Goal: Complete application form: Complete application form

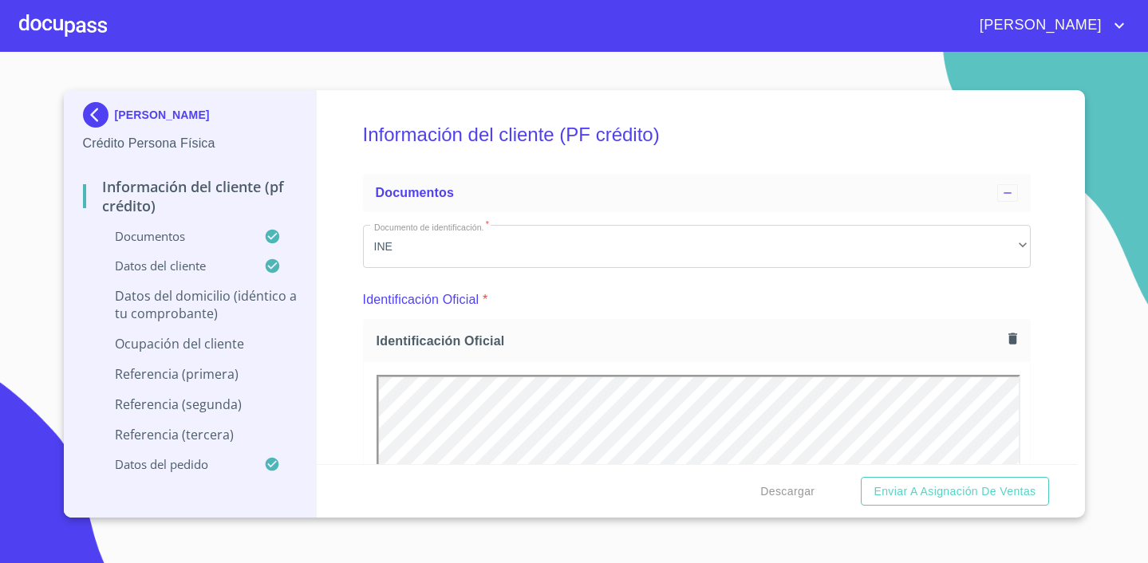
scroll to position [5886, 0]
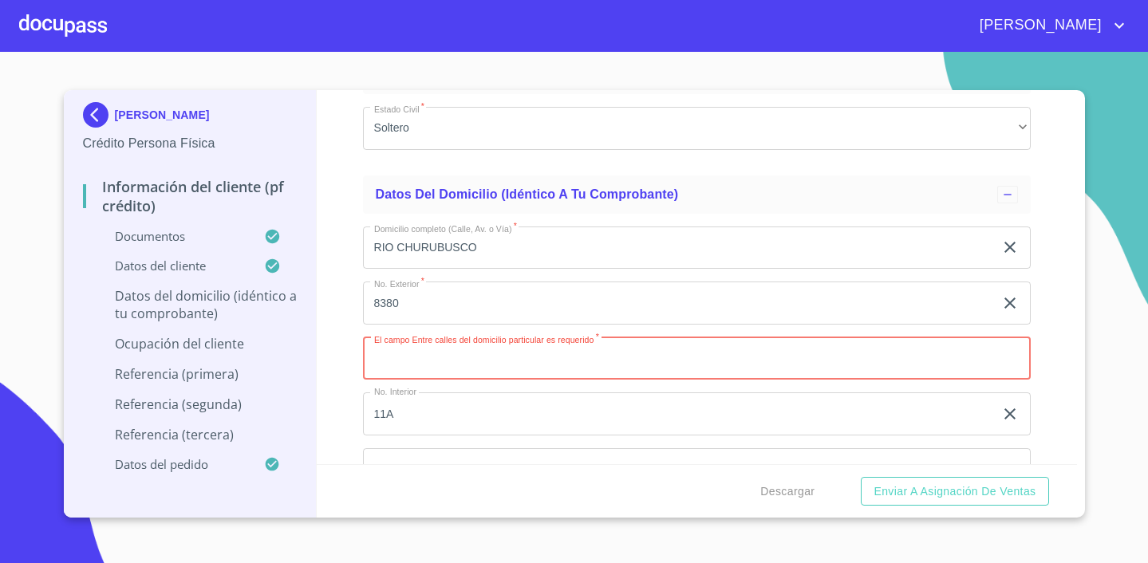
click at [449, 357] on input "Documento de identificación.   *" at bounding box center [697, 358] width 668 height 43
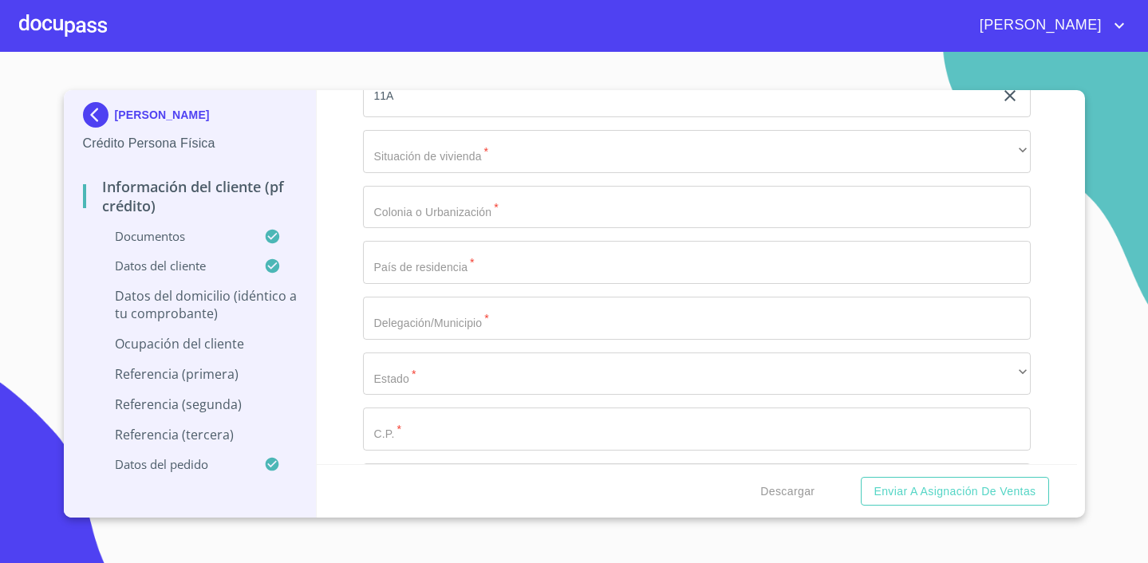
scroll to position [6210, 0]
type input "[PERSON_NAME] Y [PERSON_NAME]"
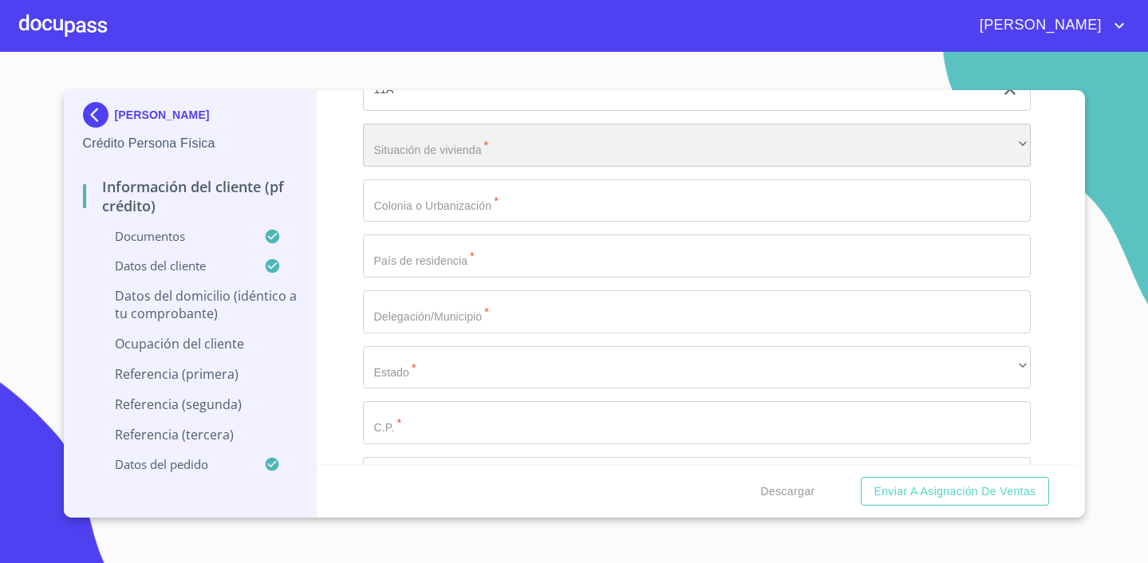
click at [469, 146] on div "​" at bounding box center [697, 145] width 668 height 43
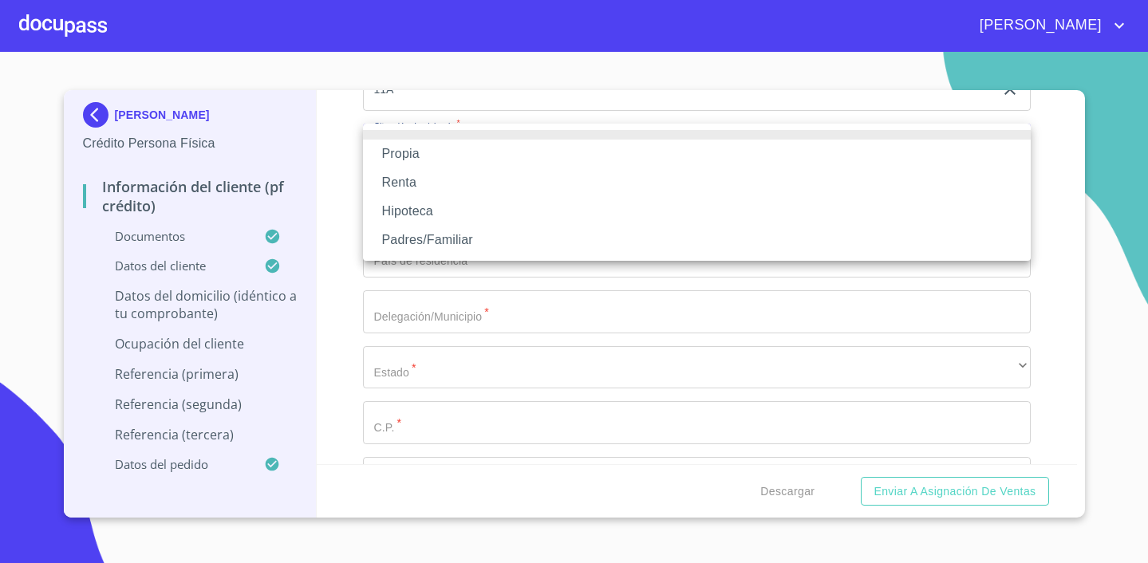
click at [455, 161] on li "Propia" at bounding box center [697, 154] width 668 height 29
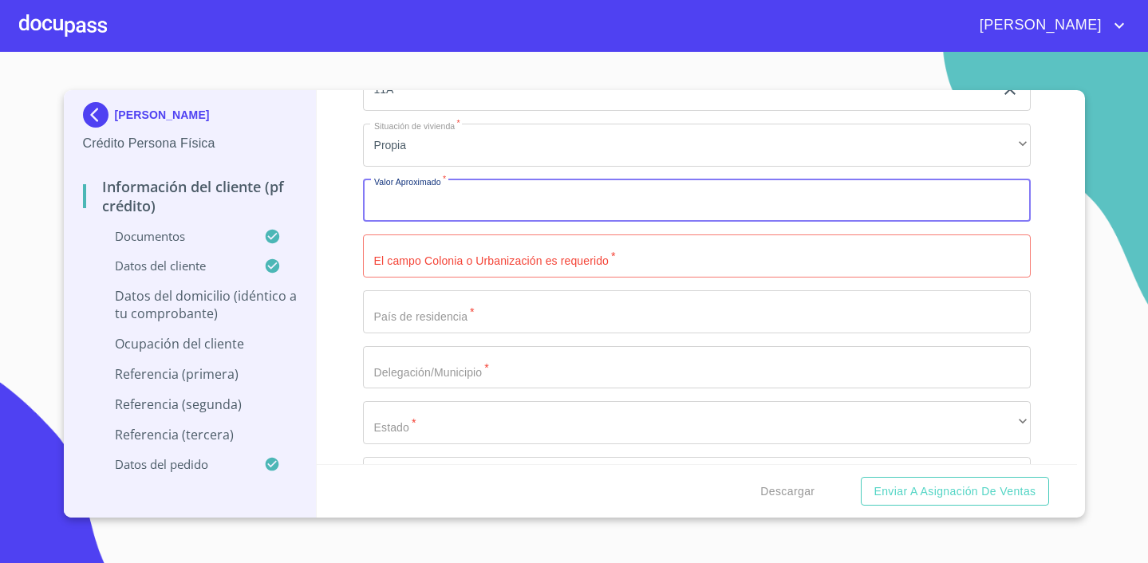
click at [441, 206] on input "Documento de identificación.   *" at bounding box center [697, 201] width 668 height 43
type input "$2,000,000"
click at [529, 254] on input "Documento de identificación.   *" at bounding box center [697, 256] width 668 height 43
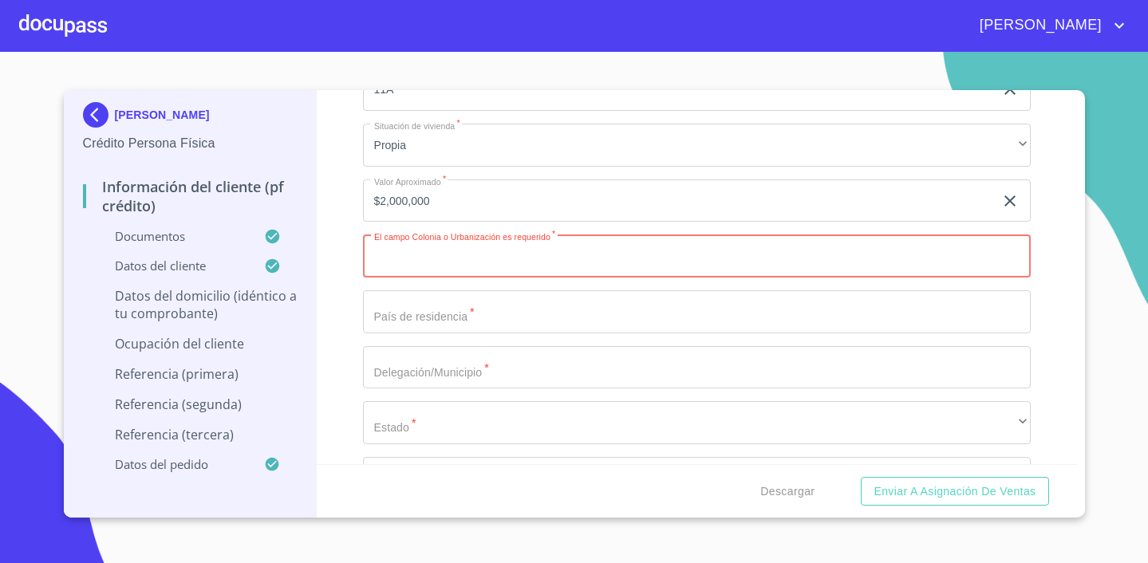
click at [492, 257] on input "Documento de identificación.   *" at bounding box center [697, 256] width 668 height 43
type input "ALBATERRA"
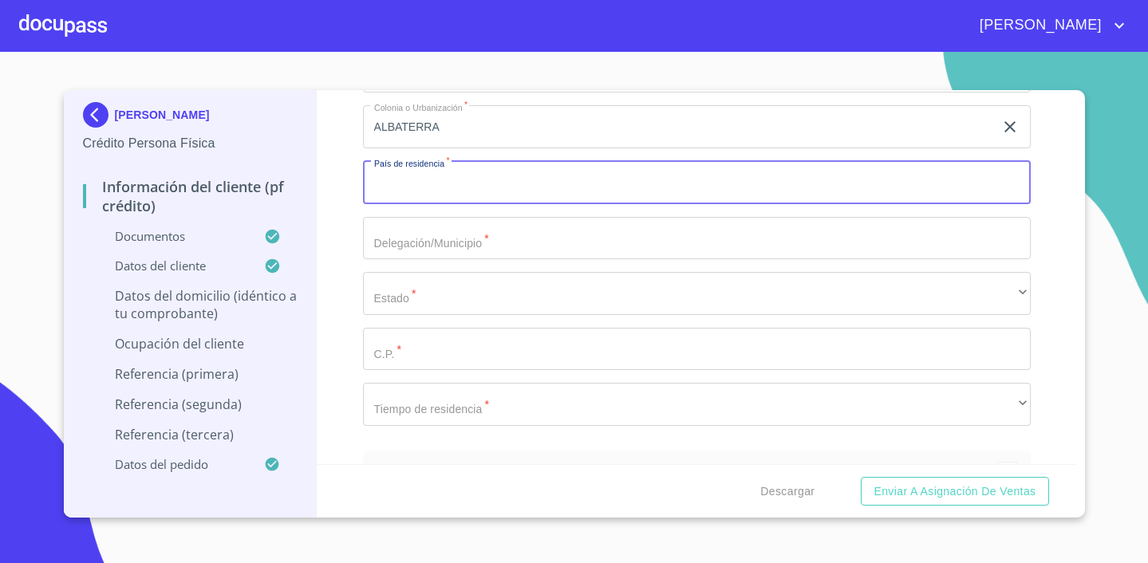
scroll to position [6349, 0]
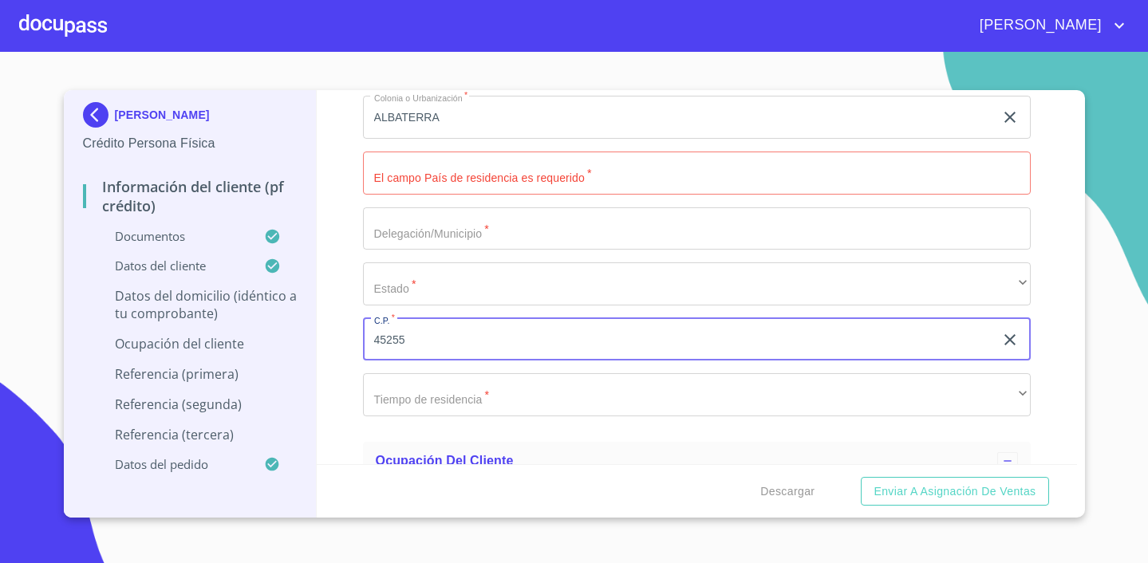
type input "45255"
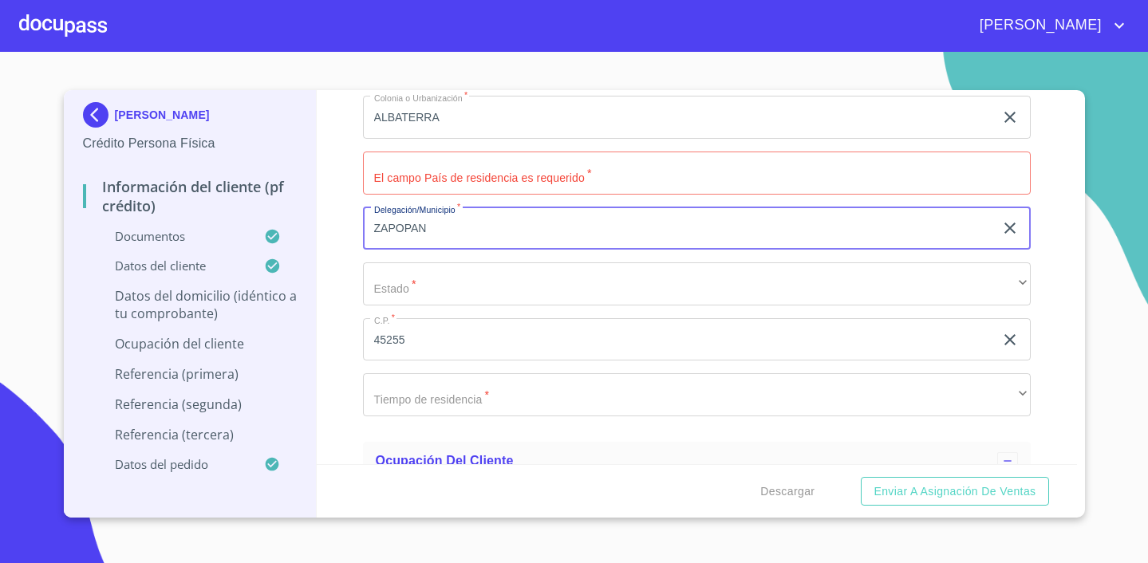
type input "ZAPOPAN"
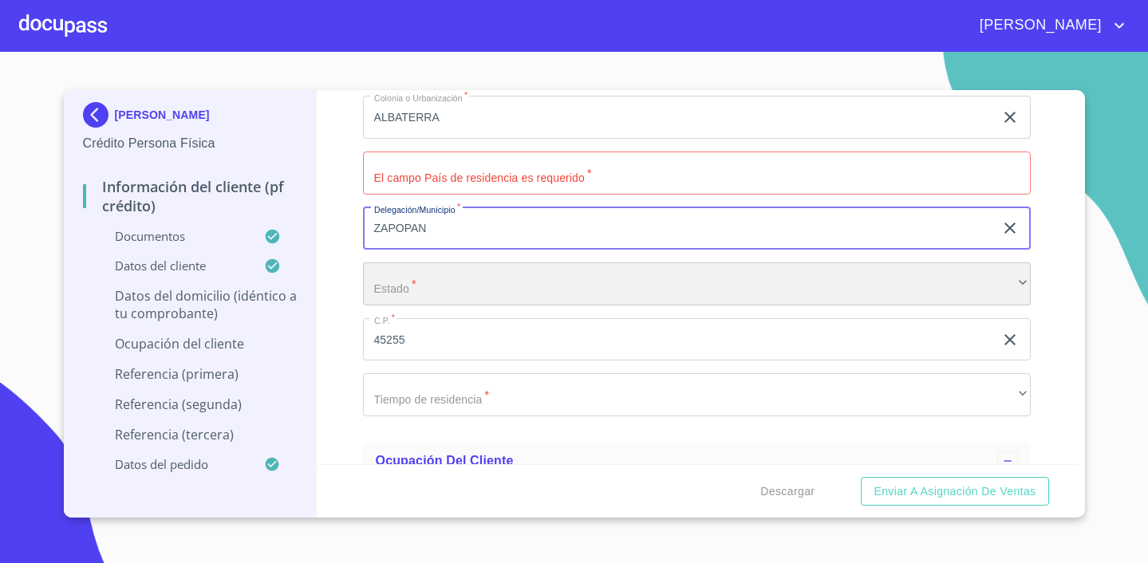
click at [524, 289] on div "​" at bounding box center [697, 283] width 668 height 43
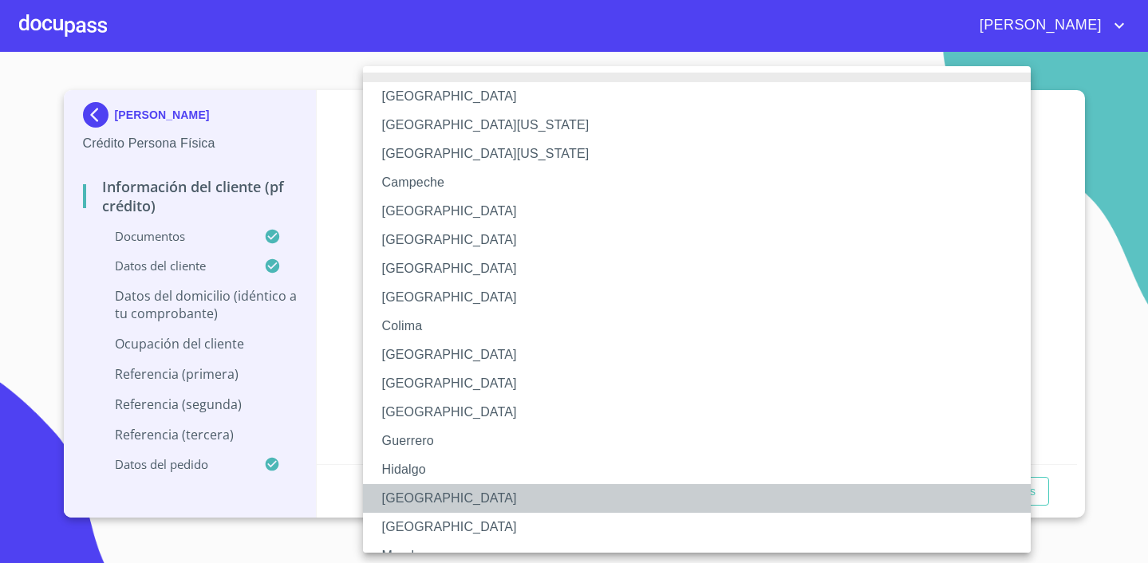
click at [416, 503] on li "[GEOGRAPHIC_DATA]" at bounding box center [697, 498] width 668 height 29
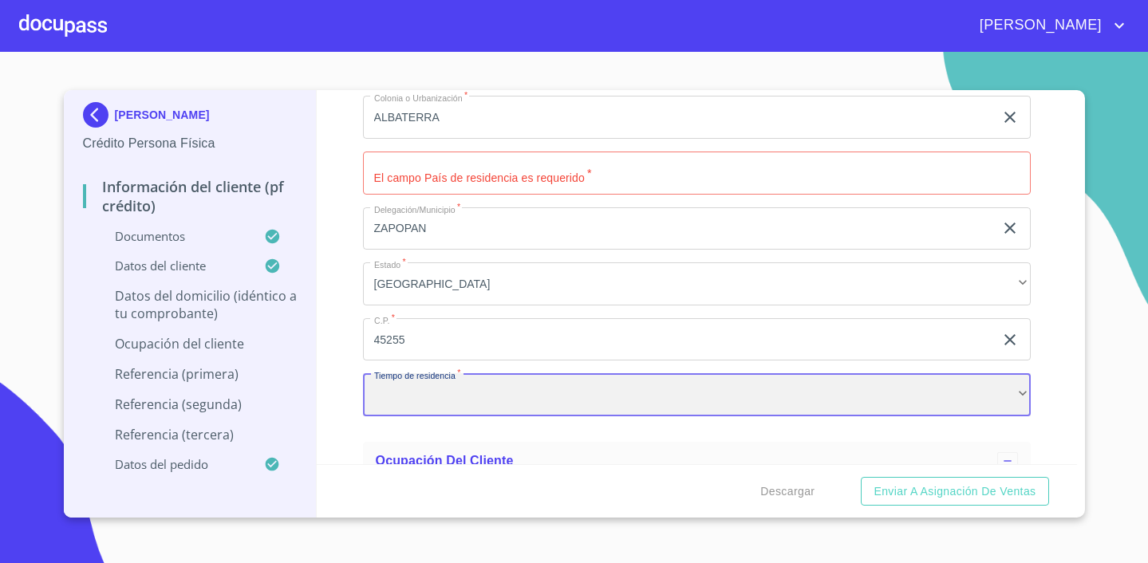
click at [517, 382] on div "​" at bounding box center [697, 394] width 668 height 43
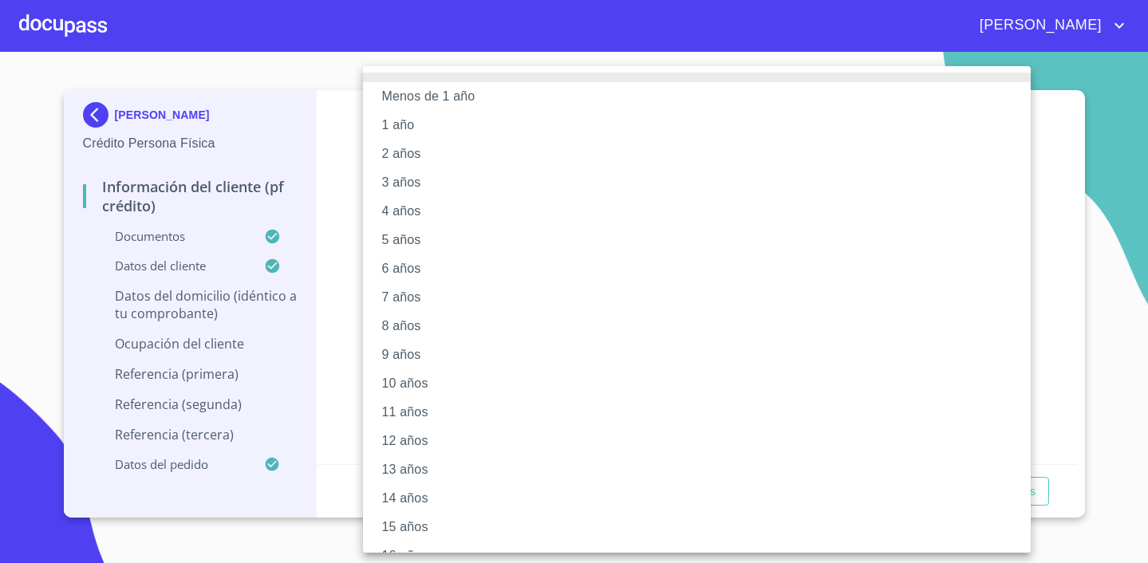
click at [404, 231] on li "5 años" at bounding box center [697, 240] width 668 height 29
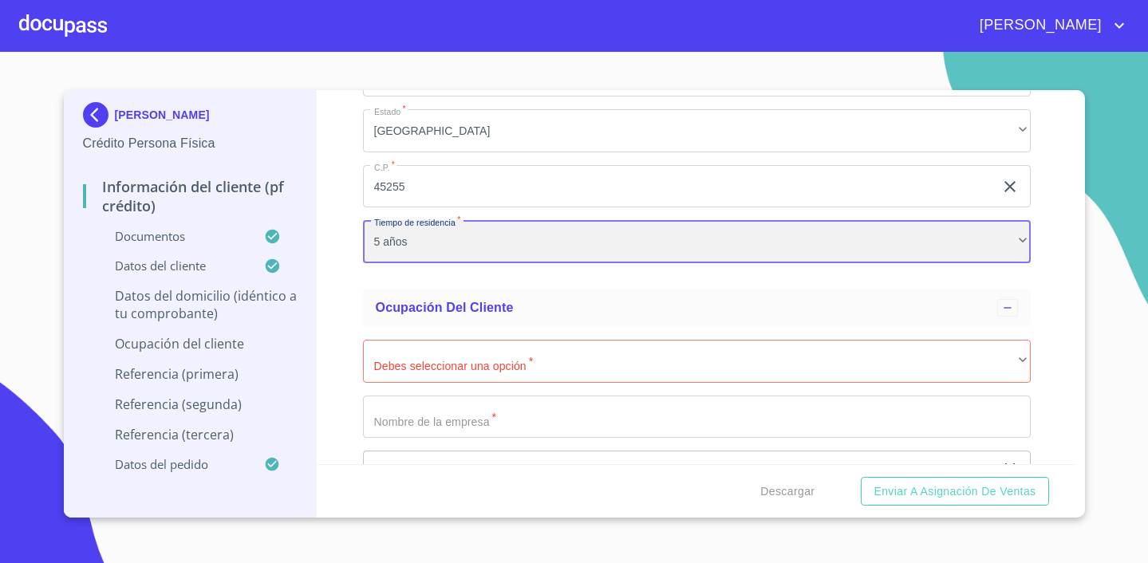
scroll to position [6509, 0]
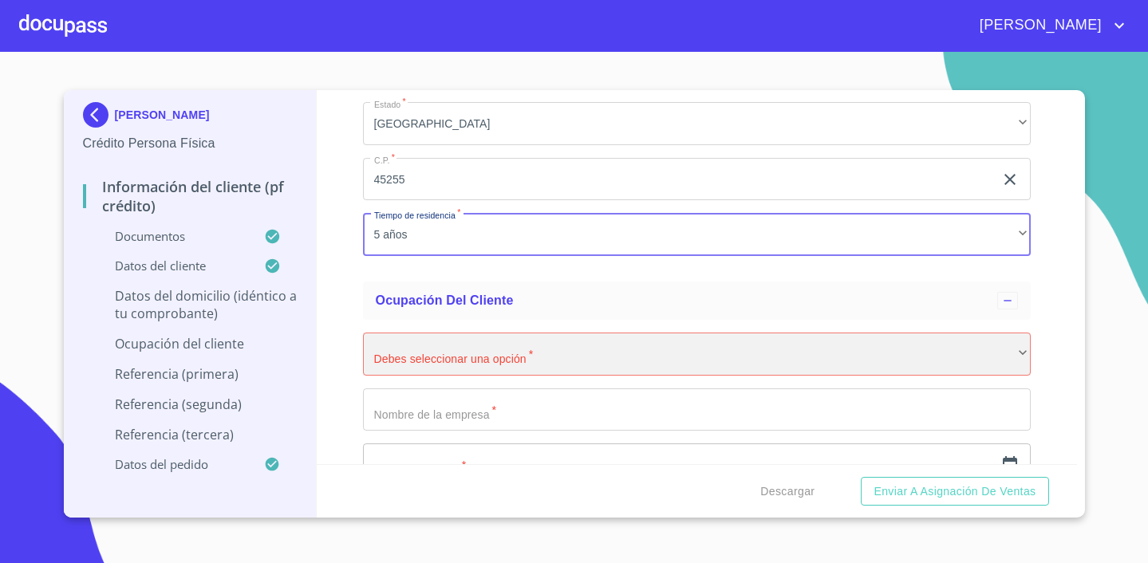
click at [557, 359] on div "​" at bounding box center [697, 354] width 668 height 43
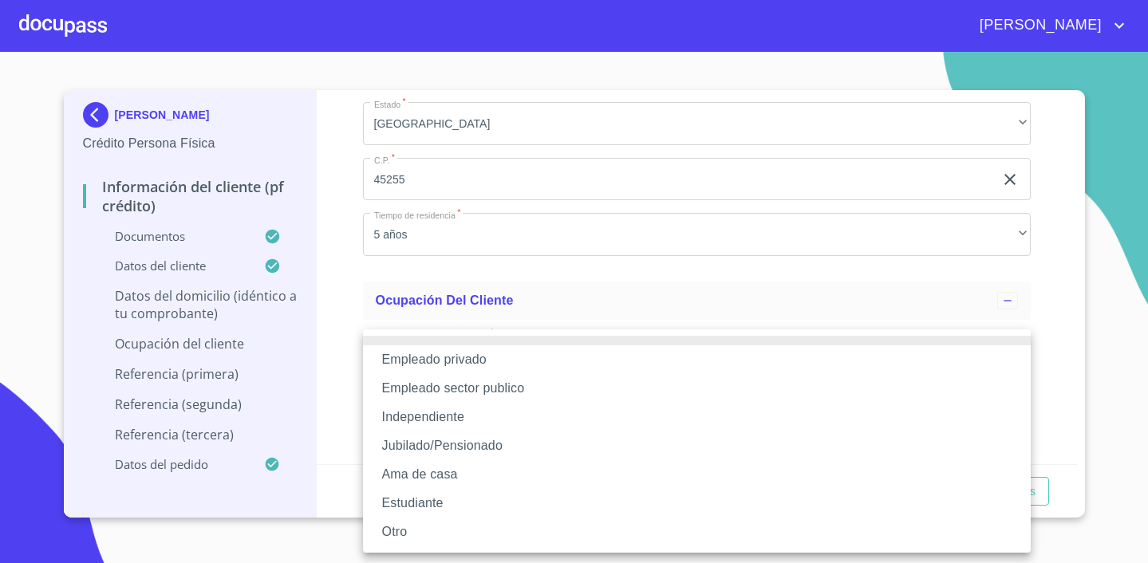
click at [529, 386] on li "Empleado sector publico" at bounding box center [697, 388] width 668 height 29
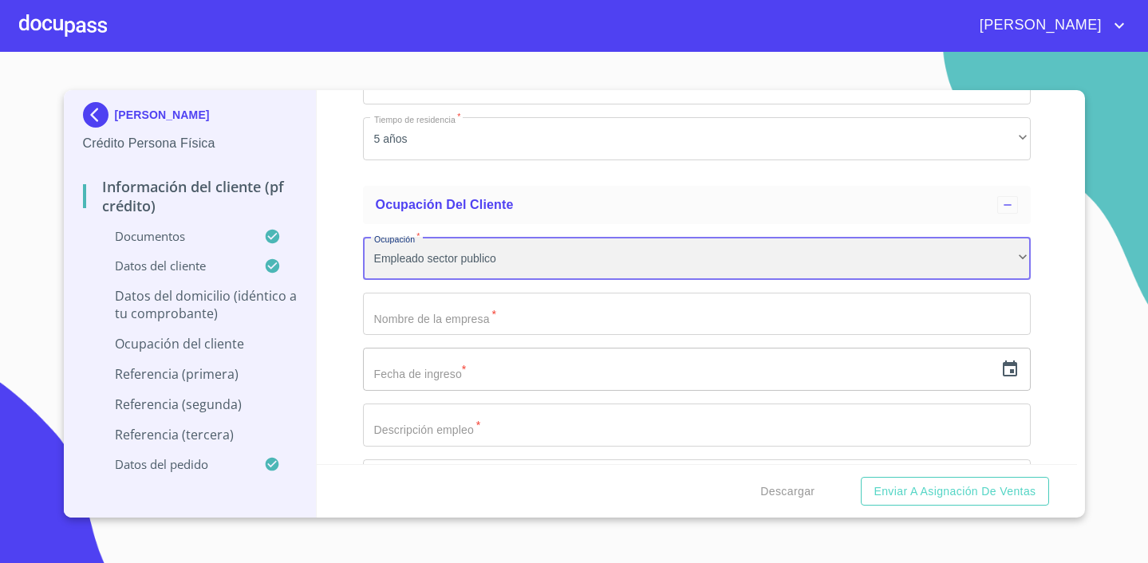
scroll to position [6655, 0]
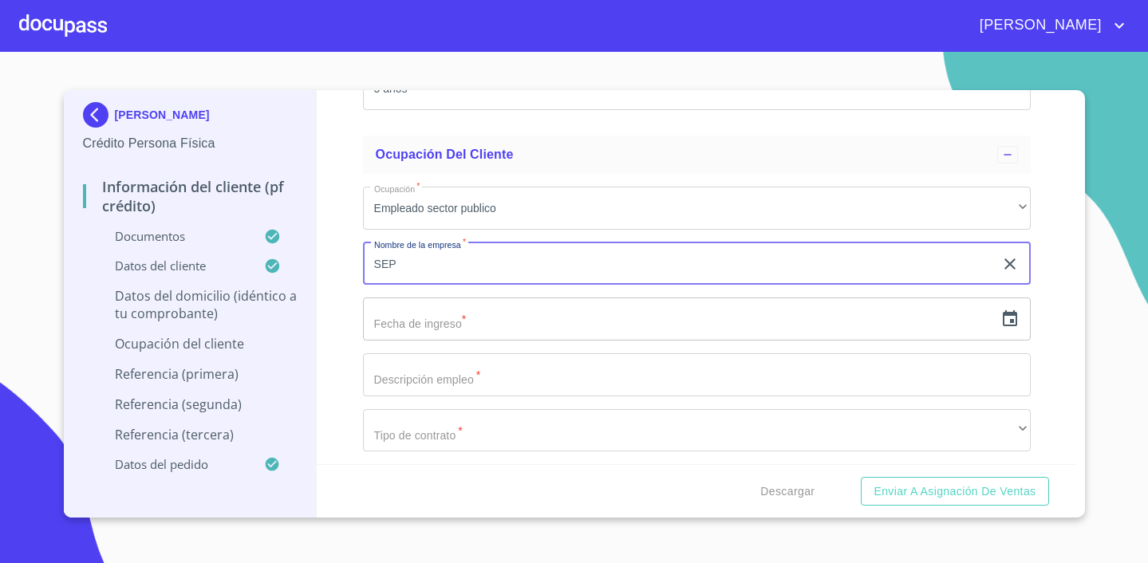
type input "SEP"
click at [500, 316] on input "text" at bounding box center [678, 319] width 631 height 43
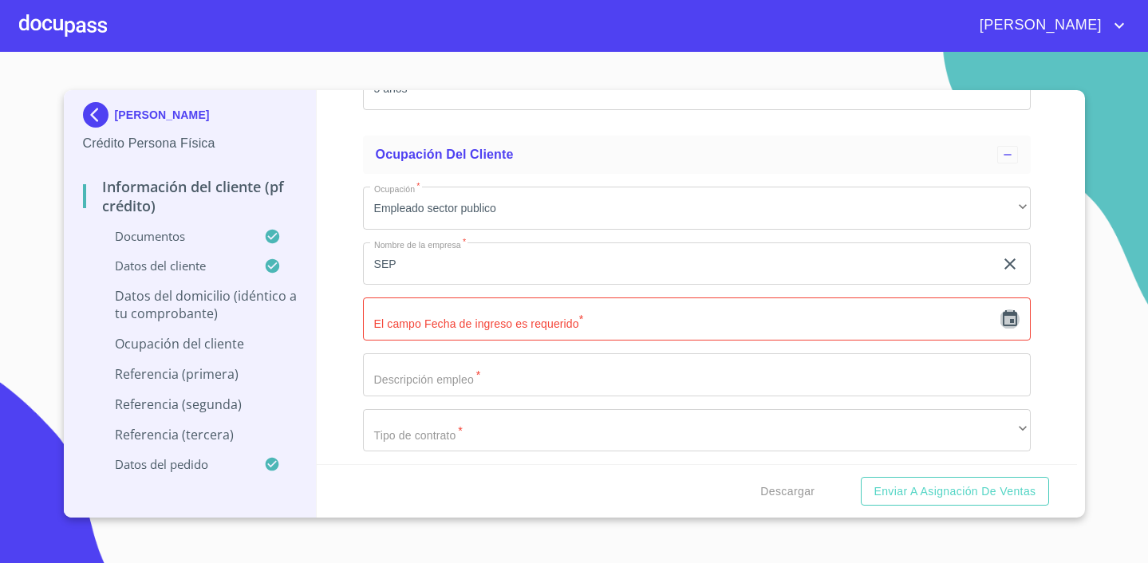
click at [1008, 312] on icon "button" at bounding box center [1010, 318] width 14 height 16
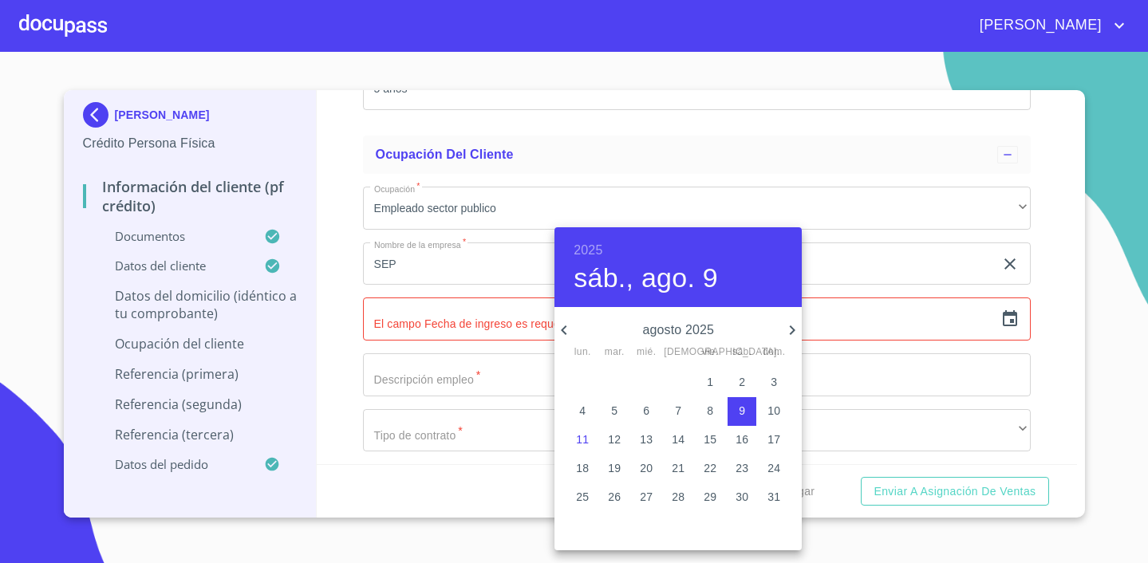
click at [685, 325] on p "agosto 2025" at bounding box center [678, 330] width 209 height 19
click at [566, 321] on icon "button" at bounding box center [563, 330] width 19 height 19
click at [590, 255] on h6 "2025" at bounding box center [588, 250] width 29 height 22
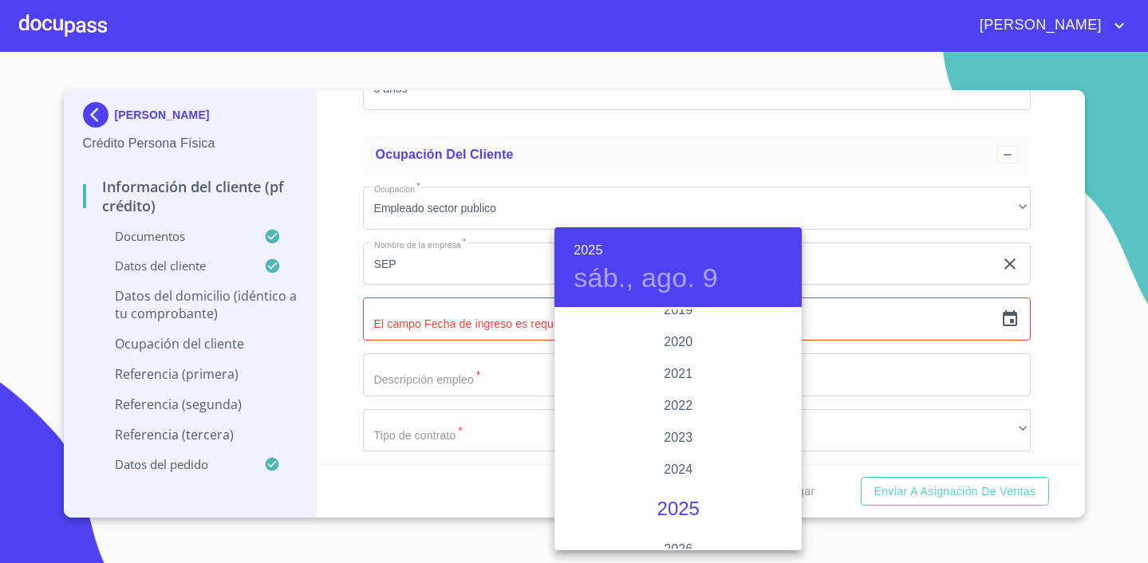
scroll to position [2999, 0]
click at [685, 356] on div "2020" at bounding box center [677, 358] width 247 height 32
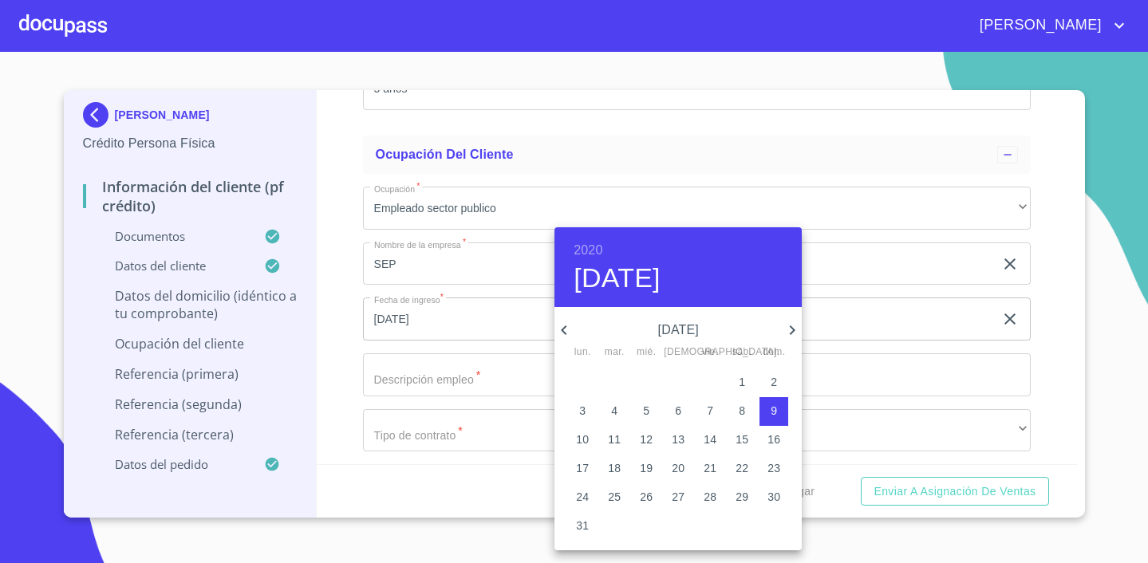
click at [558, 324] on icon "button" at bounding box center [563, 330] width 19 height 19
click at [650, 379] on span "1" at bounding box center [646, 382] width 29 height 16
type input "[DATE]"
click at [472, 371] on div at bounding box center [574, 281] width 1148 height 563
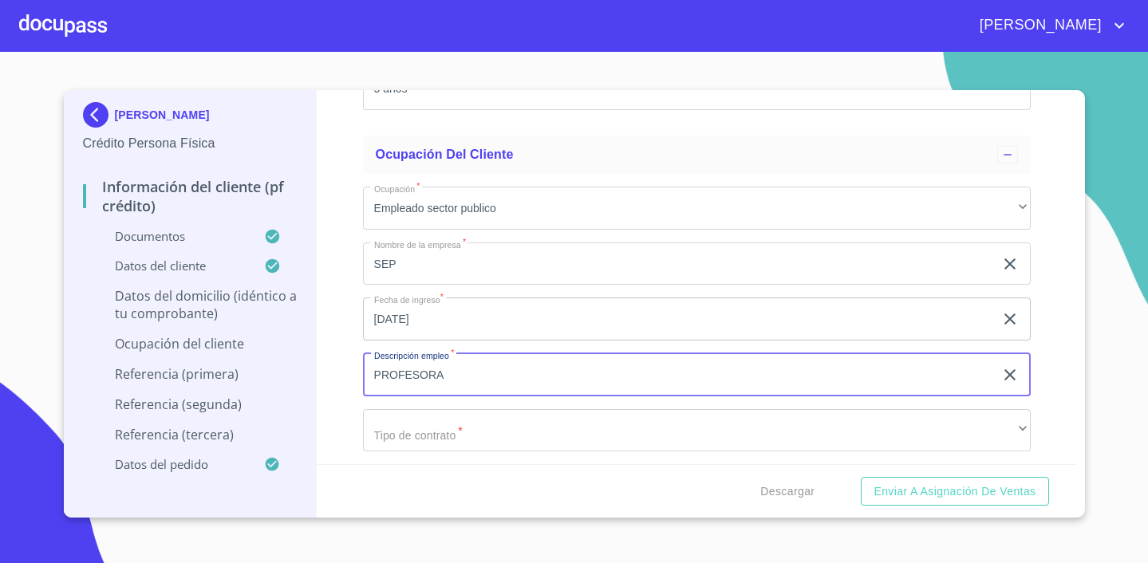
type input "PROFESORA"
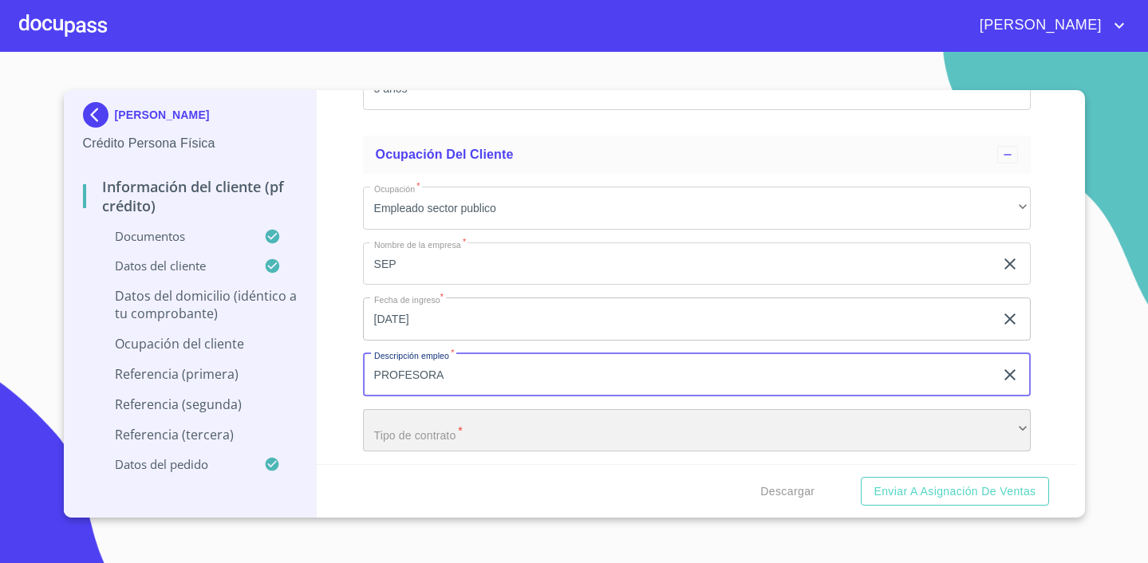
click at [496, 421] on div "​" at bounding box center [697, 430] width 668 height 43
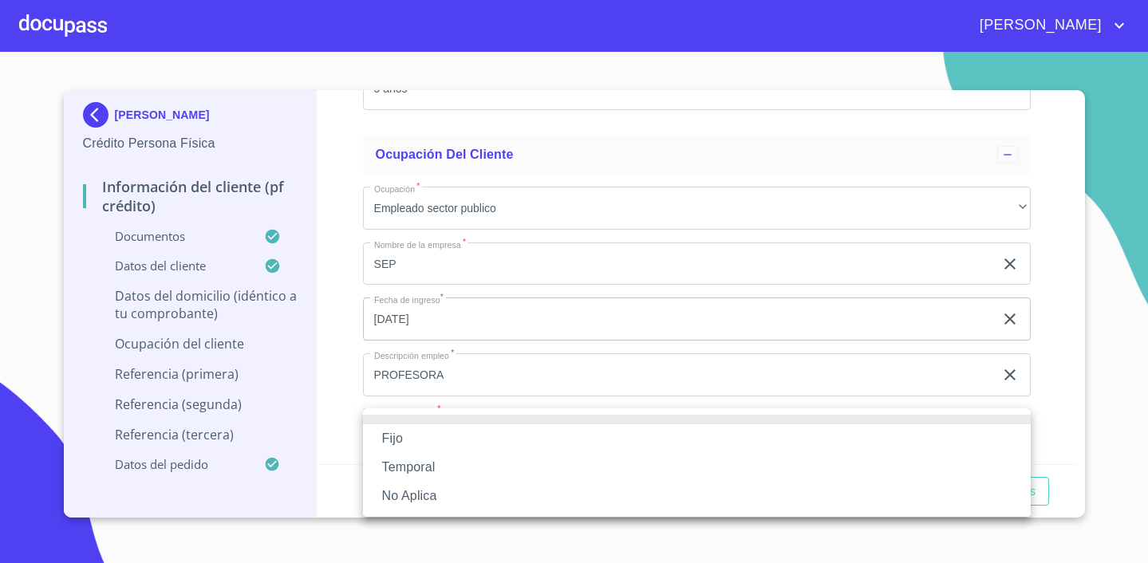
click at [456, 444] on li "Fijo" at bounding box center [697, 438] width 668 height 29
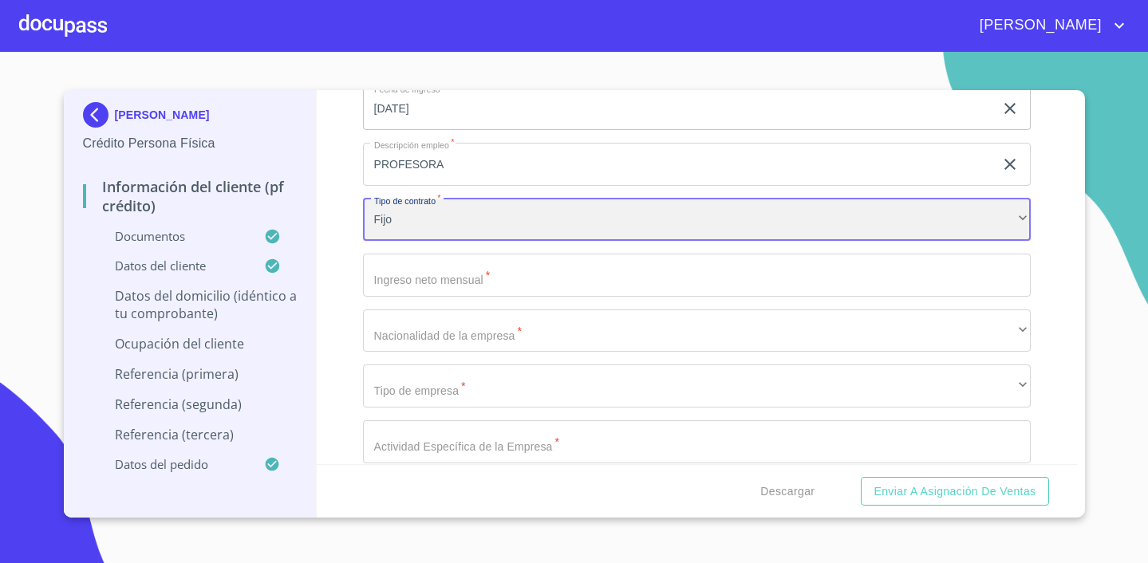
scroll to position [6869, 0]
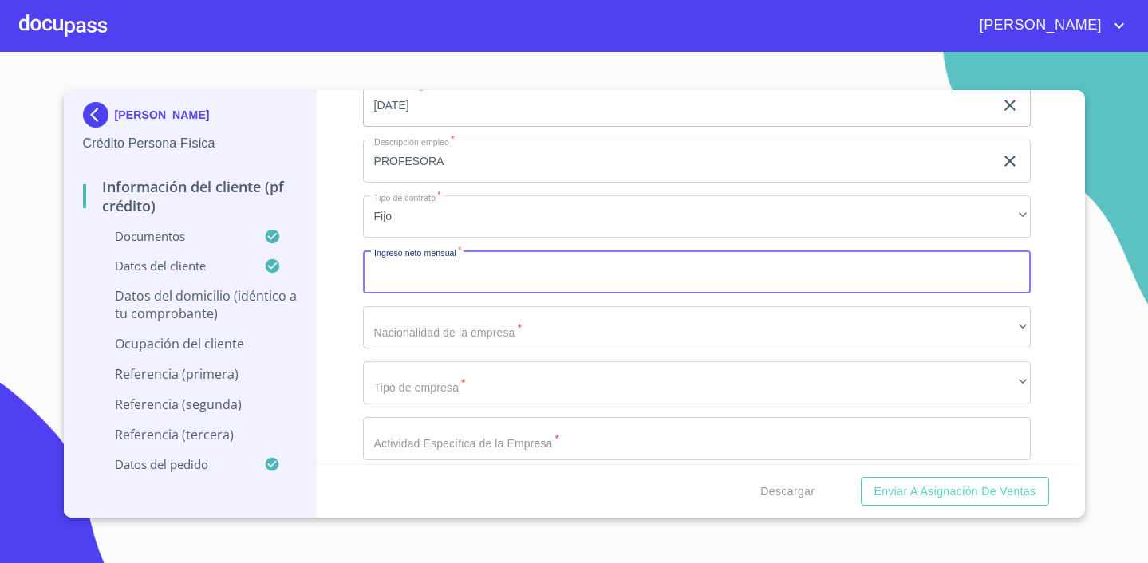
click at [461, 262] on input "Documento de identificación.   *" at bounding box center [697, 272] width 668 height 43
type input "20000"
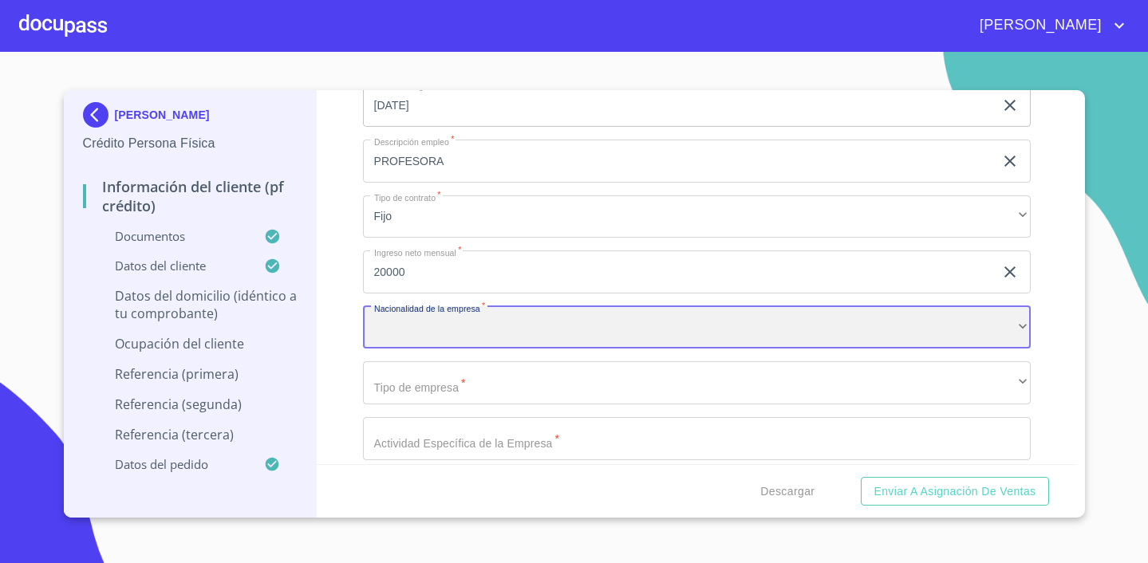
click at [499, 329] on div "​" at bounding box center [697, 327] width 668 height 43
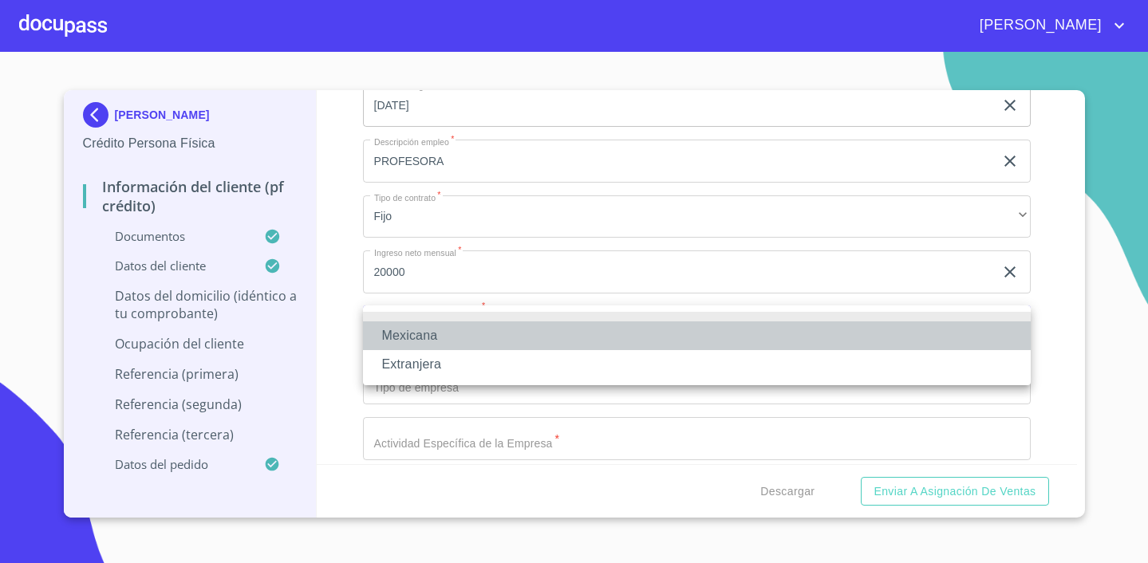
click at [499, 329] on li "Mexicana" at bounding box center [697, 336] width 668 height 29
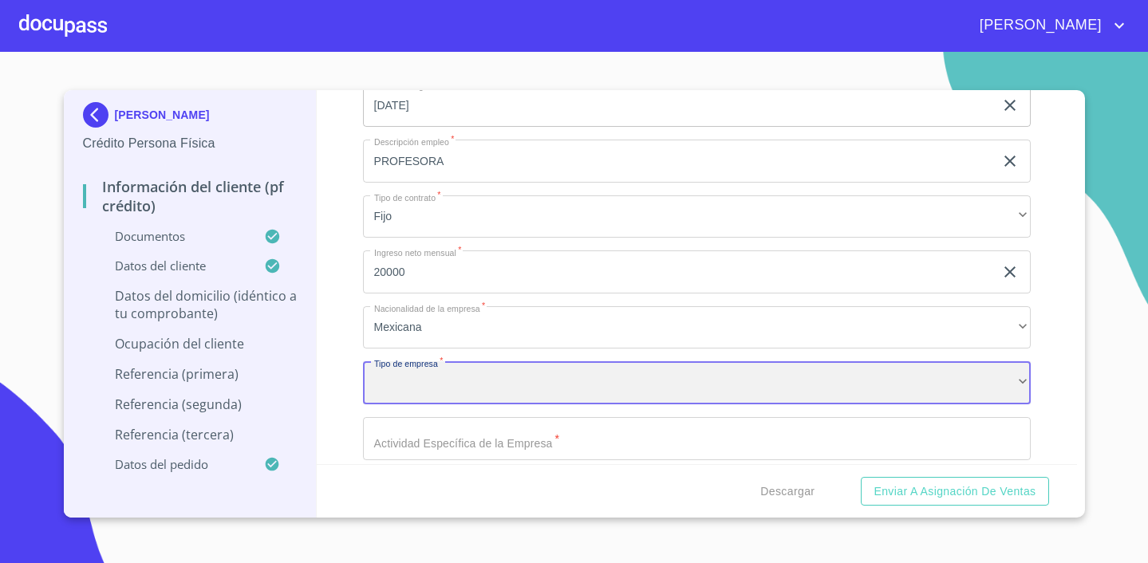
click at [480, 370] on div "​" at bounding box center [697, 382] width 668 height 43
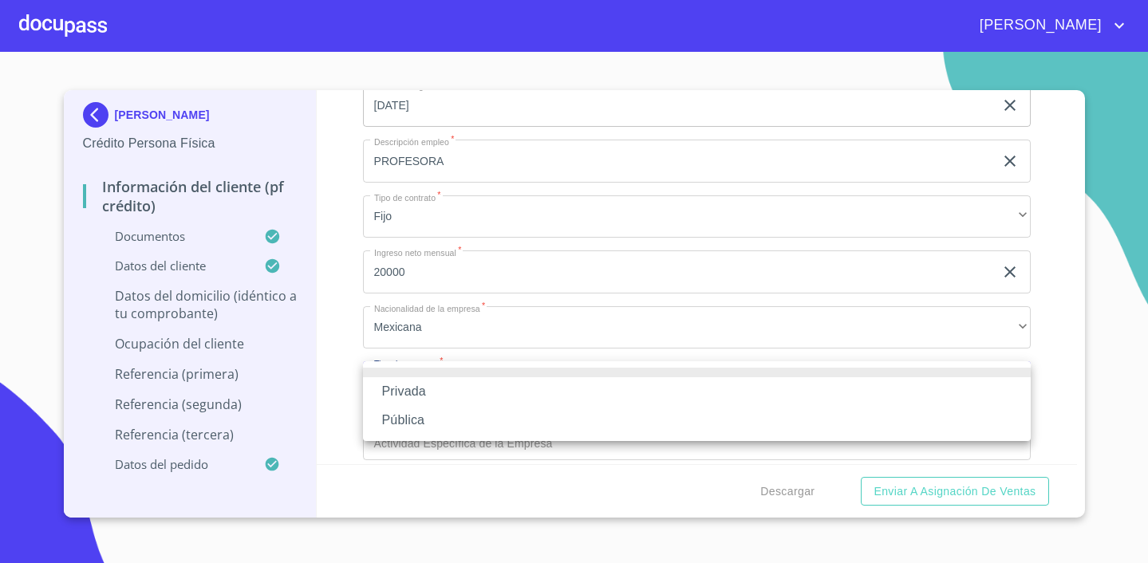
click at [470, 384] on li "Privada" at bounding box center [697, 391] width 668 height 29
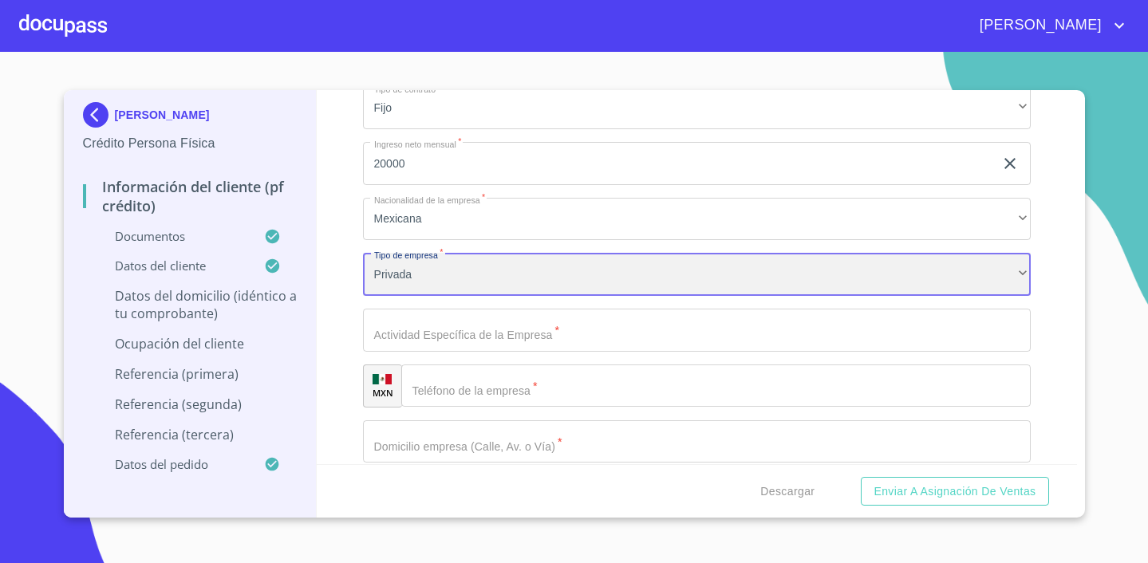
scroll to position [7031, 0]
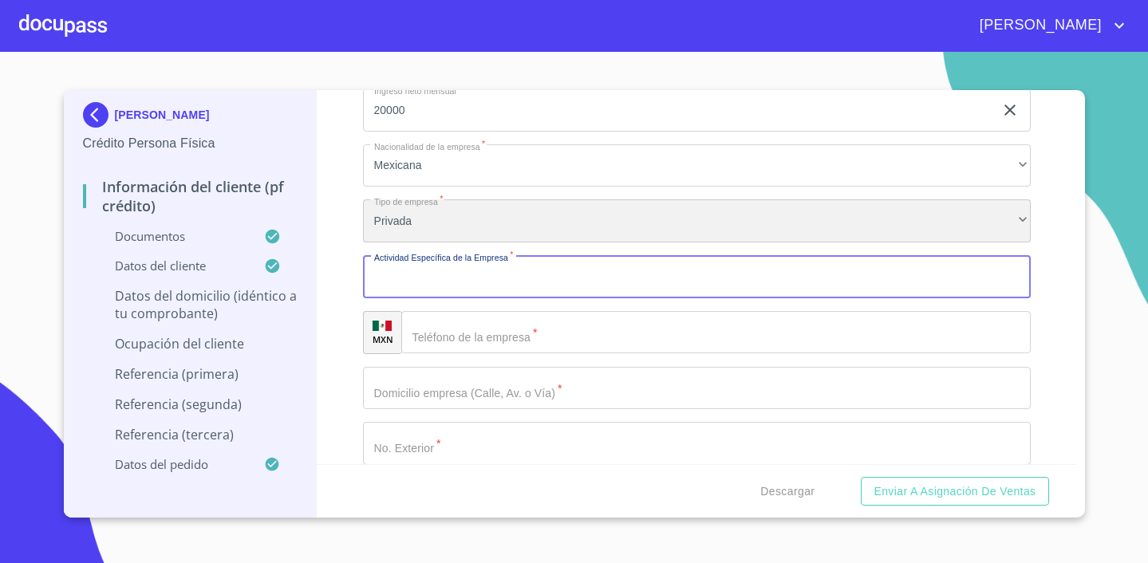
click at [442, 211] on div "Privada" at bounding box center [697, 220] width 668 height 43
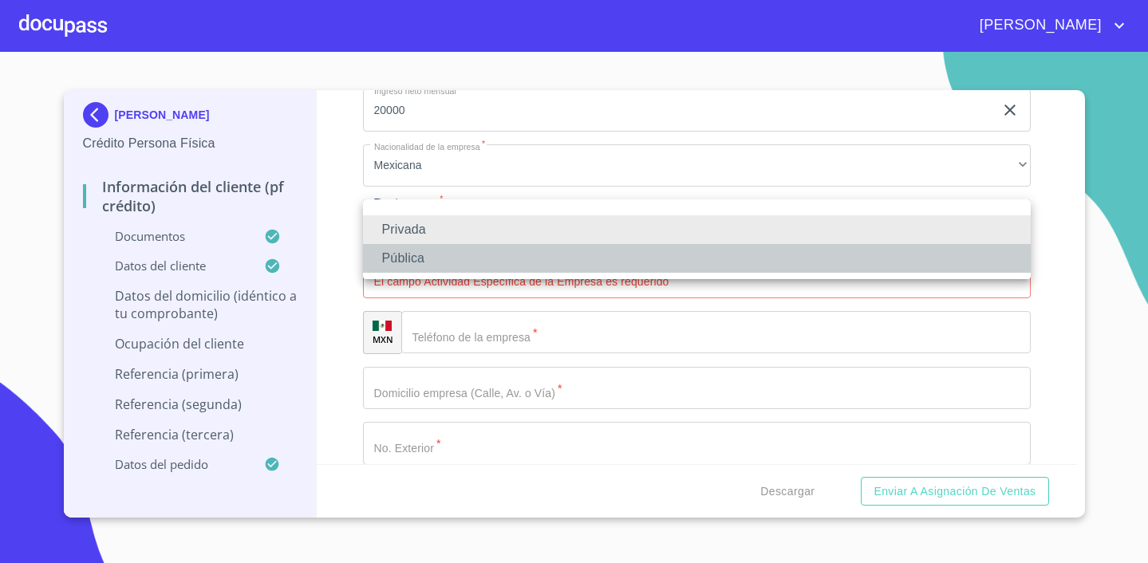
click at [441, 255] on li "Pública" at bounding box center [697, 258] width 668 height 29
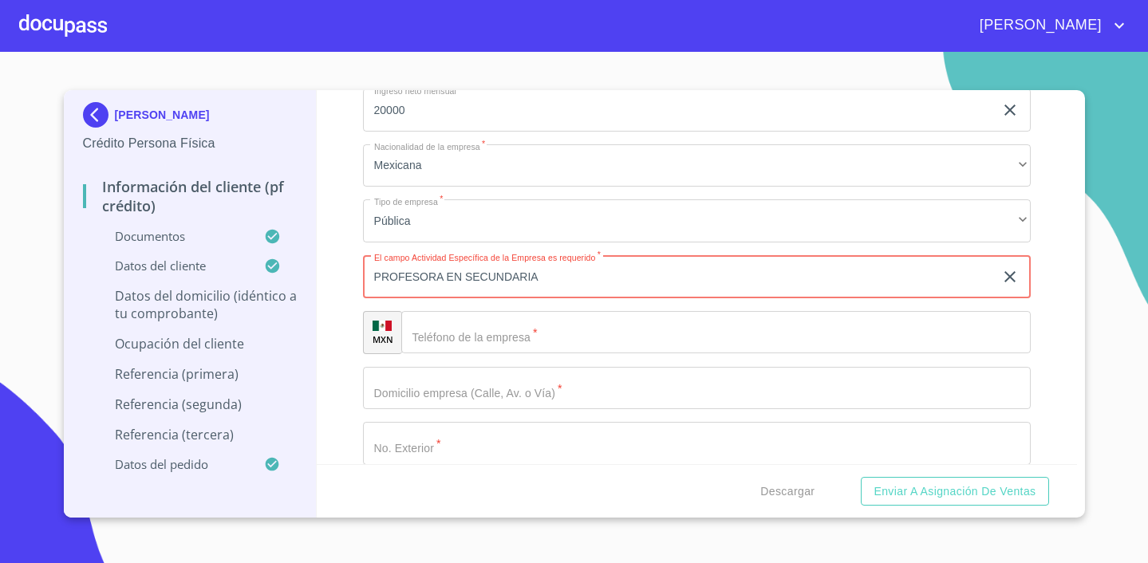
type input "PROFESORA EN SECUNDARIA"
click at [593, 338] on input "Documento de identificación.   *" at bounding box center [715, 332] width 629 height 43
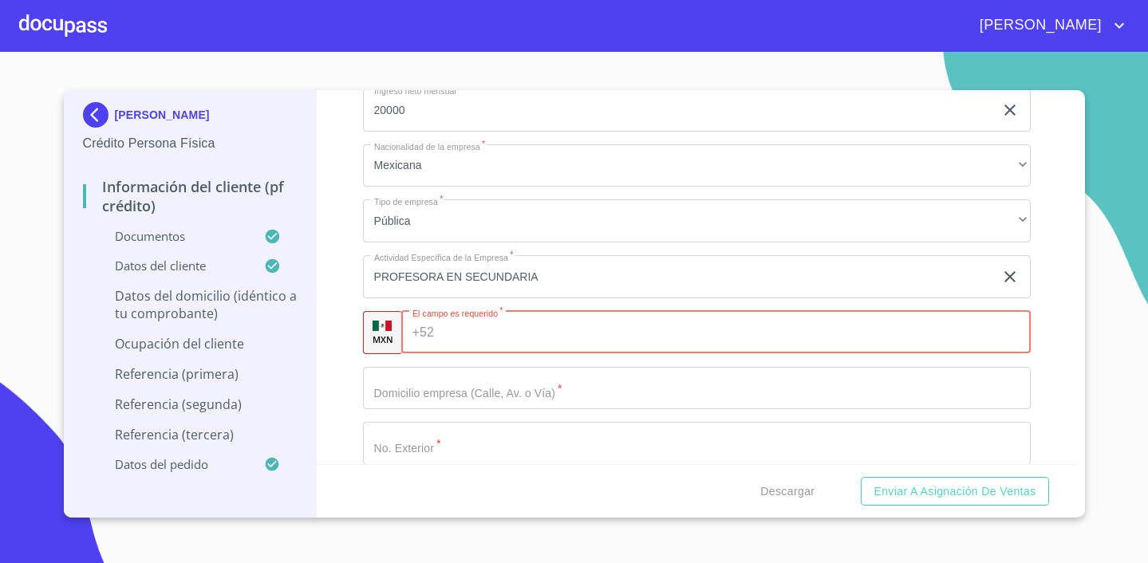
paste input "[PHONE_NUMBER]"
type input "[PHONE_NUMBER]"
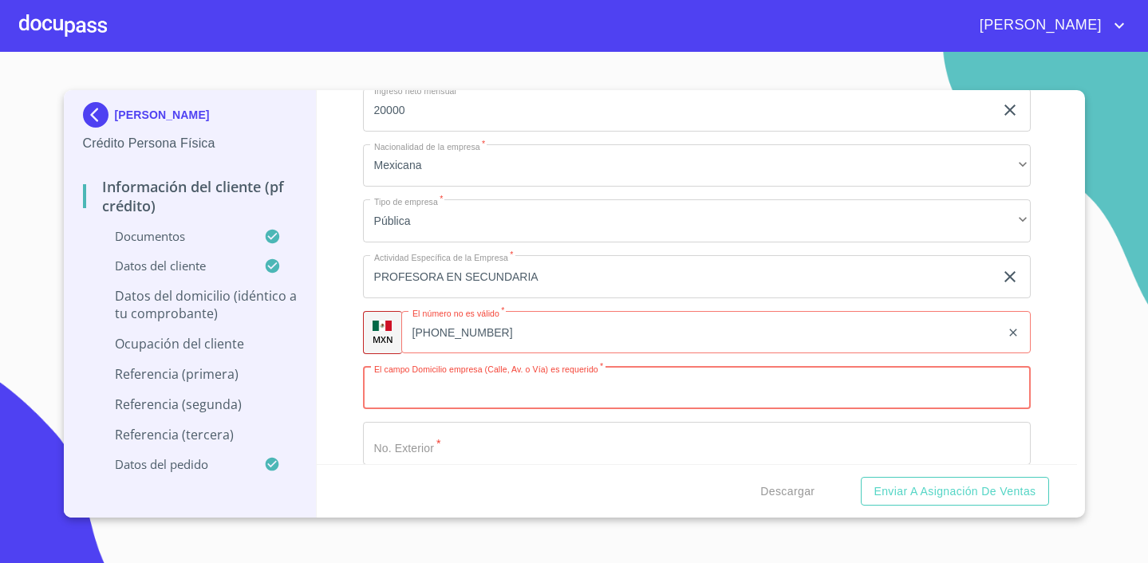
click at [432, 390] on input "Documento de identificación.   *" at bounding box center [697, 388] width 668 height 43
paste input "Av Tuzania 2805"
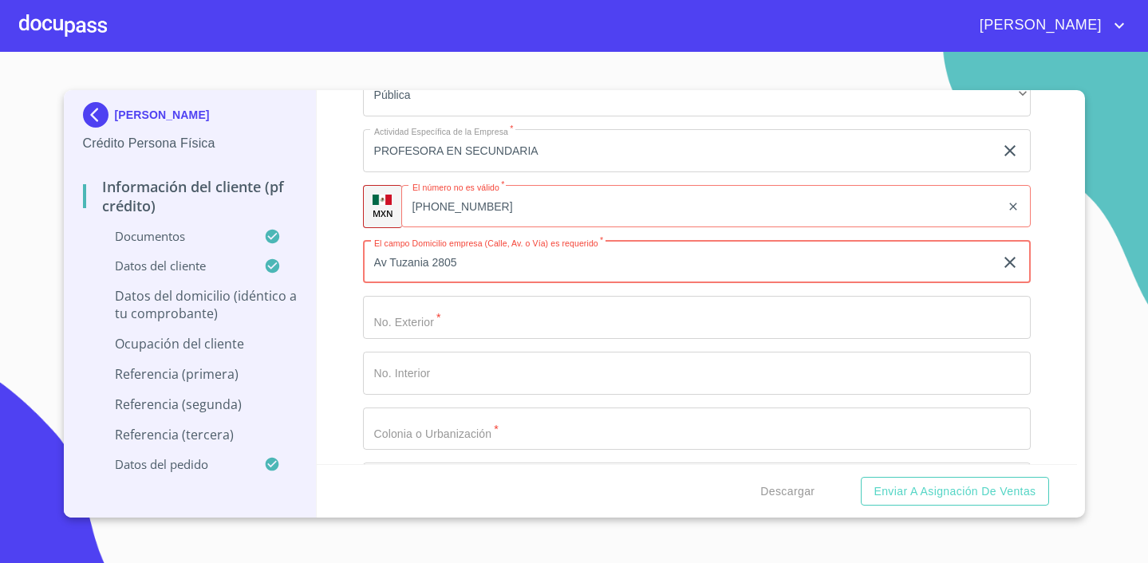
scroll to position [7160, 0]
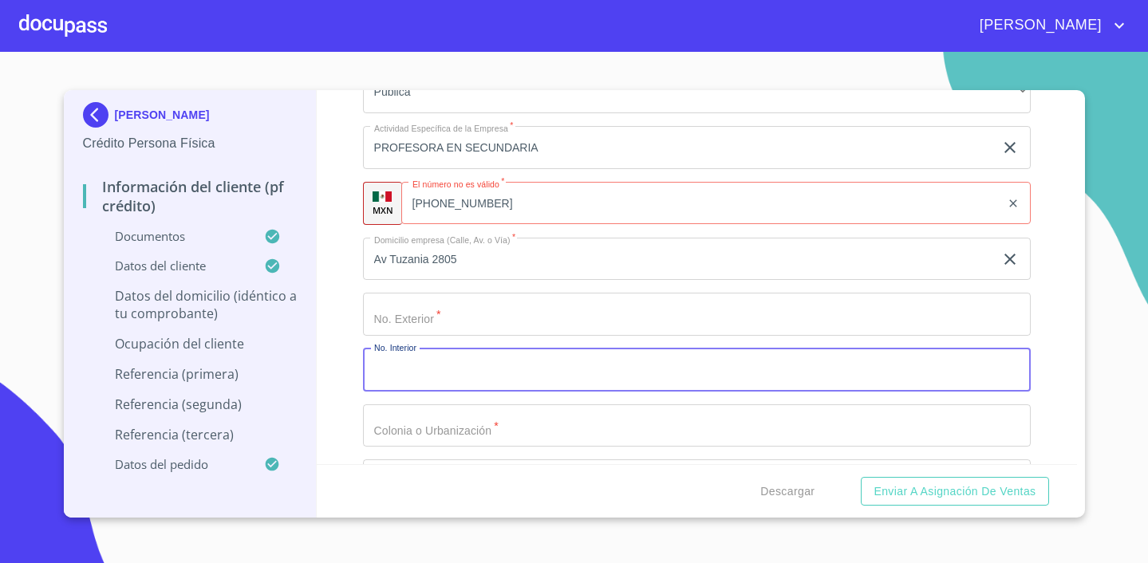
click at [504, 370] on input "Documento de identificación.   *" at bounding box center [697, 370] width 668 height 43
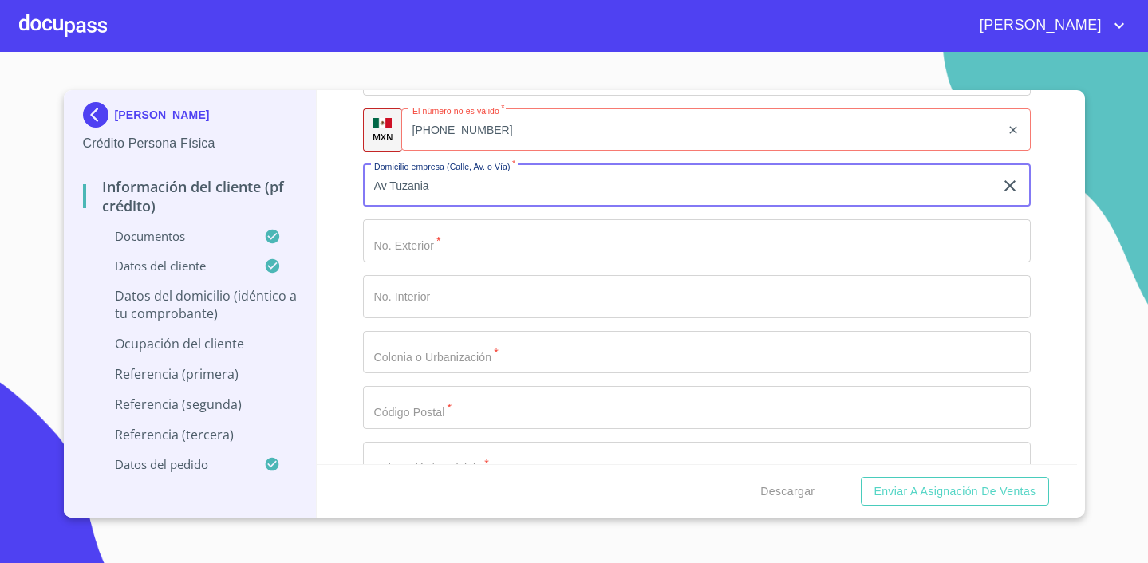
type input "Av Tuzania"
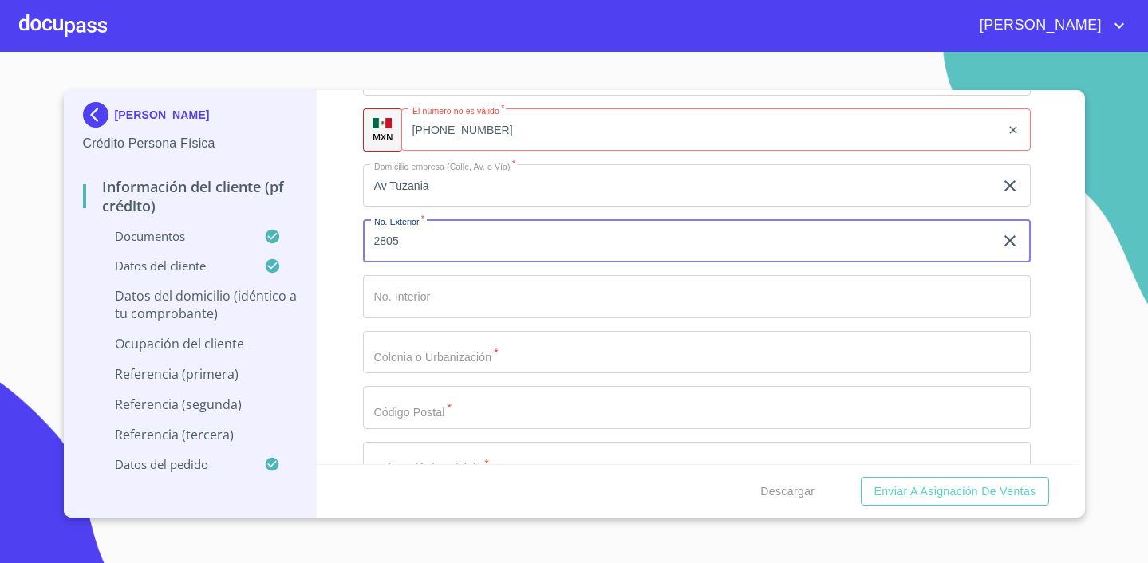
type input "2805"
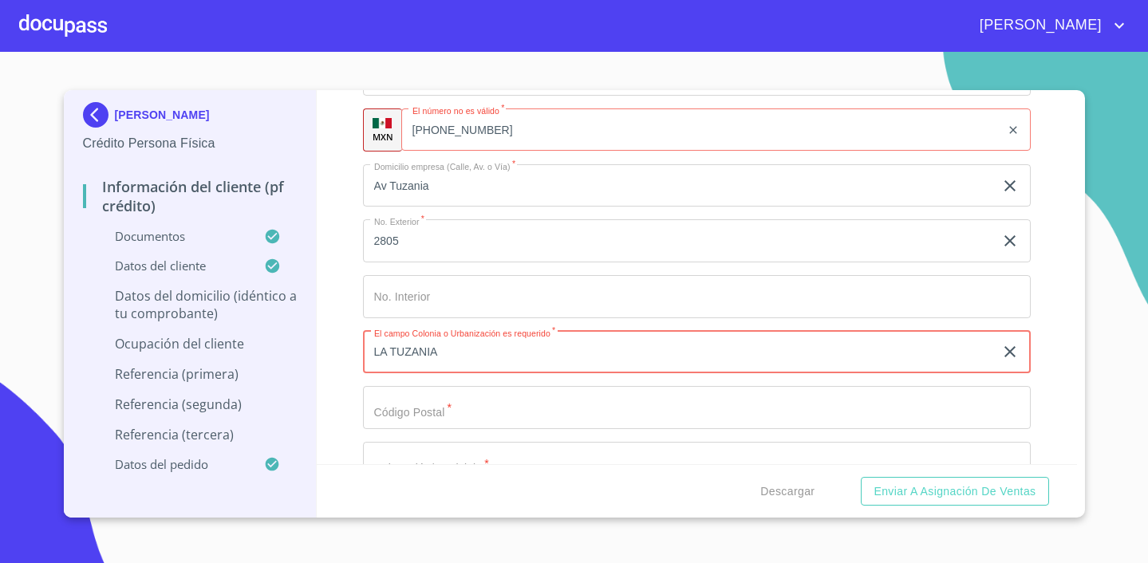
type input "LA TUZANIA"
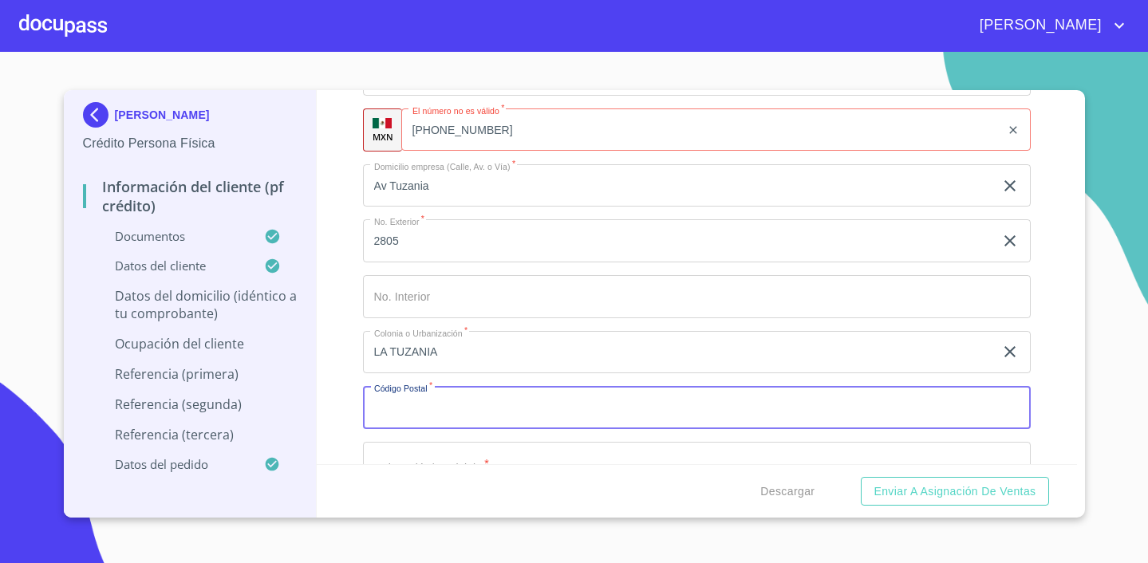
click at [464, 415] on input "Documento de identificación.   *" at bounding box center [697, 407] width 668 height 43
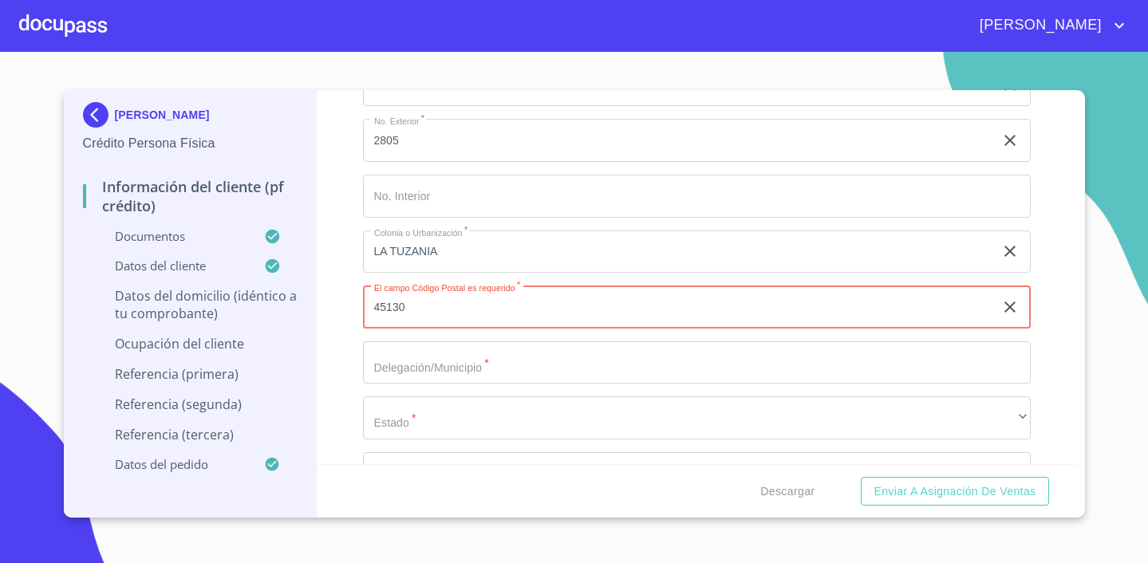
scroll to position [7356, 0]
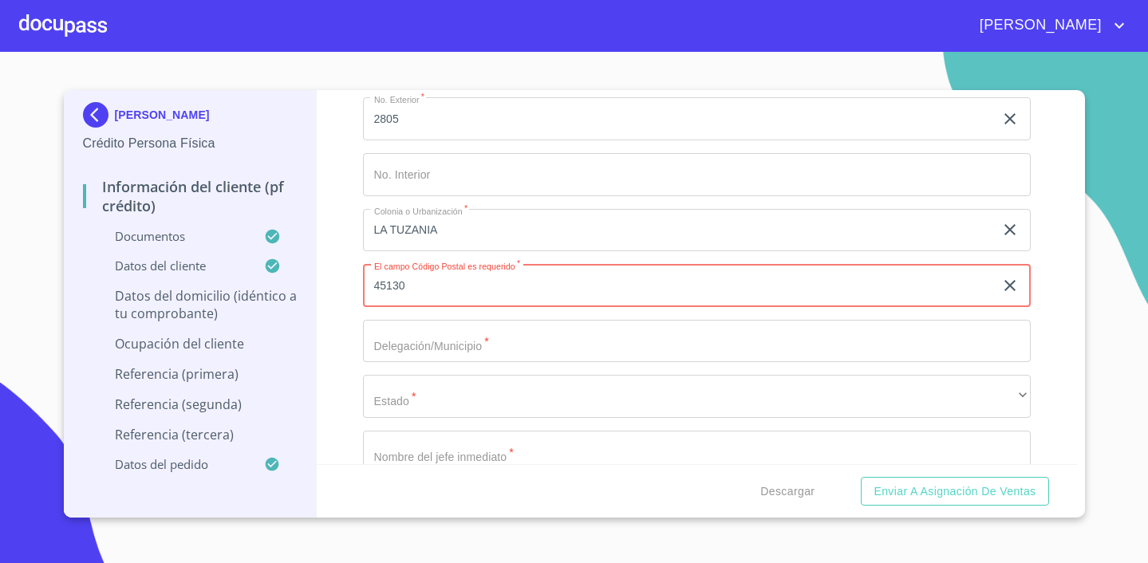
type input "45130"
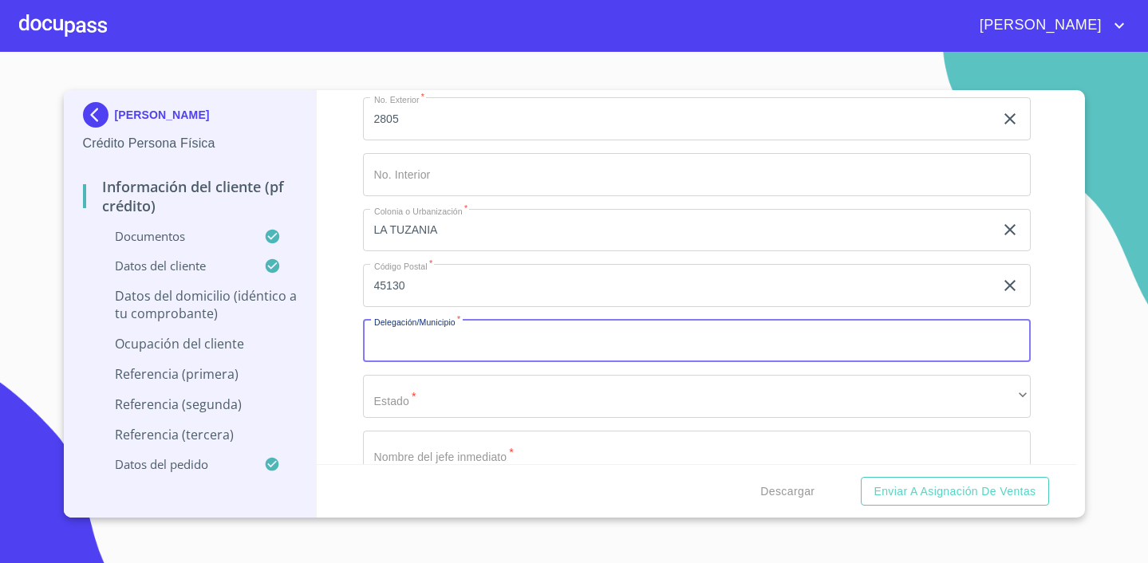
click at [496, 338] on input "Documento de identificación.   *" at bounding box center [697, 341] width 668 height 43
type input "ZAPOPAN"
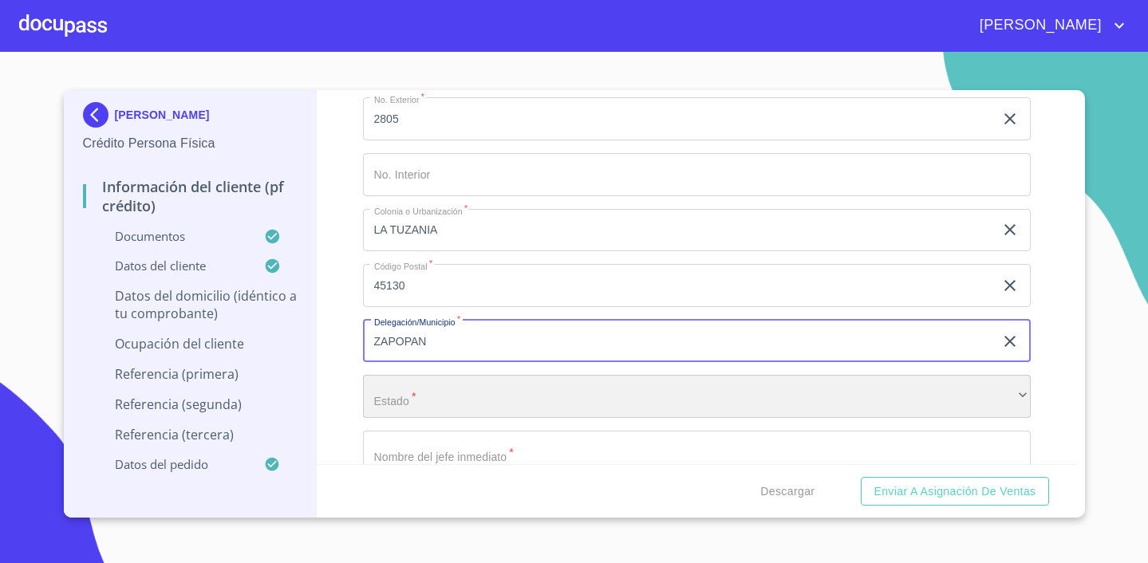
click at [493, 403] on div "​" at bounding box center [697, 396] width 668 height 43
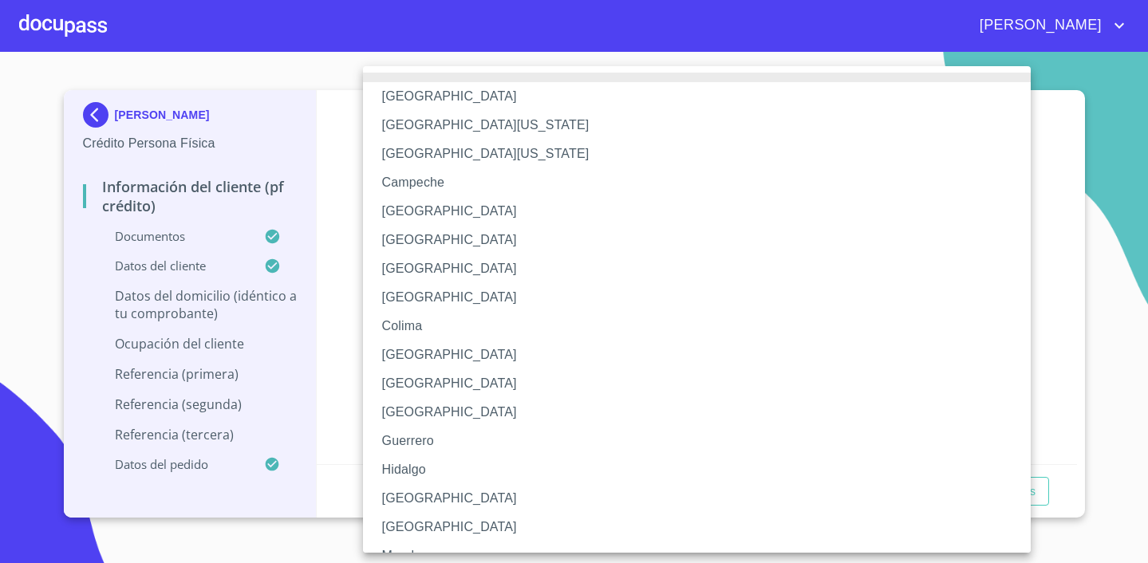
click at [473, 396] on li "[GEOGRAPHIC_DATA]" at bounding box center [697, 383] width 668 height 29
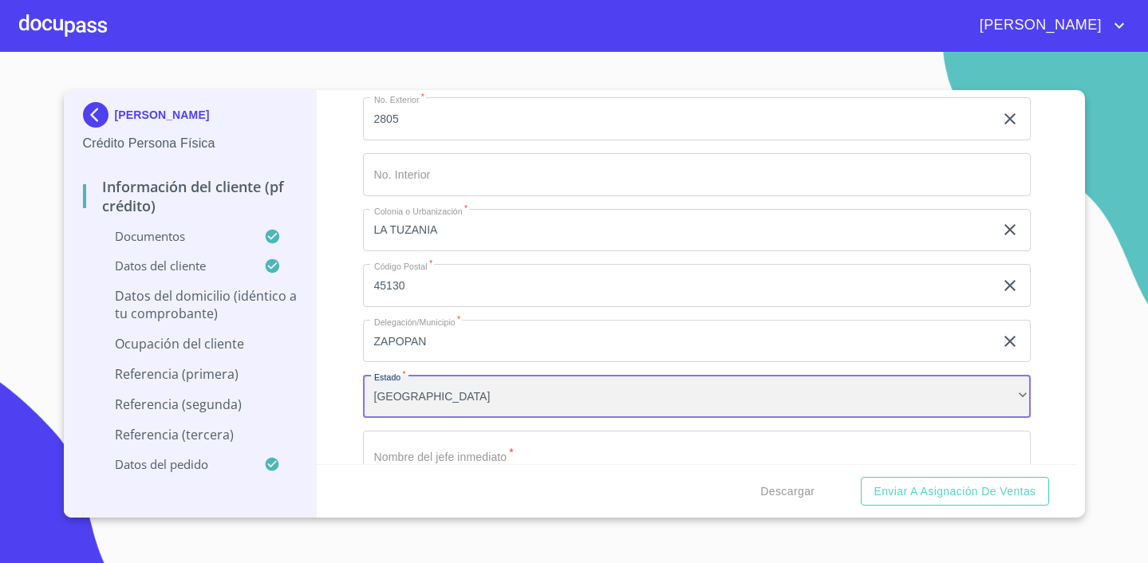
click at [473, 396] on div "[GEOGRAPHIC_DATA]" at bounding box center [697, 396] width 668 height 43
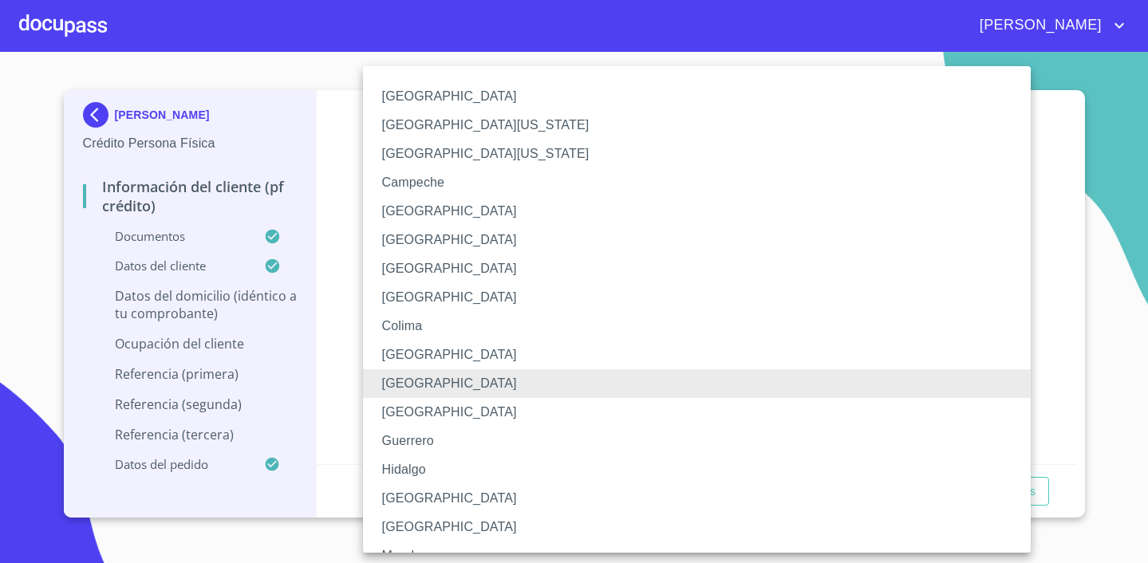
click at [412, 493] on li "[GEOGRAPHIC_DATA]" at bounding box center [697, 498] width 668 height 29
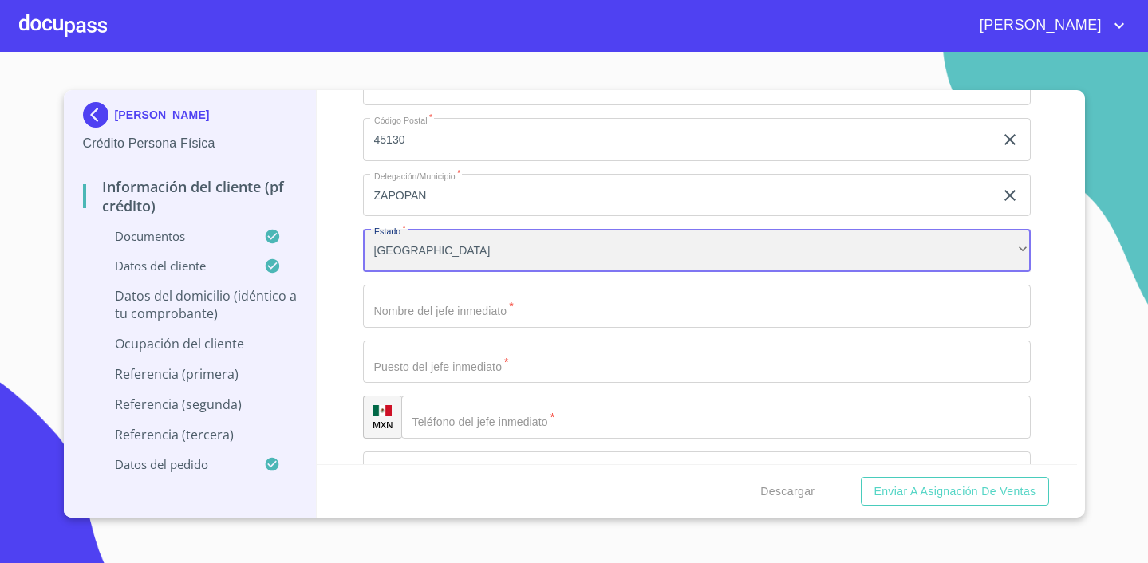
scroll to position [7535, 0]
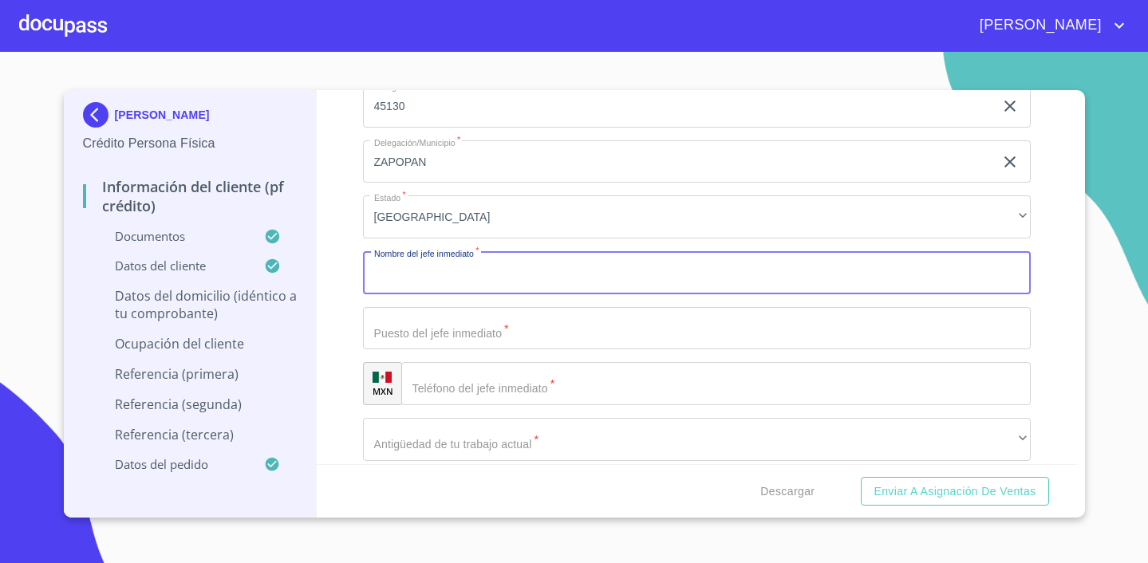
click at [604, 262] on input "Documento de identificación.   *" at bounding box center [697, 272] width 668 height 43
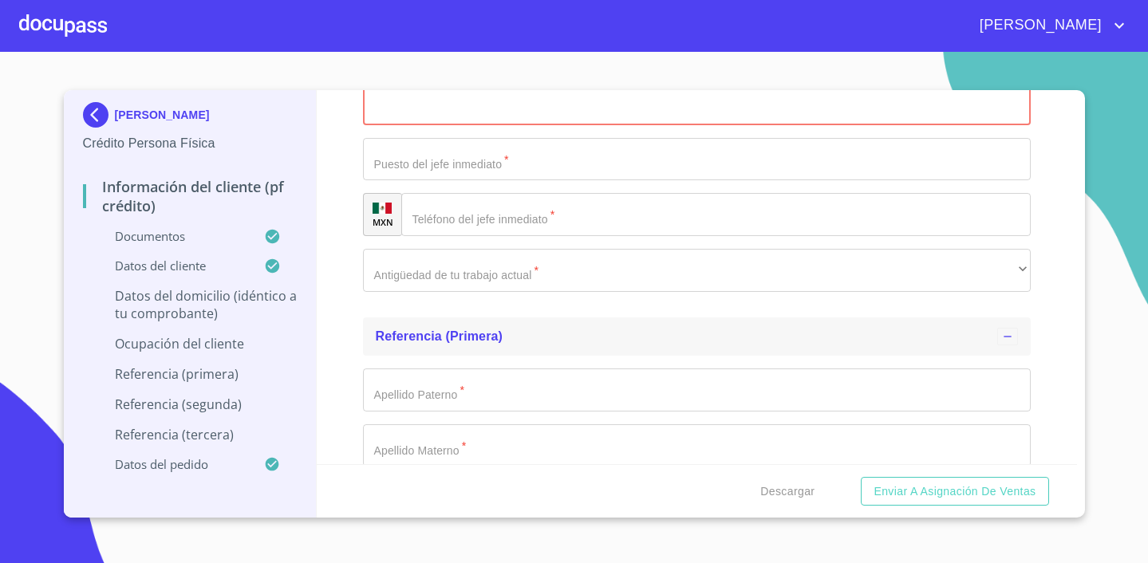
scroll to position [7797, 0]
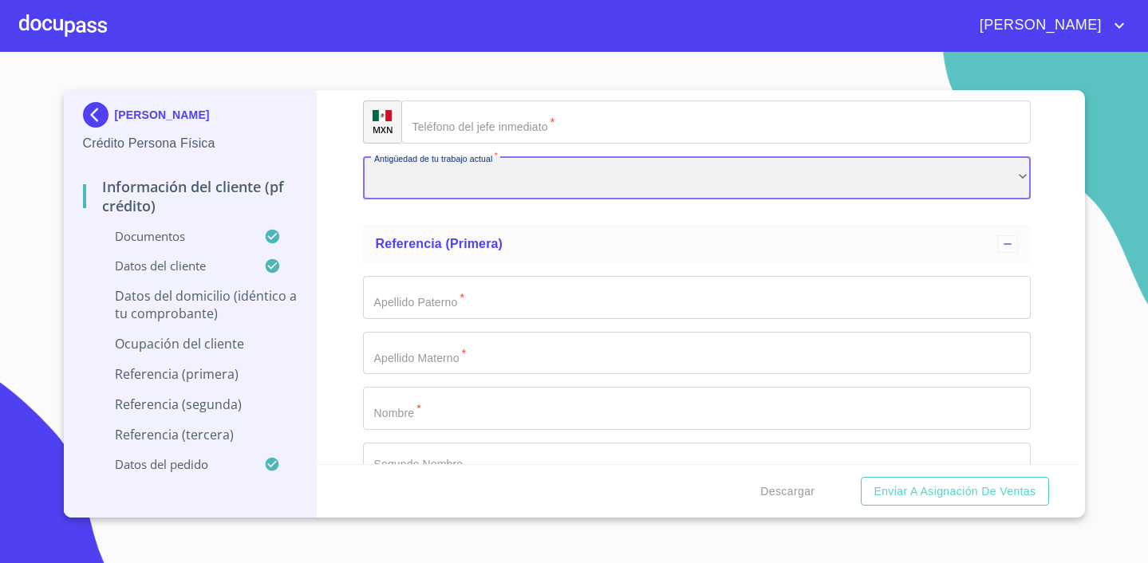
click at [609, 173] on div "​" at bounding box center [697, 177] width 668 height 43
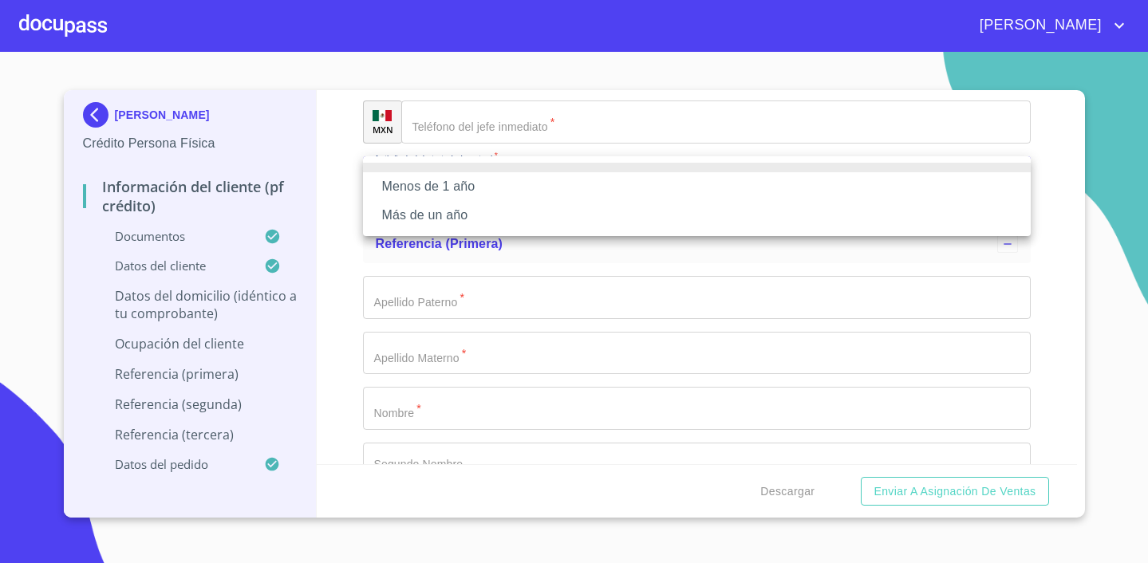
click at [455, 195] on li "Menos de 1 año" at bounding box center [697, 186] width 668 height 29
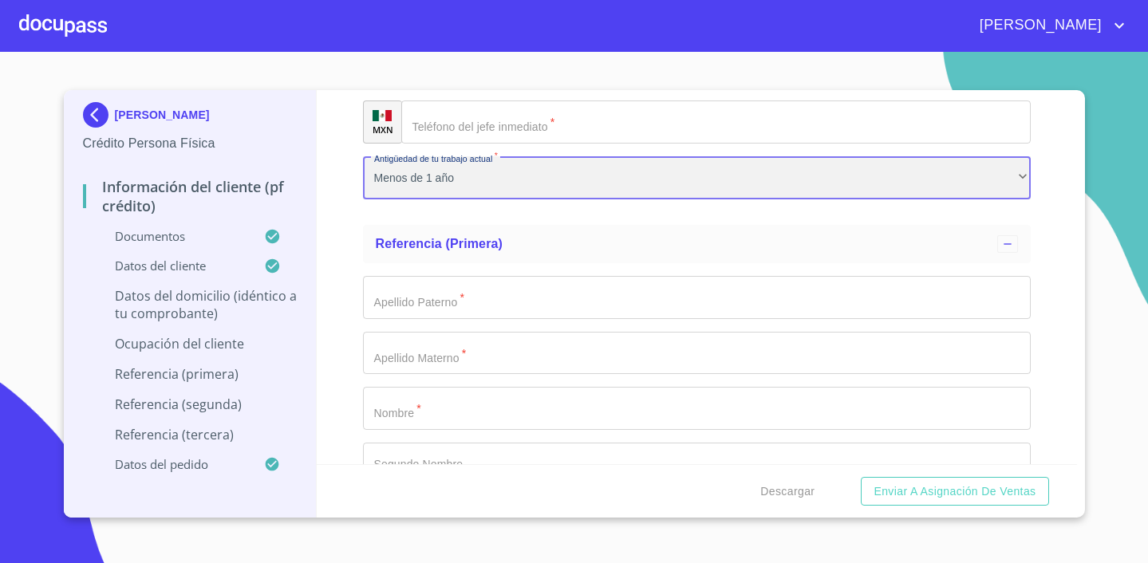
click at [439, 178] on div "Menos de 1 año" at bounding box center [697, 177] width 668 height 43
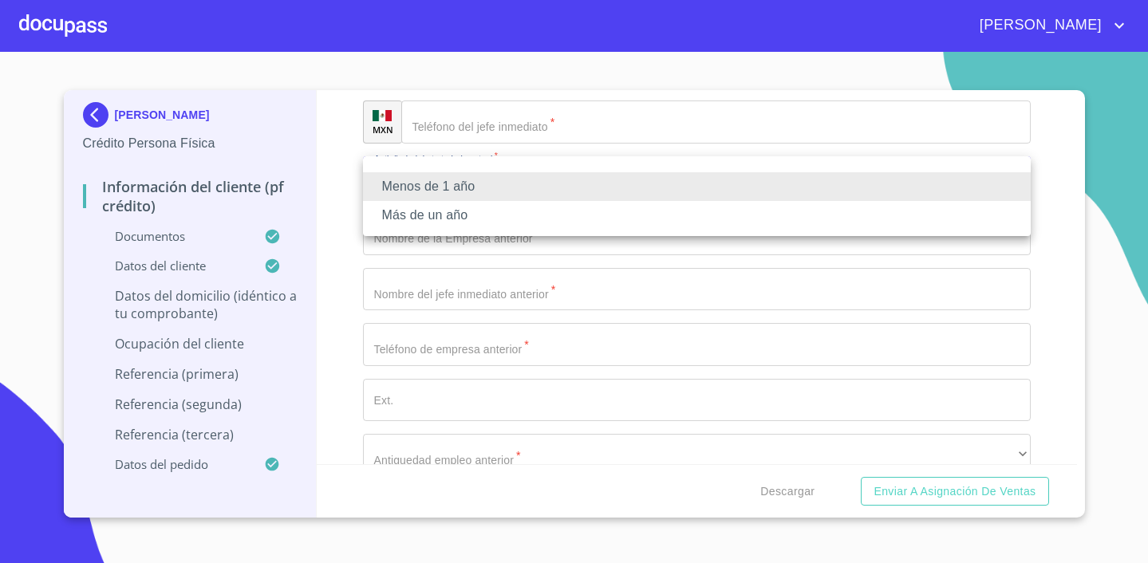
click at [445, 214] on li "Más de un año" at bounding box center [697, 215] width 668 height 29
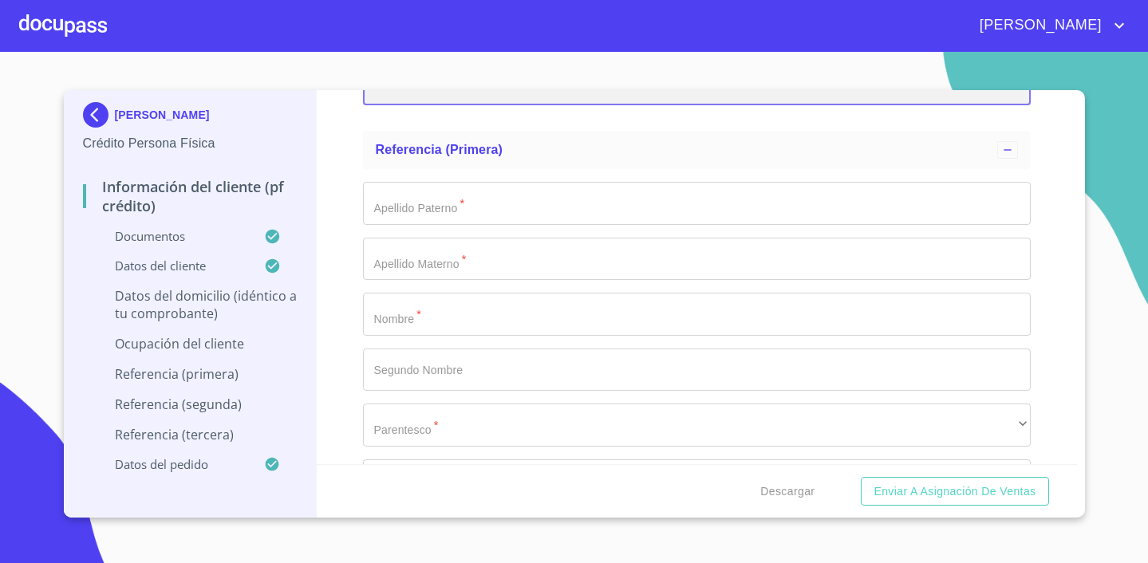
scroll to position [7934, 0]
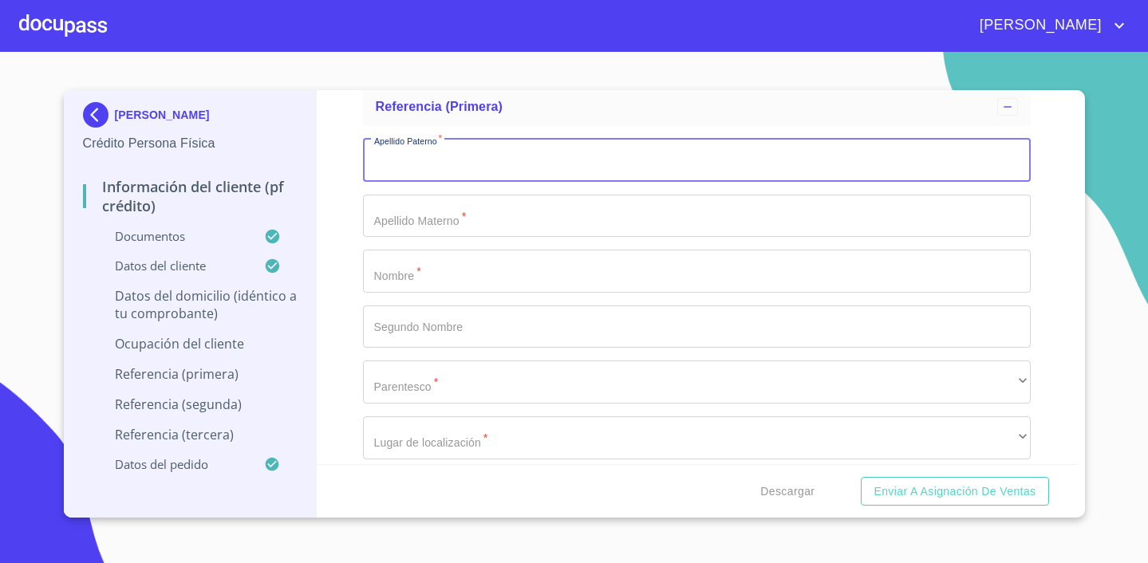
click at [440, 164] on input "Documento de identificación.   *" at bounding box center [697, 160] width 668 height 43
type input "j"
type input "J"
type input "[PERSON_NAME]"
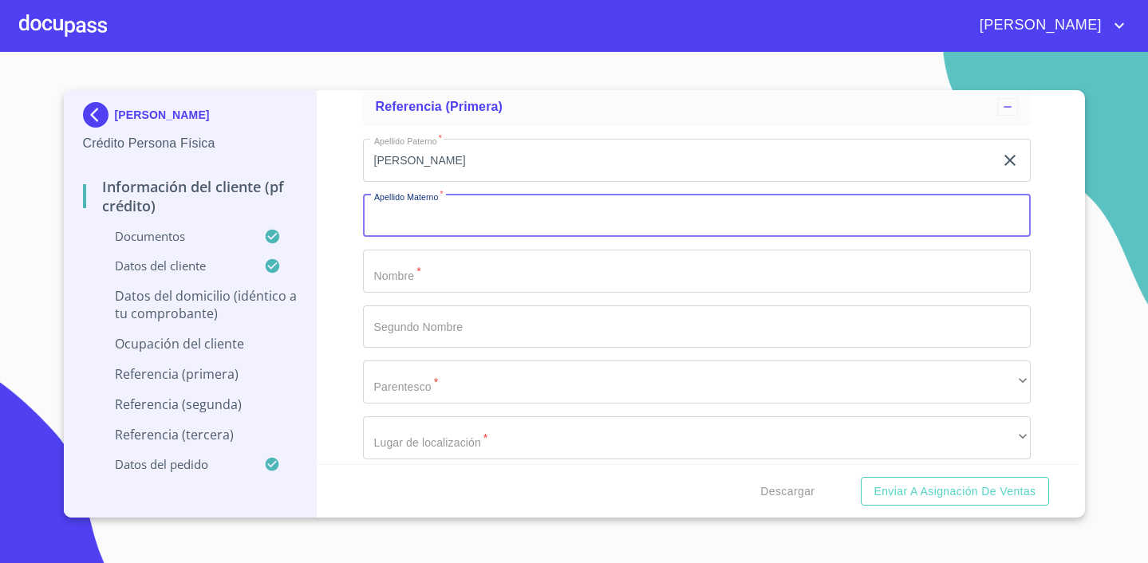
click at [433, 216] on input "Documento de identificación.   *" at bounding box center [697, 216] width 668 height 43
type input "MACAL"
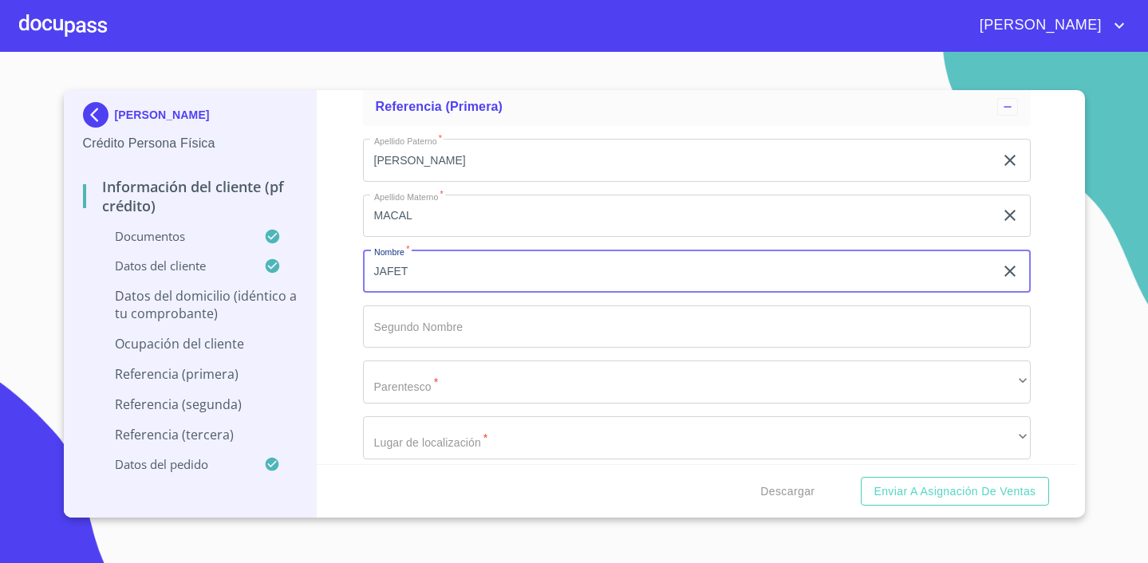
type input "JAFET"
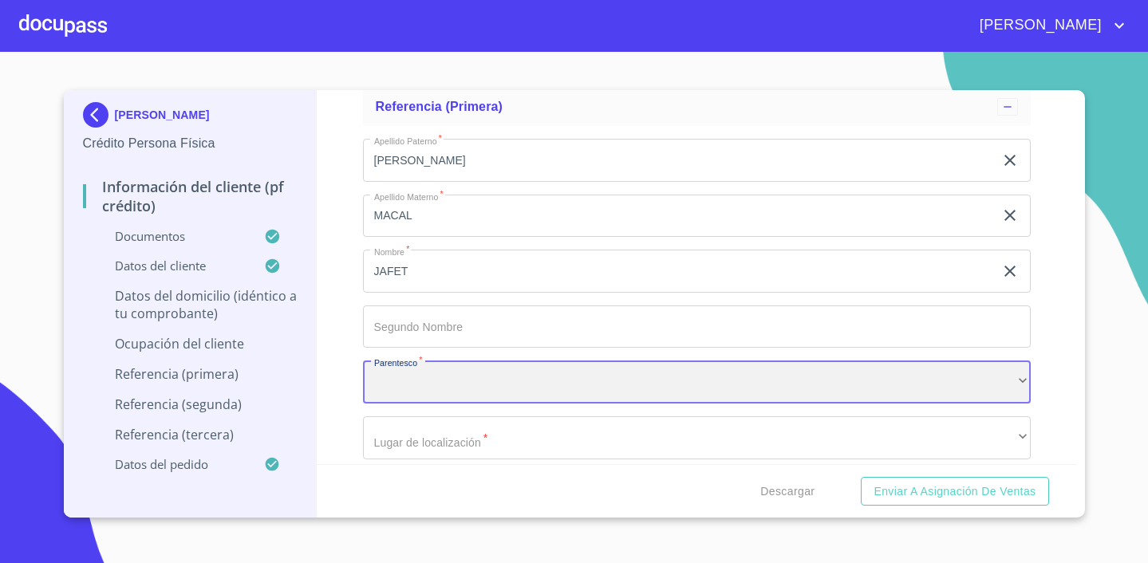
click at [454, 373] on div "​" at bounding box center [697, 382] width 668 height 43
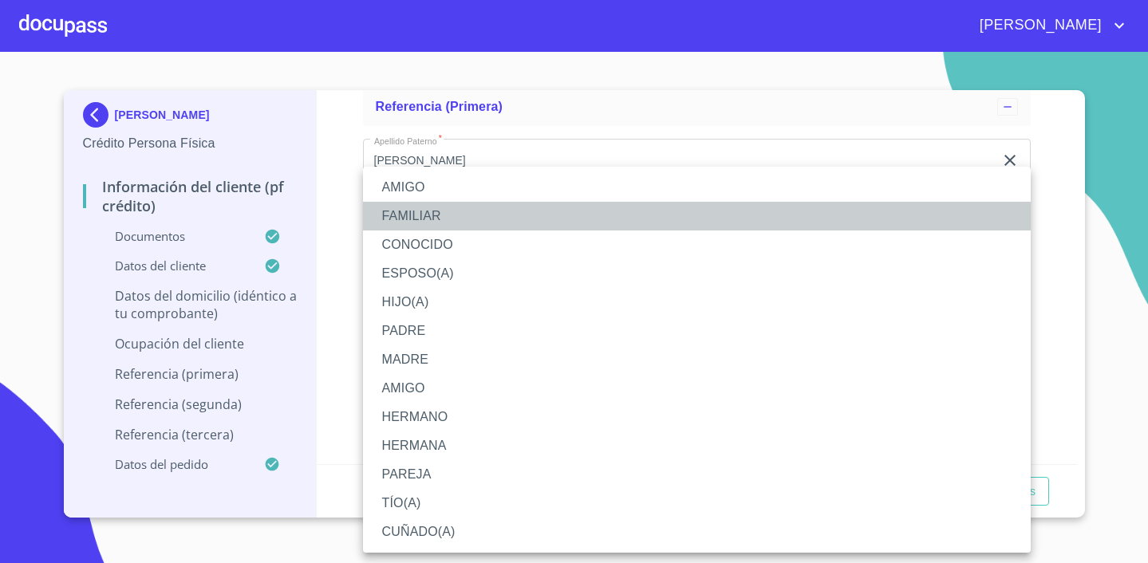
click at [420, 219] on li "FAMILIAR" at bounding box center [697, 216] width 668 height 29
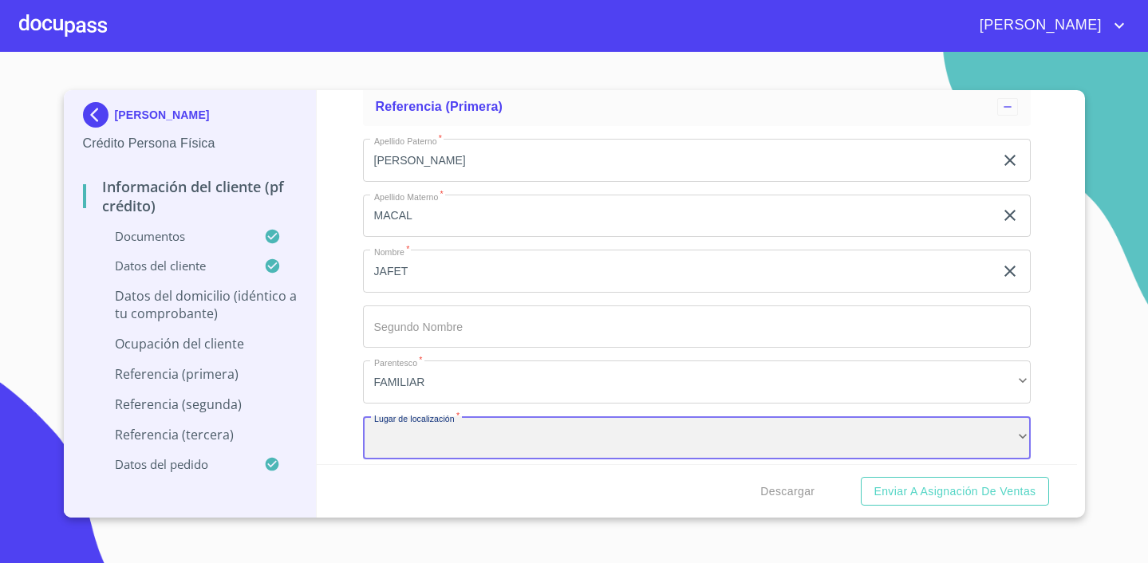
click at [471, 444] on div "​" at bounding box center [697, 437] width 668 height 43
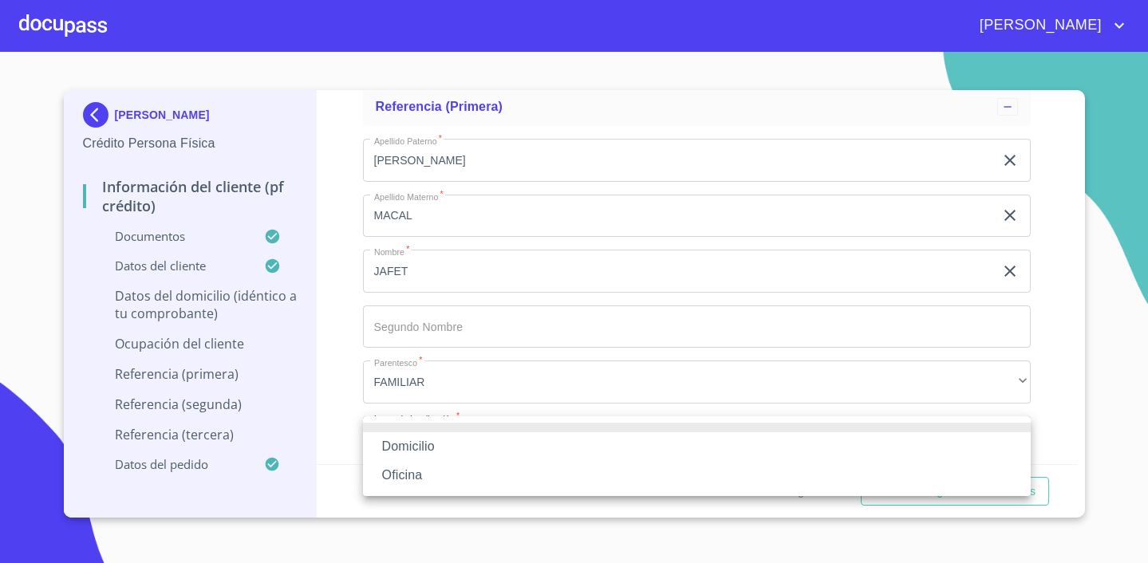
click at [457, 452] on li "Domicilio" at bounding box center [697, 446] width 668 height 29
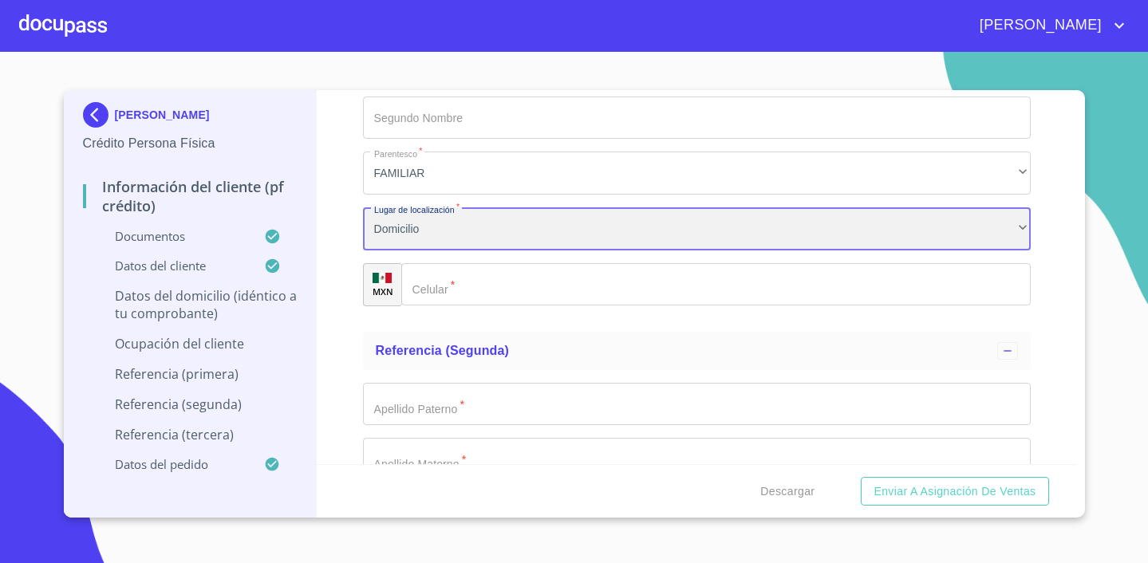
scroll to position [8155, 0]
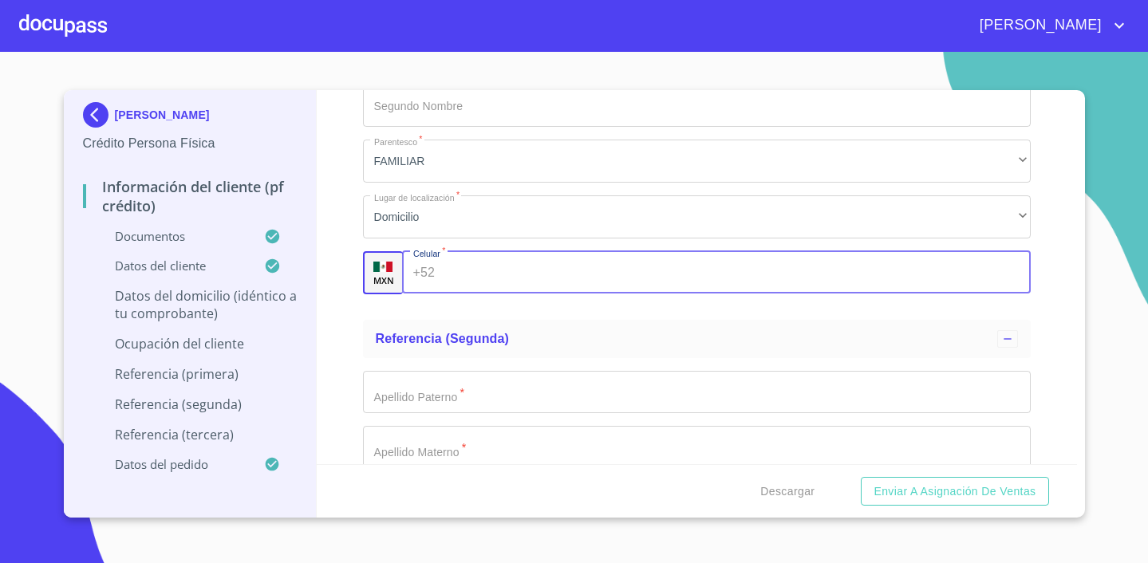
click at [494, 274] on input "Documento de identificación.   *" at bounding box center [736, 272] width 590 height 43
type input "[PHONE_NUMBER]"
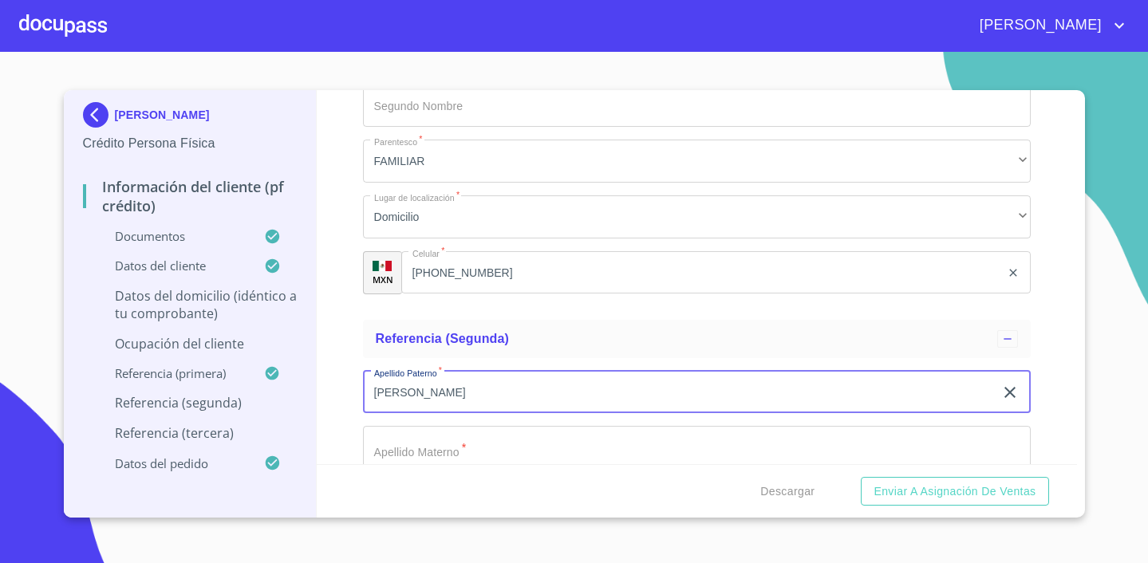
type input "[PERSON_NAME]"
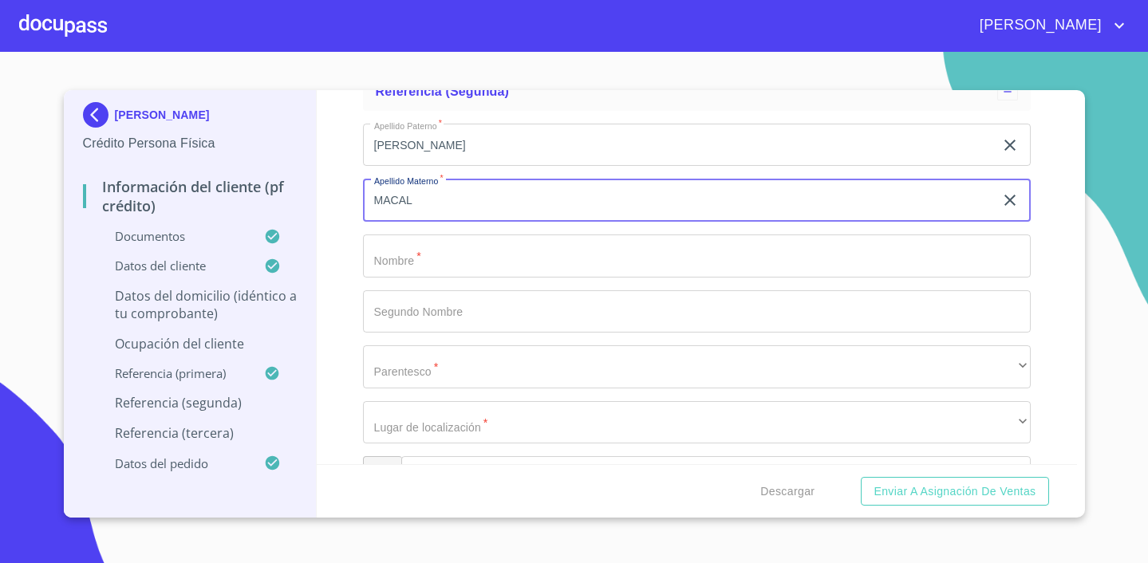
scroll to position [8408, 0]
type input "MACAL"
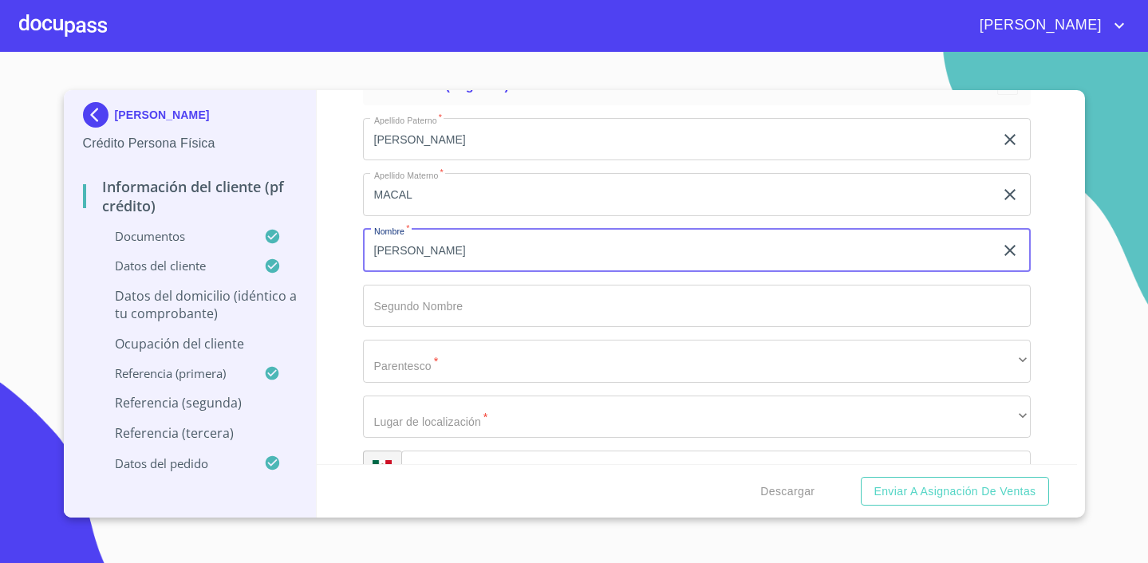
type input "[PERSON_NAME]"
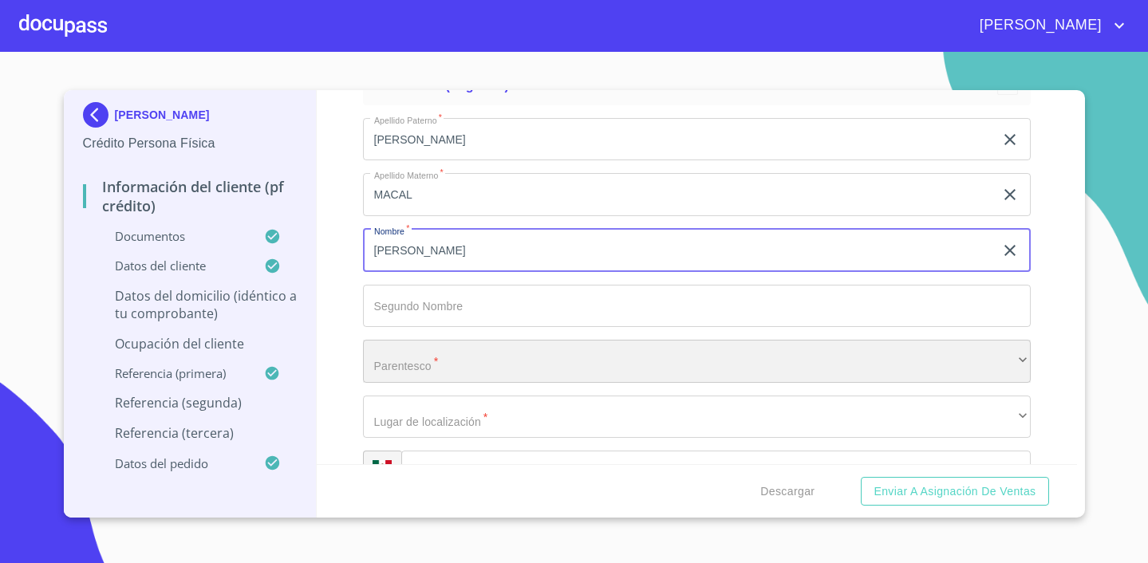
click at [491, 360] on div "​" at bounding box center [697, 361] width 668 height 43
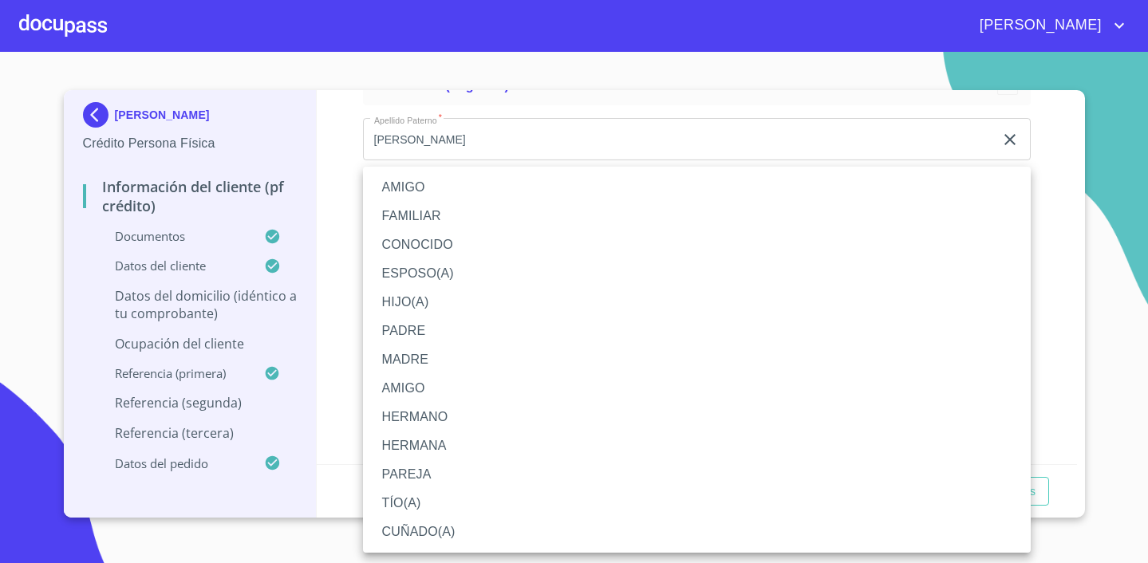
click at [451, 412] on li "HERMANO" at bounding box center [697, 417] width 668 height 29
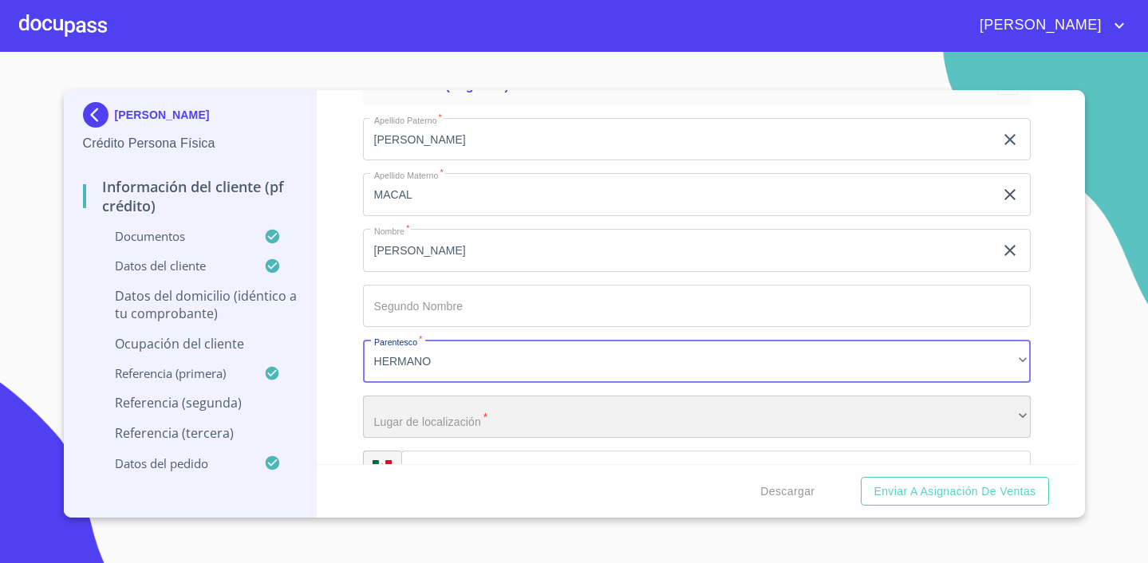
click at [448, 418] on div "​" at bounding box center [697, 417] width 668 height 43
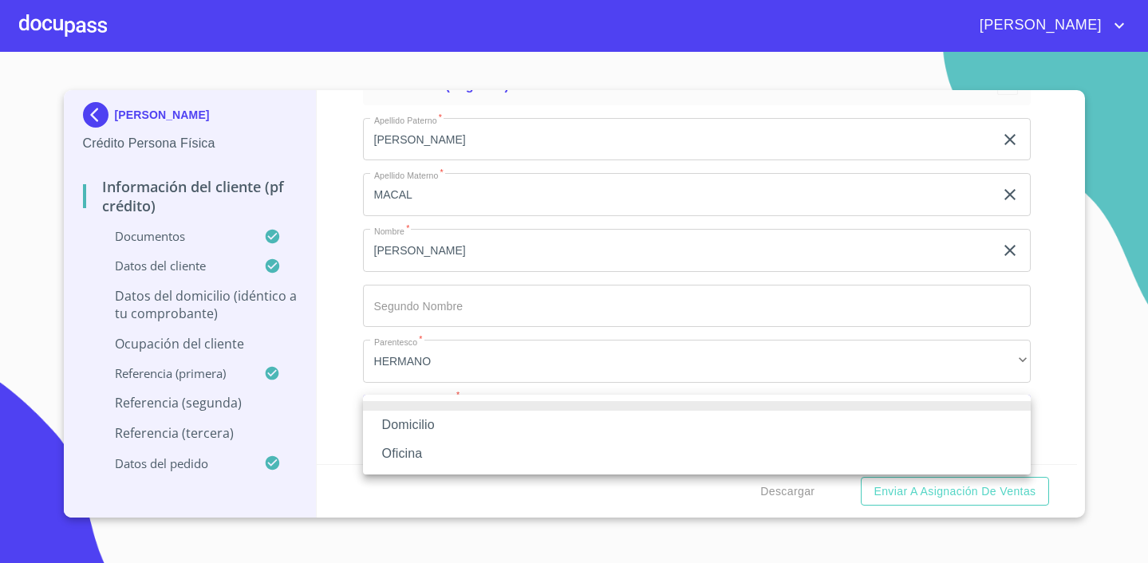
click at [422, 424] on li "Domicilio" at bounding box center [697, 425] width 668 height 29
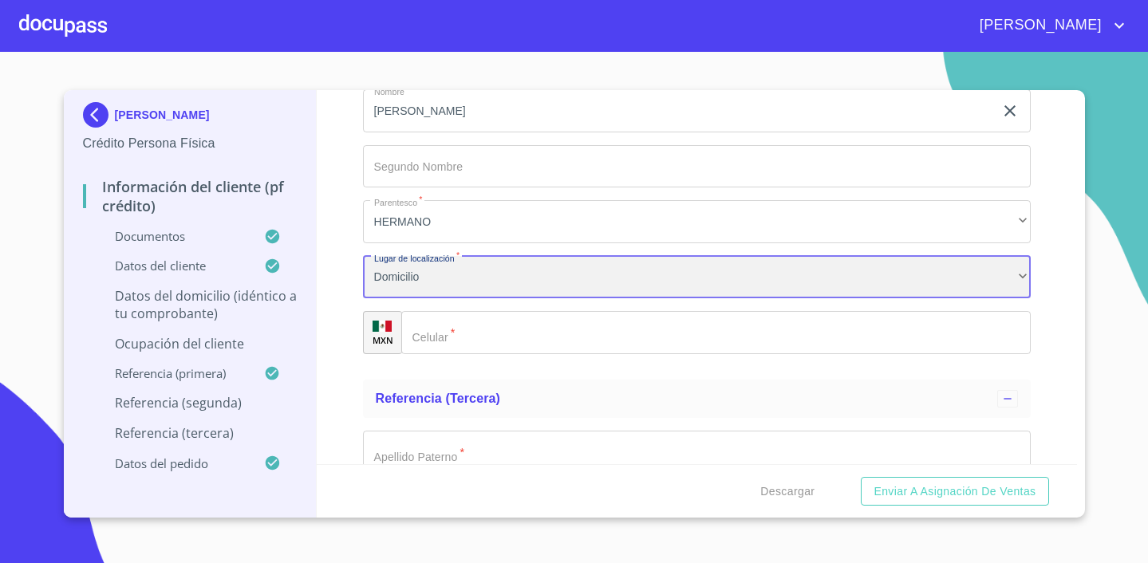
scroll to position [8588, 0]
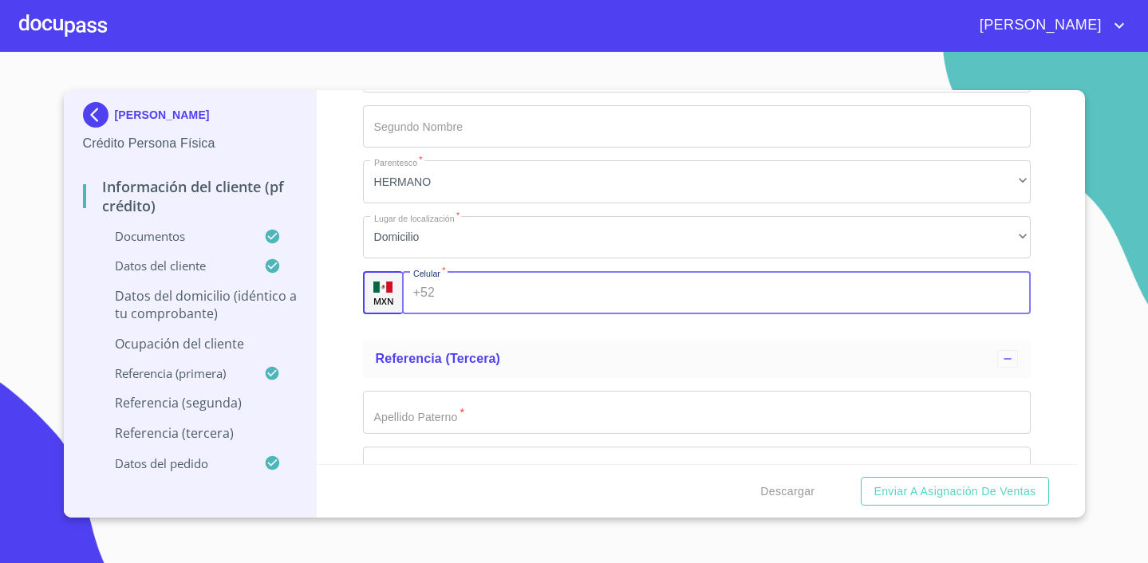
click at [498, 296] on input "Documento de identificación.   *" at bounding box center [736, 292] width 590 height 43
type input "[PHONE_NUMBER]"
click at [601, 352] on div "Referencia (tercera)" at bounding box center [687, 358] width 622 height 19
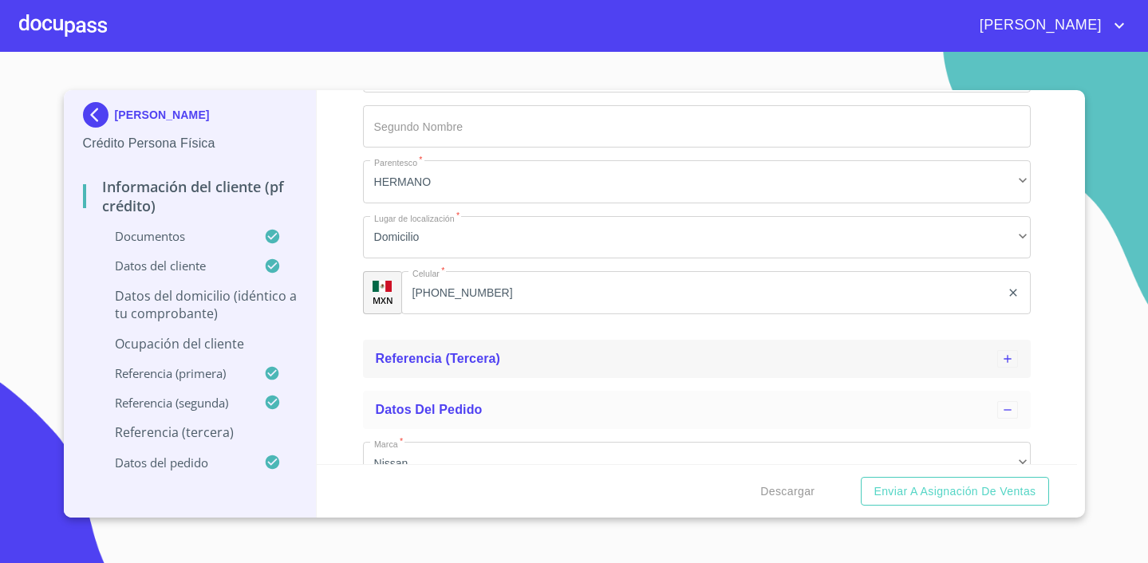
scroll to position [8589, 0]
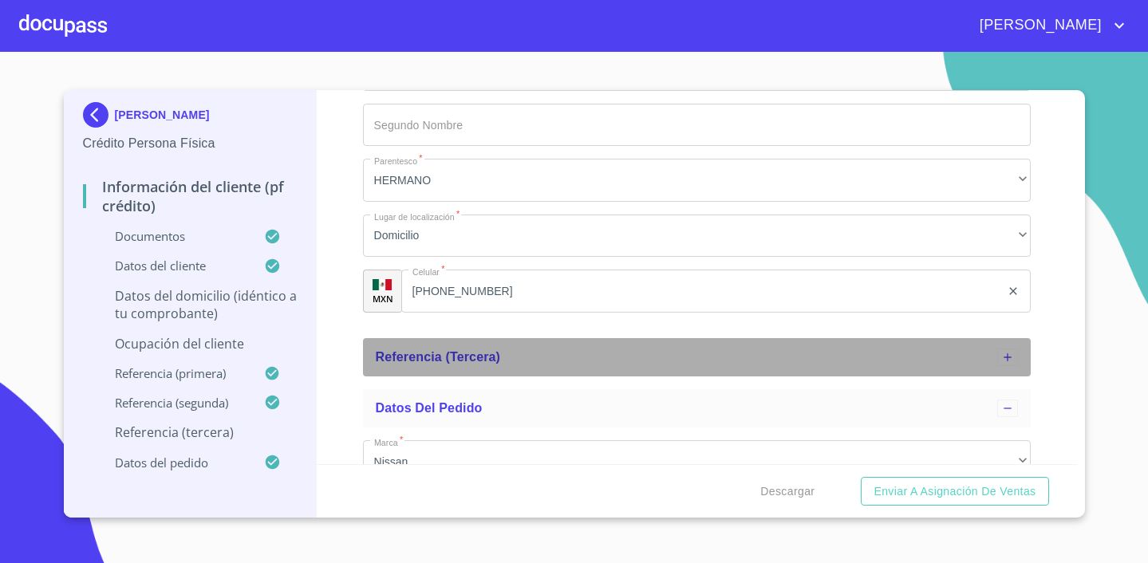
click at [601, 352] on div "Referencia (tercera)" at bounding box center [687, 357] width 622 height 19
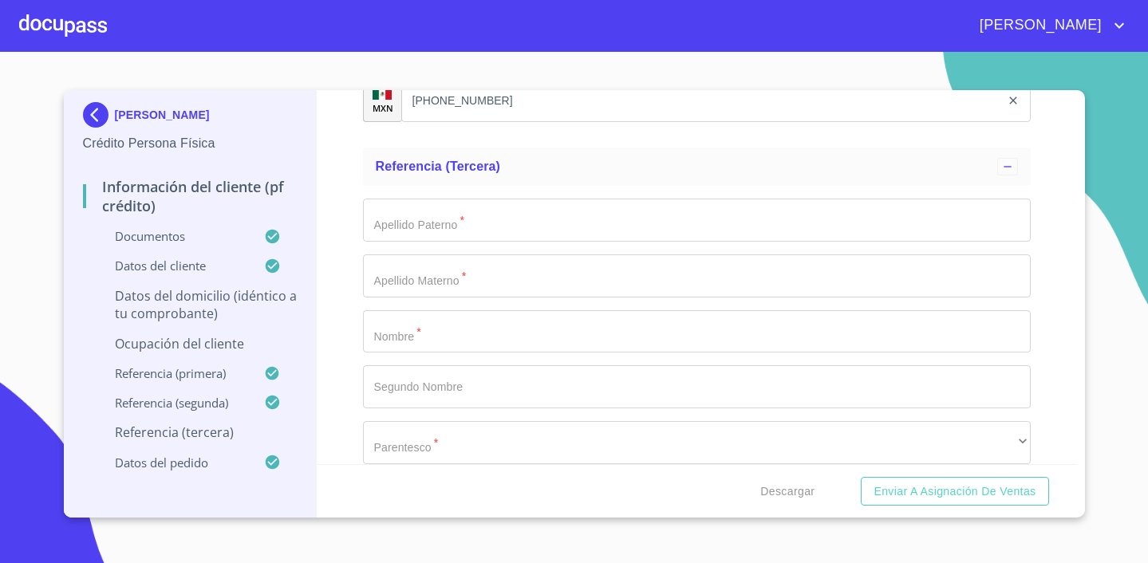
scroll to position [8782, 0]
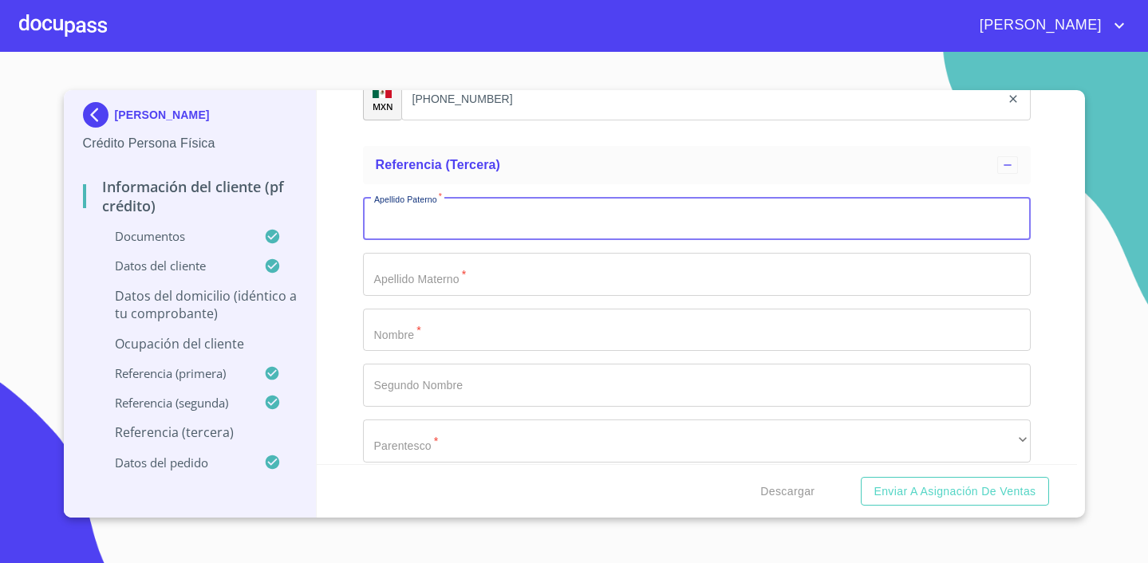
click at [488, 215] on input "Documento de identificación.   *" at bounding box center [697, 218] width 668 height 43
type input "[PERSON_NAME]"
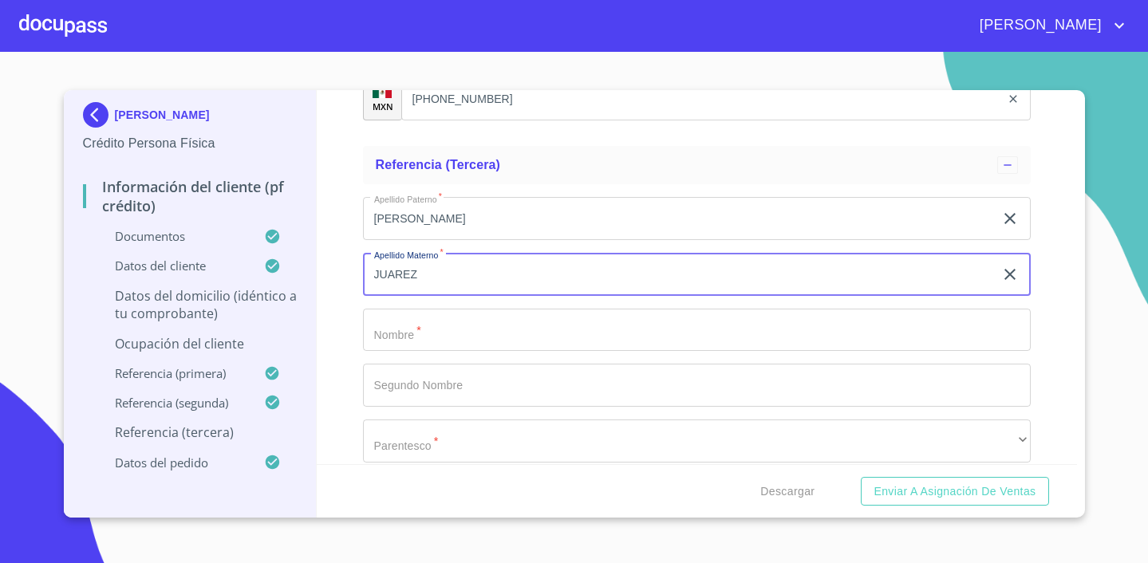
type input "JUAREZ"
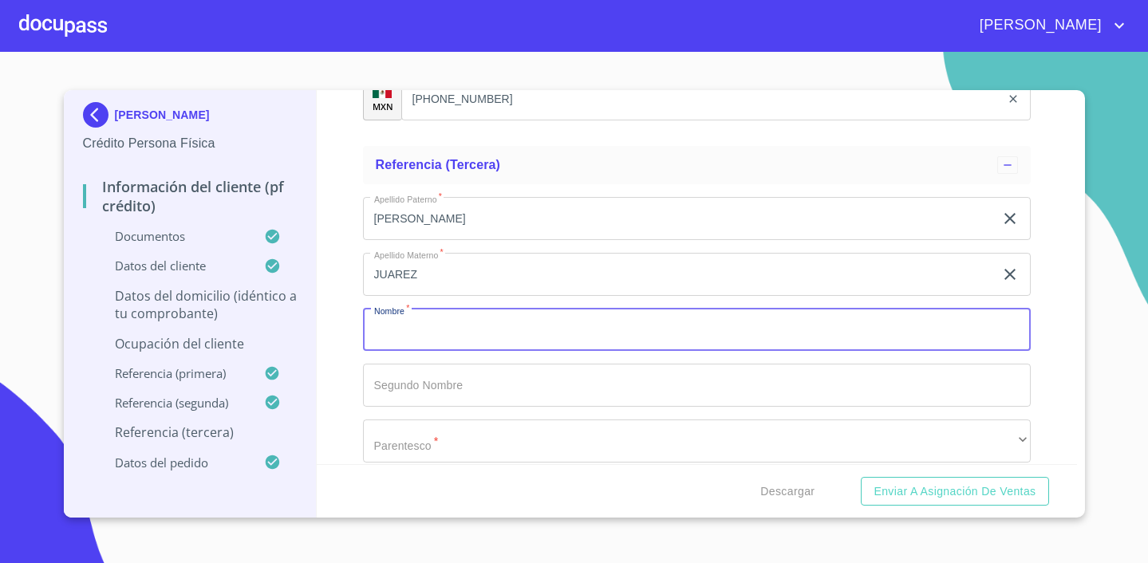
click at [456, 330] on input "Documento de identificación.   *" at bounding box center [697, 330] width 668 height 43
type input "[PERSON_NAME]"
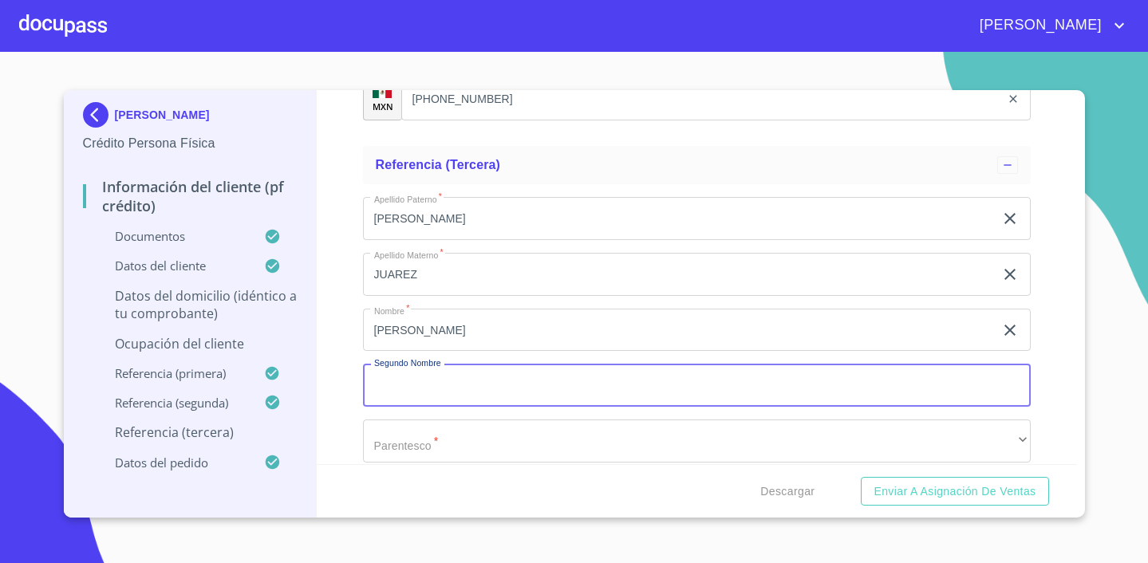
click at [420, 384] on input "Documento de identificación.   *" at bounding box center [697, 385] width 668 height 43
type input "DE [DEMOGRAPHIC_DATA]"
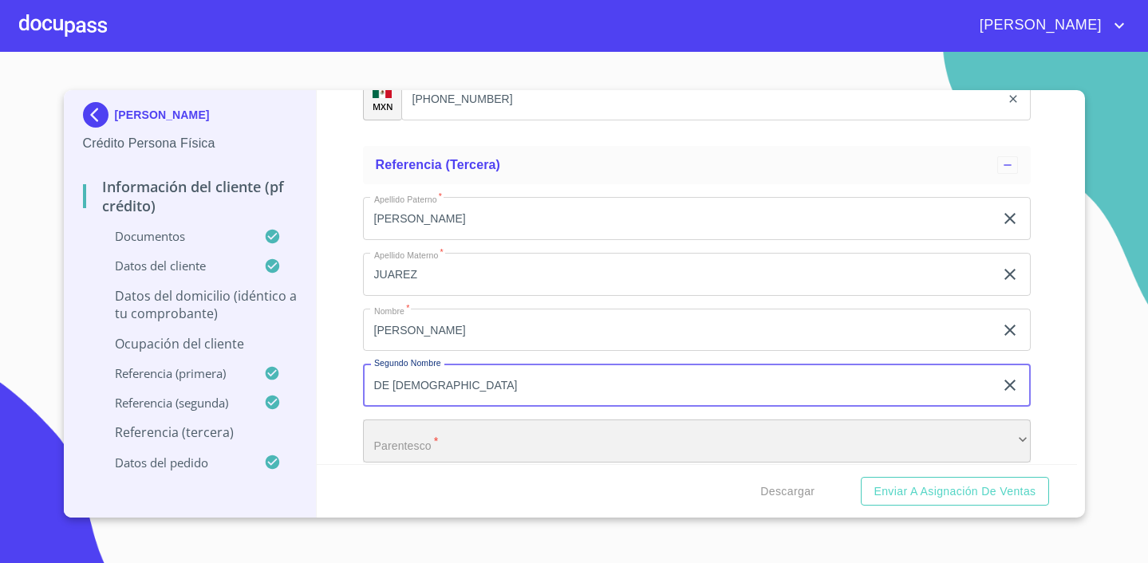
click at [504, 445] on div "​" at bounding box center [697, 441] width 668 height 43
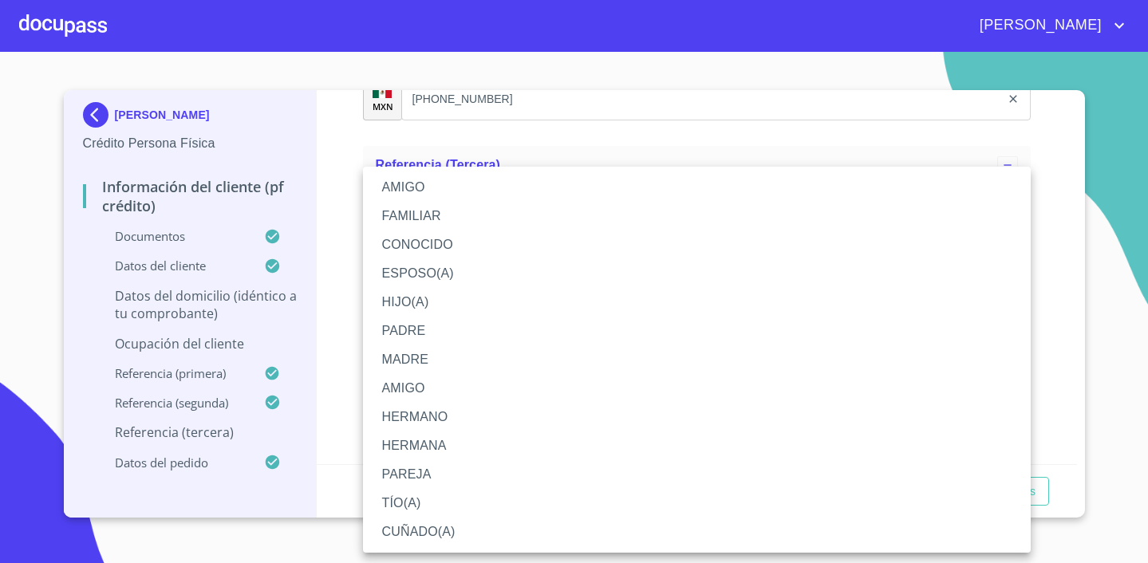
click at [415, 178] on li "AMIGO" at bounding box center [697, 187] width 668 height 29
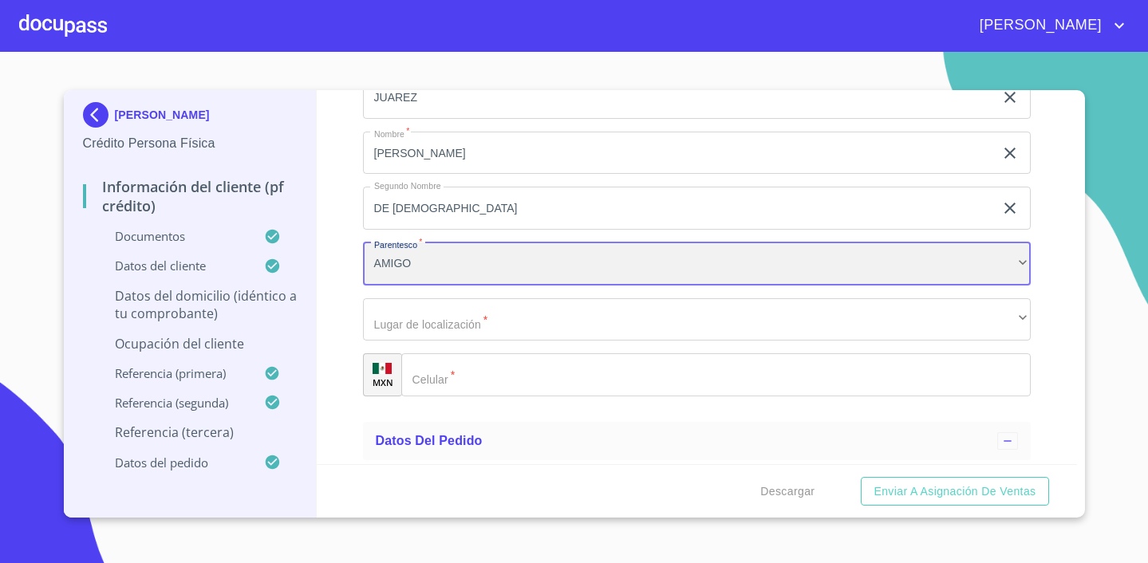
scroll to position [8969, 0]
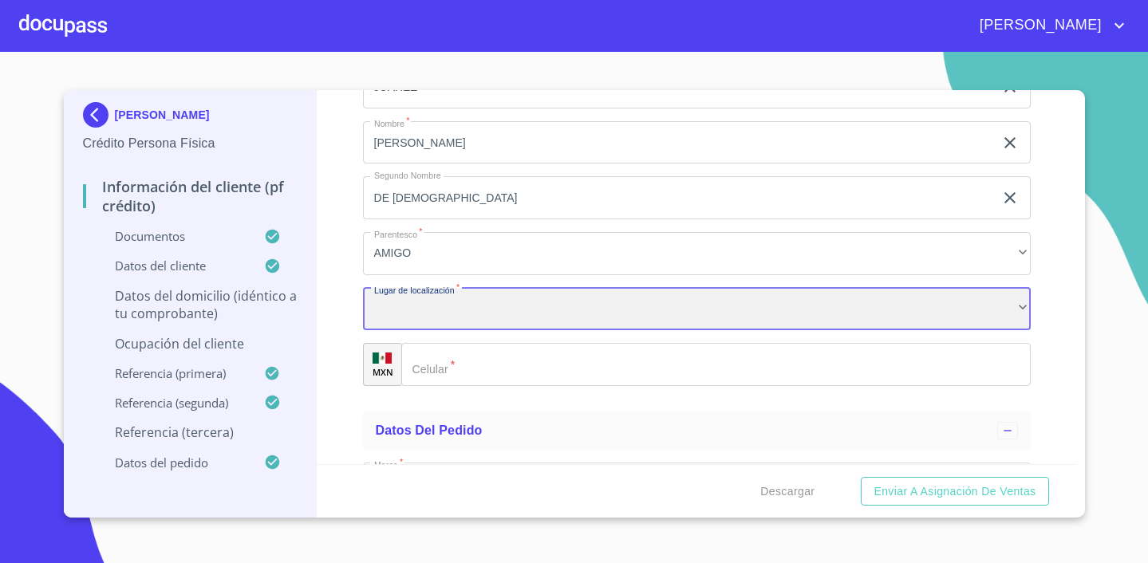
click at [509, 310] on div "​" at bounding box center [697, 309] width 668 height 43
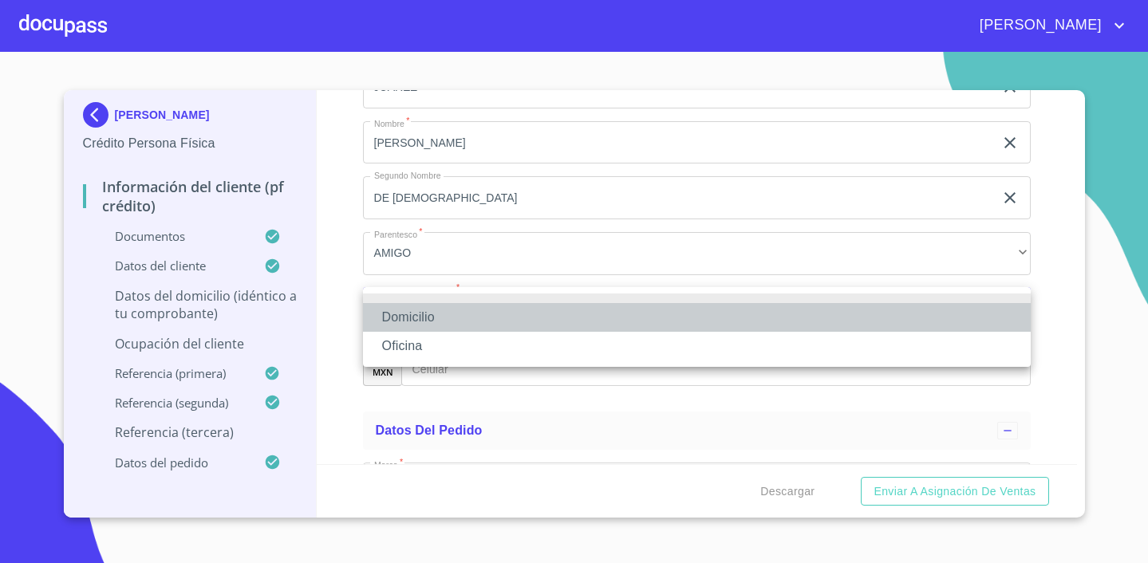
click at [452, 310] on li "Domicilio" at bounding box center [697, 317] width 668 height 29
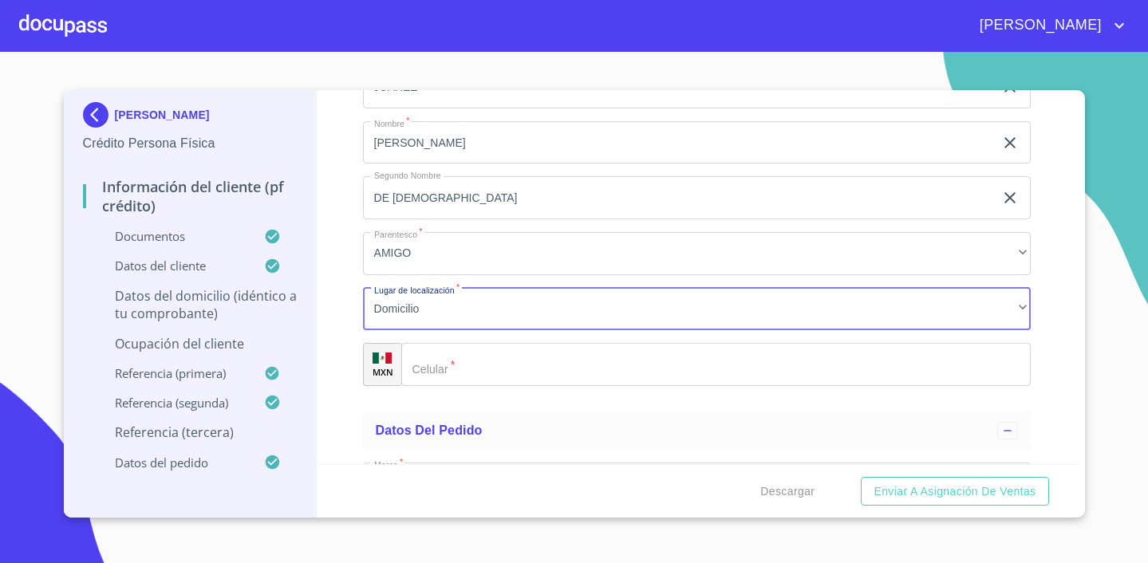
click at [445, 364] on input "Documento de identificación.   *" at bounding box center [715, 364] width 629 height 43
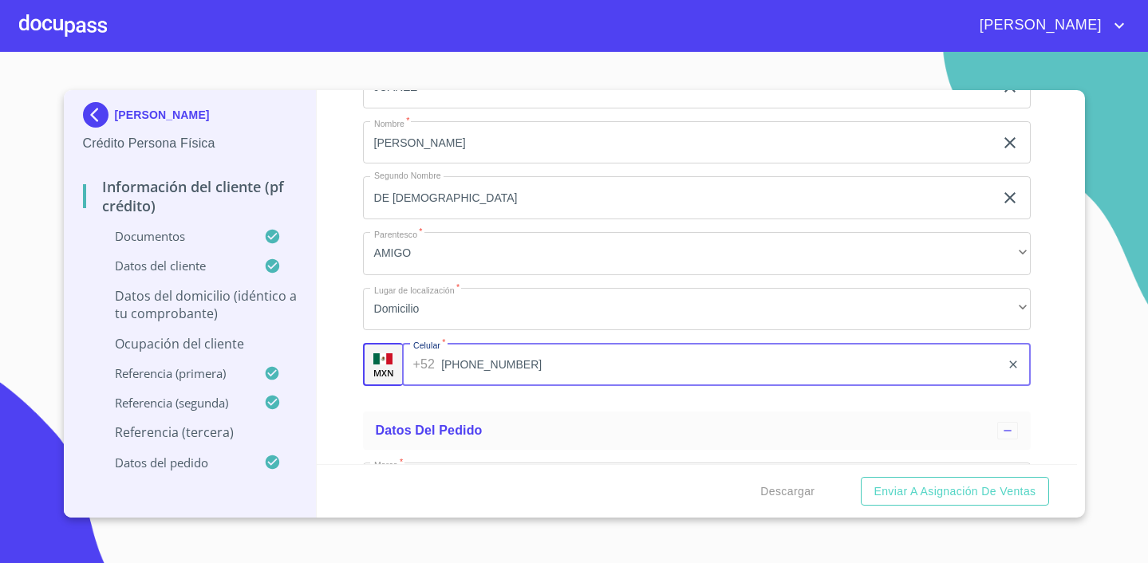
type input "[PHONE_NUMBER]"
click at [569, 397] on ul "Referencia (tercera) [PERSON_NAME]   * [PERSON_NAME] ​ Apellido Materno   * JUA…" at bounding box center [697, 178] width 668 height 453
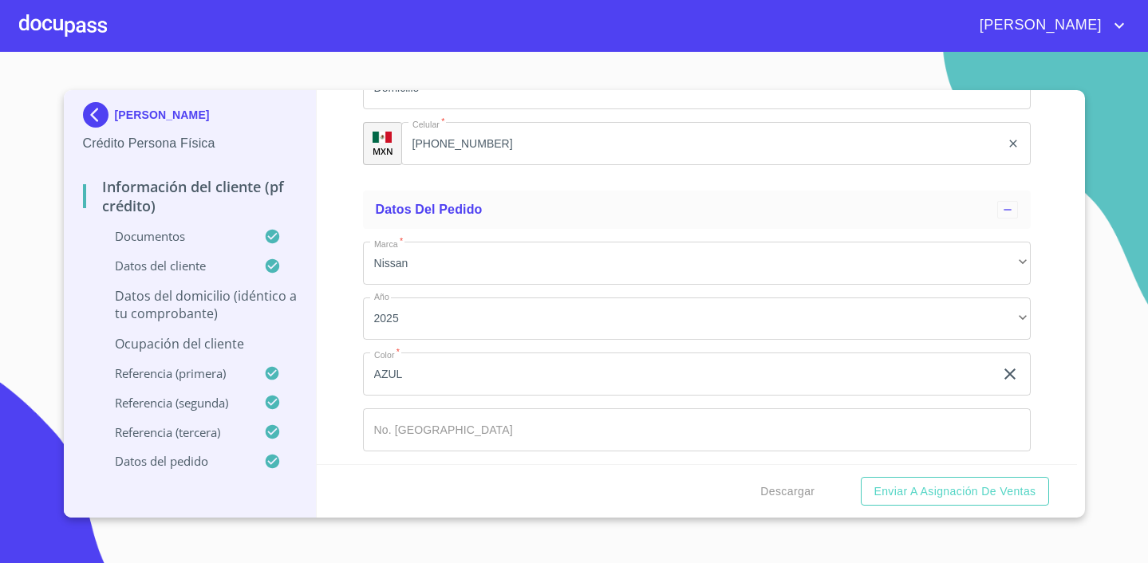
scroll to position [9249, 0]
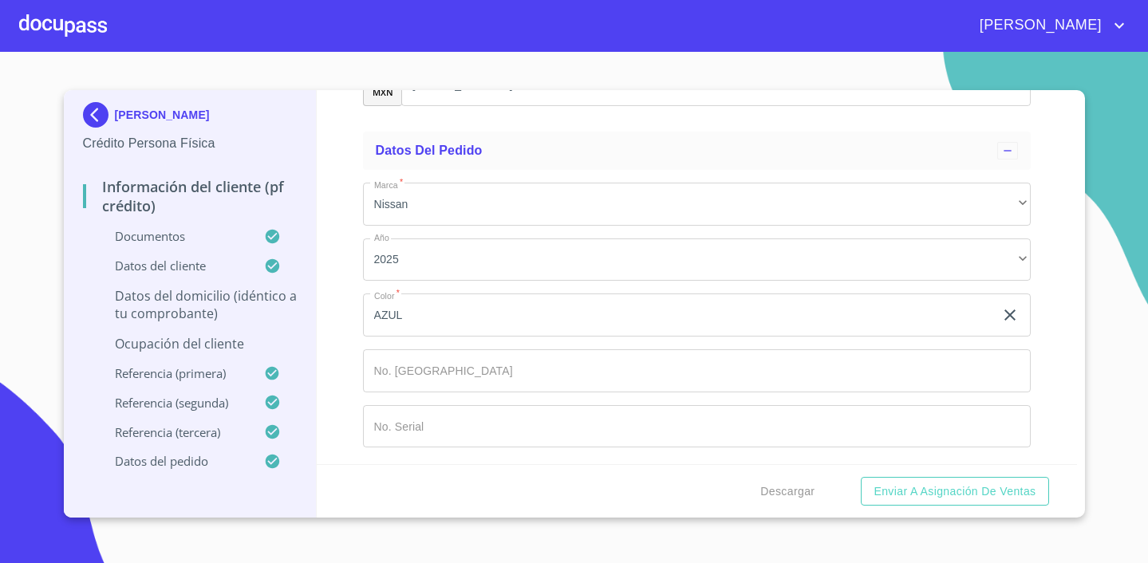
click at [195, 310] on p "Datos del domicilio (idéntico a tu comprobante)" at bounding box center [190, 304] width 215 height 35
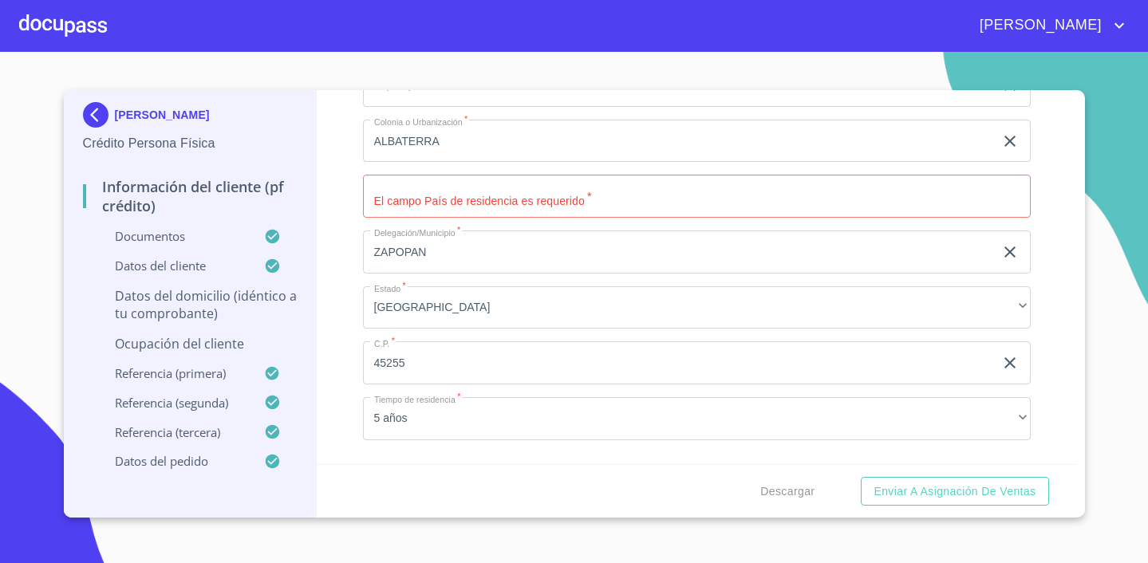
scroll to position [521, 0]
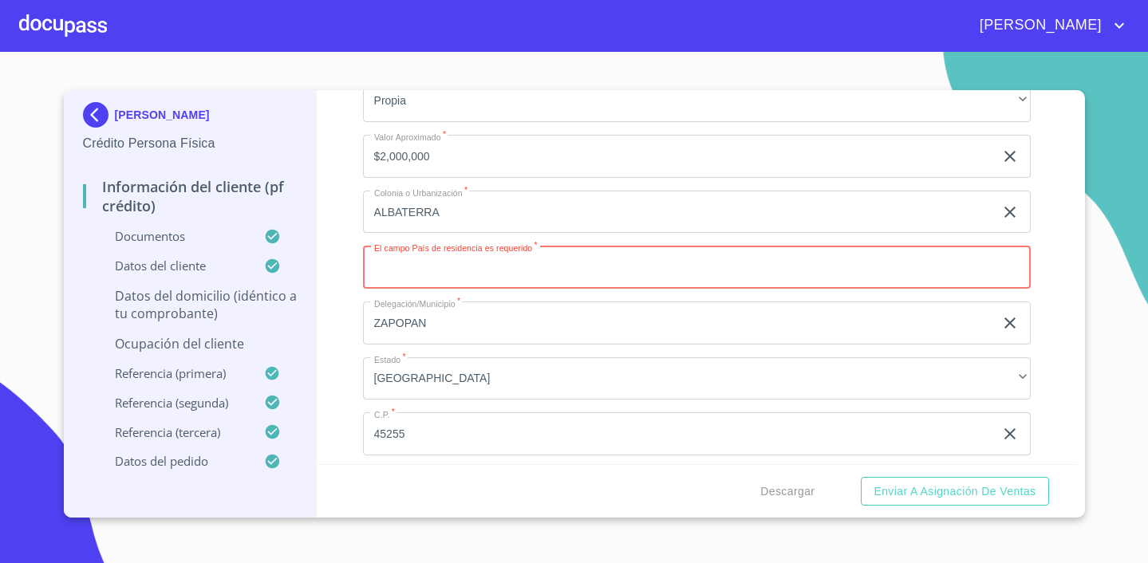
click at [489, 278] on input "Domicilio completo (Calle, Av. o Vía)   *" at bounding box center [697, 267] width 668 height 43
type input "[GEOGRAPHIC_DATA]"
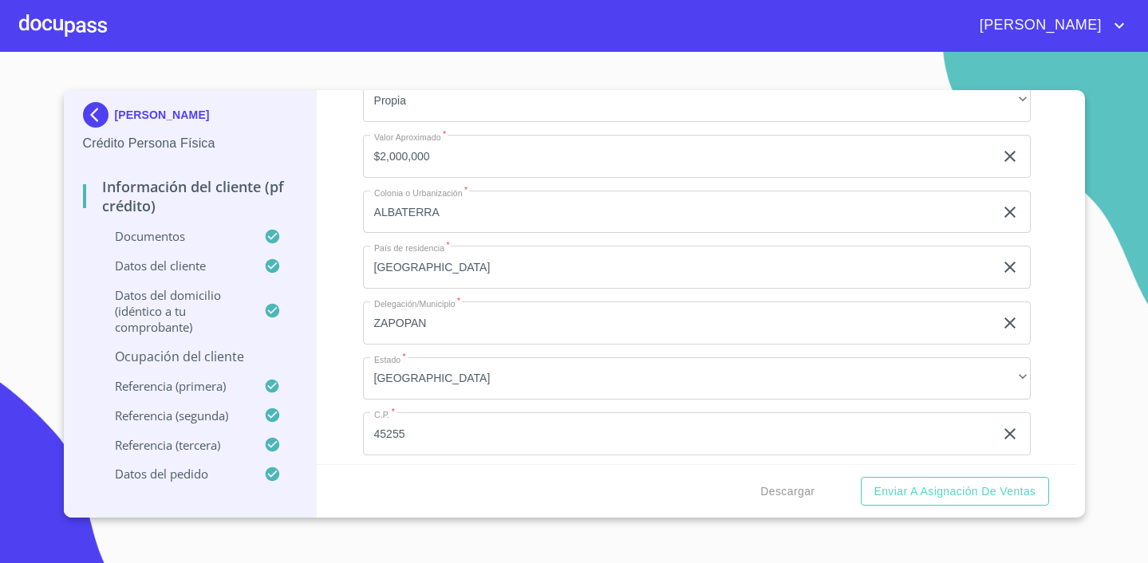
click at [1127, 248] on section "[PERSON_NAME] Crédito Persona Física Información del cliente (PF crédito) Docum…" at bounding box center [574, 307] width 1148 height 511
click at [217, 354] on p "Ocupación del Cliente" at bounding box center [190, 357] width 215 height 18
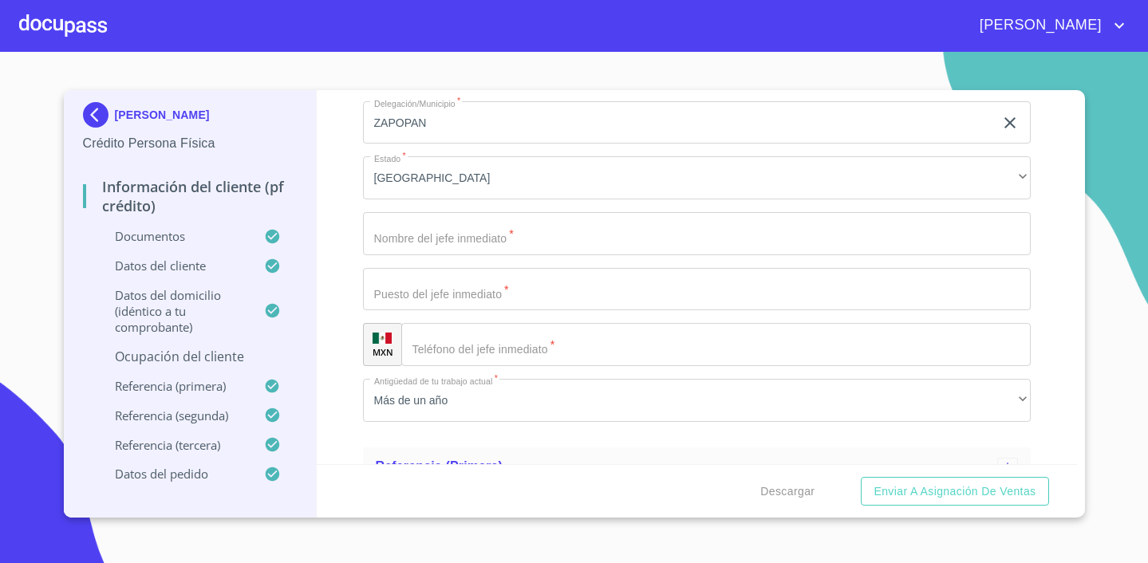
scroll to position [1183, 0]
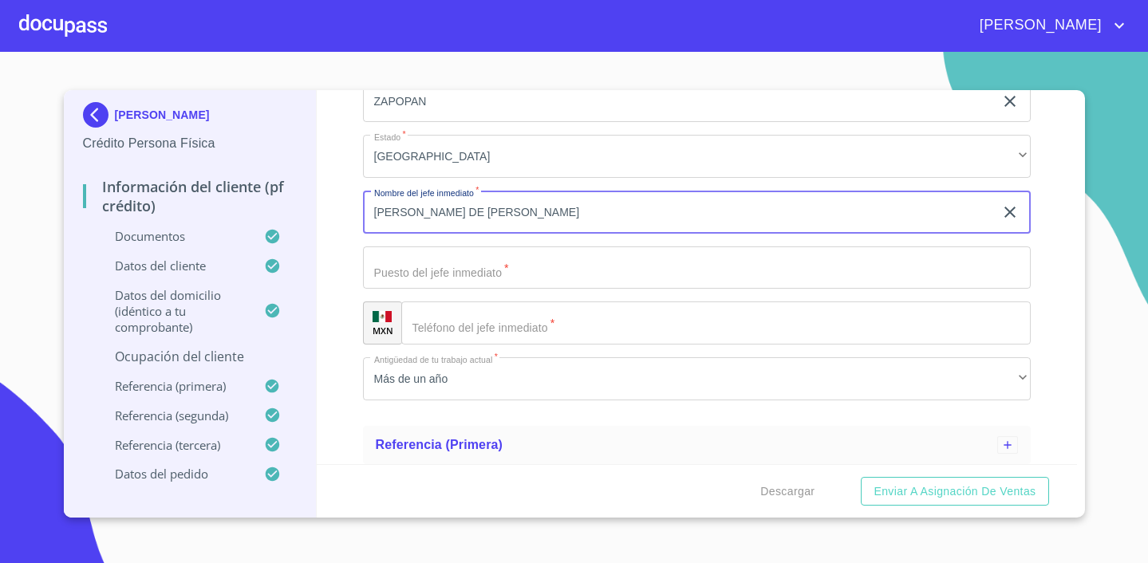
type input "[PERSON_NAME] DE [PERSON_NAME]"
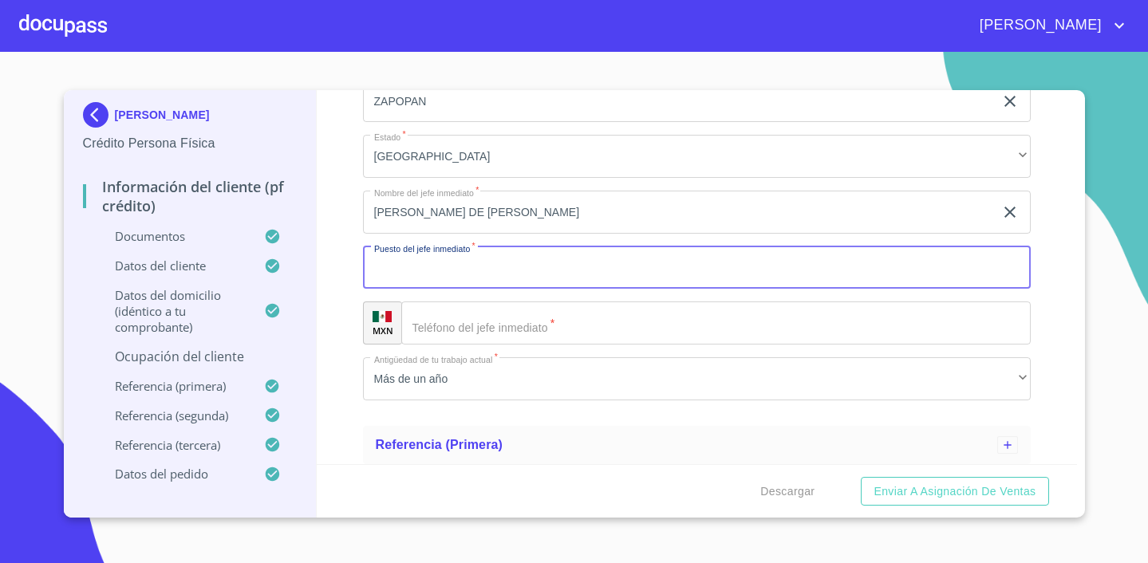
click at [421, 286] on input "Ocupación   *" at bounding box center [697, 268] width 668 height 43
type input "DIRECTOR"
click at [512, 319] on input "Ocupación   *" at bounding box center [715, 323] width 629 height 43
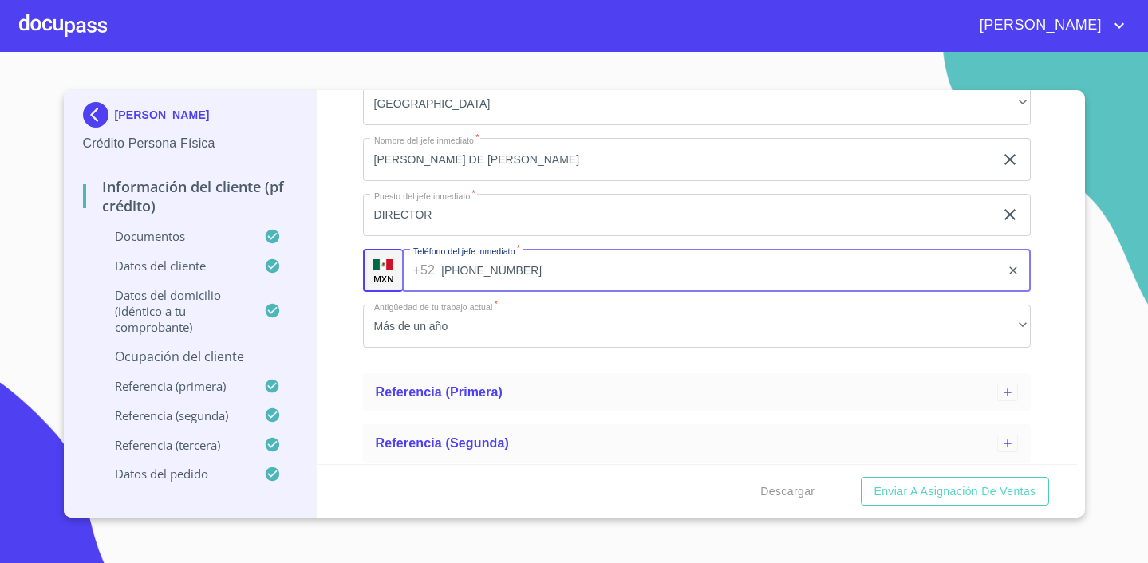
scroll to position [1237, 0]
type input "[PHONE_NUMBER]"
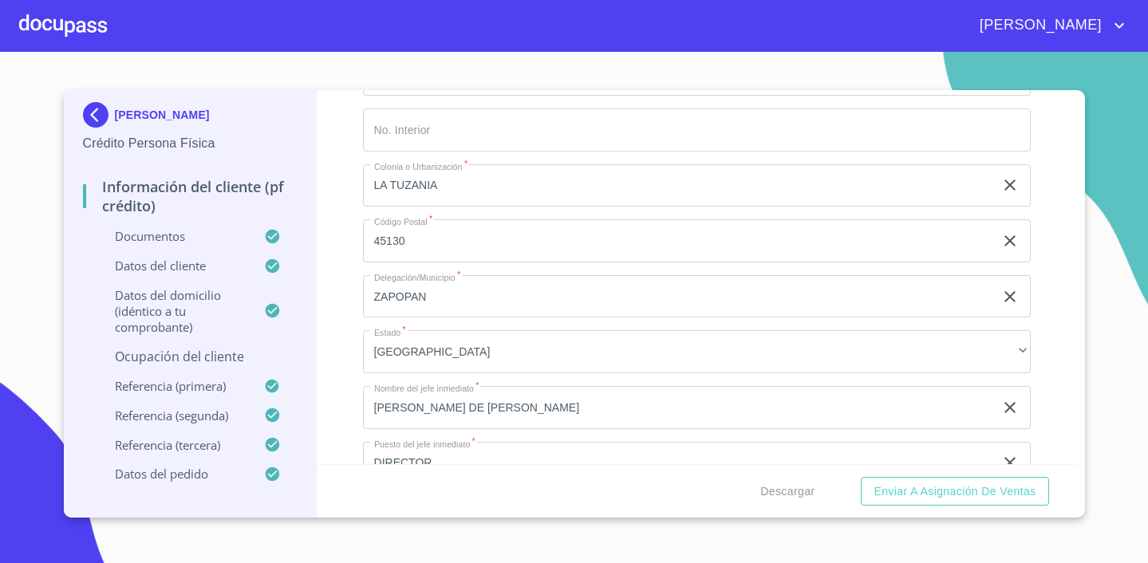
scroll to position [1231, 0]
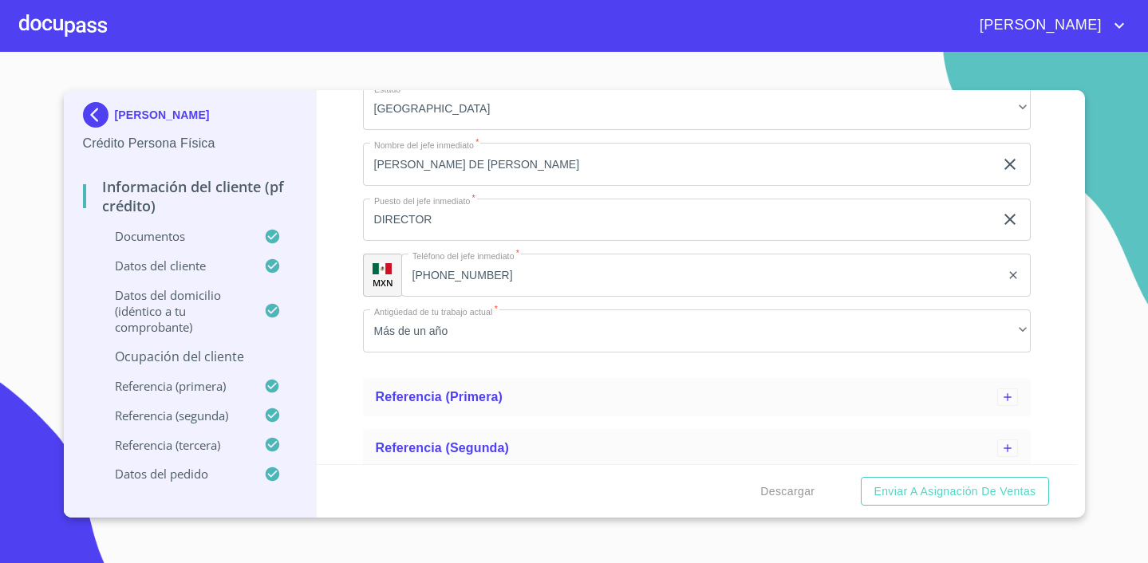
click at [162, 365] on p "Ocupación del Cliente" at bounding box center [190, 357] width 215 height 18
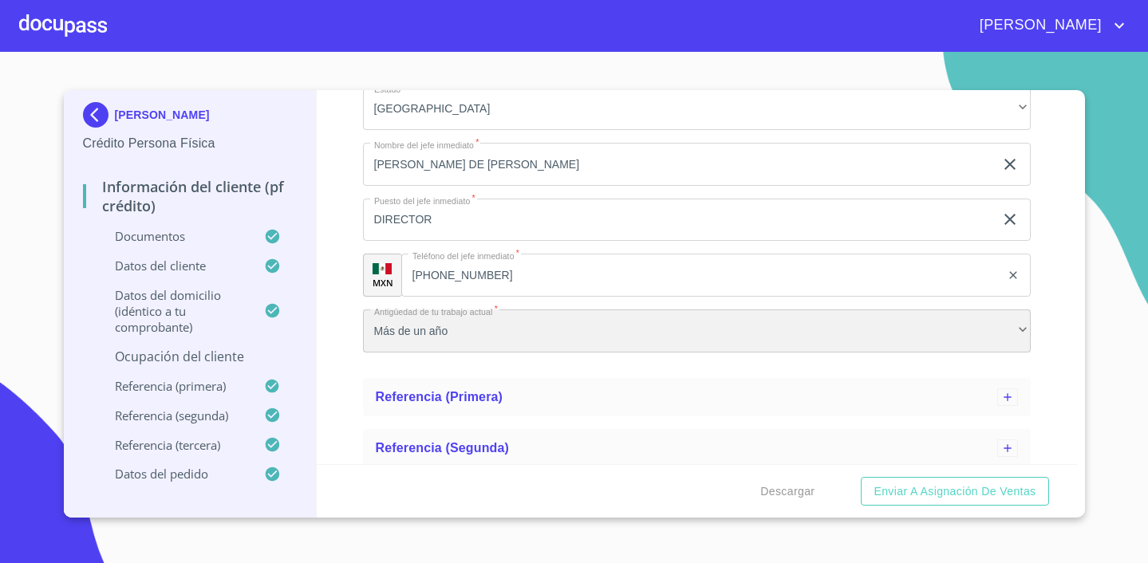
click at [539, 350] on div "Más de un año" at bounding box center [697, 331] width 668 height 43
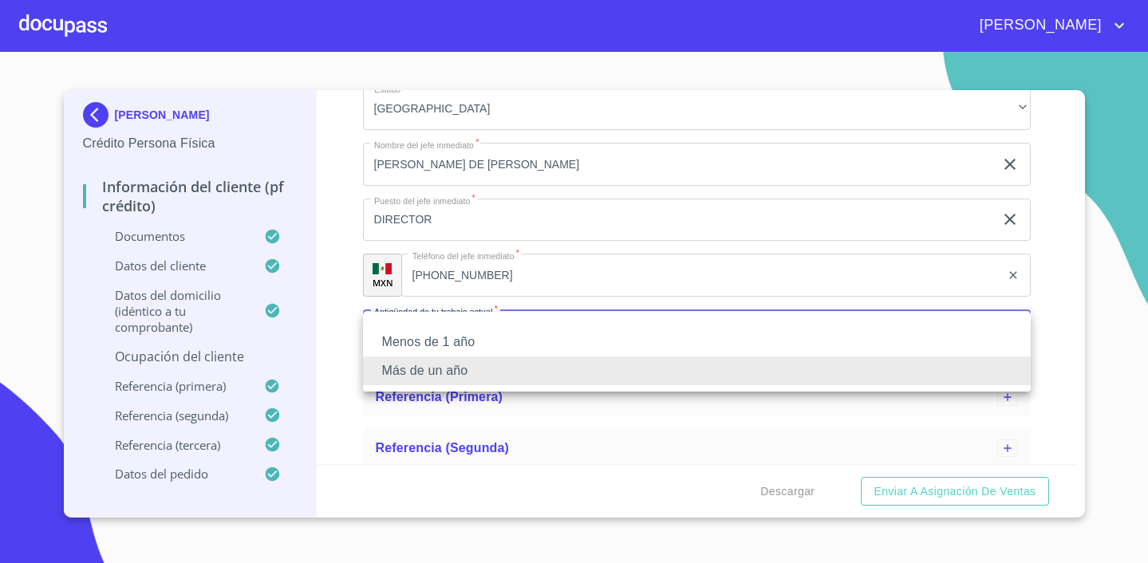
click at [511, 374] on li "Más de un año" at bounding box center [697, 371] width 668 height 29
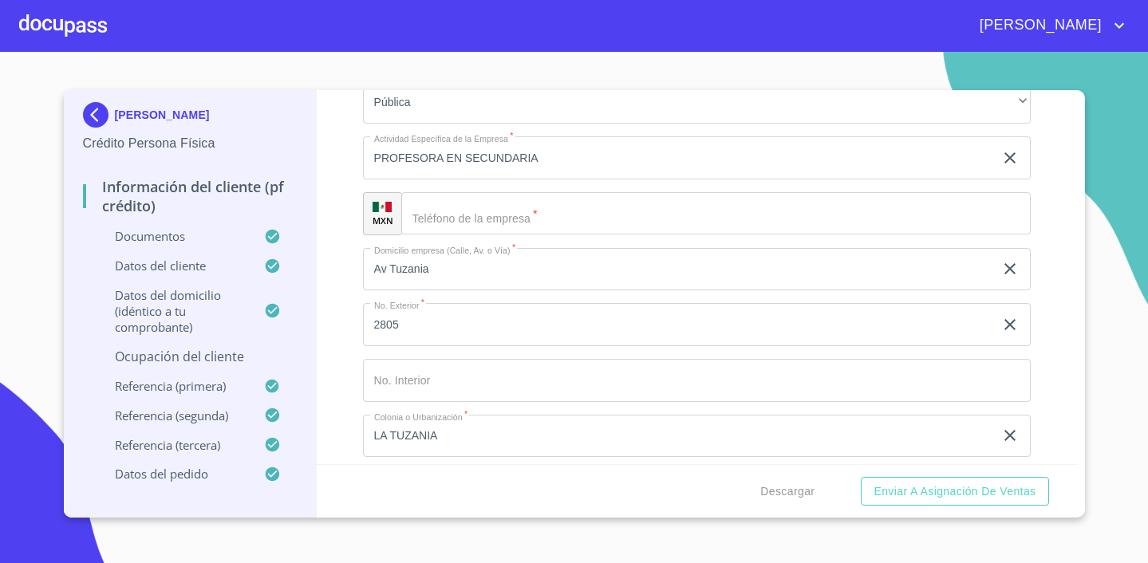
scroll to position [726, 0]
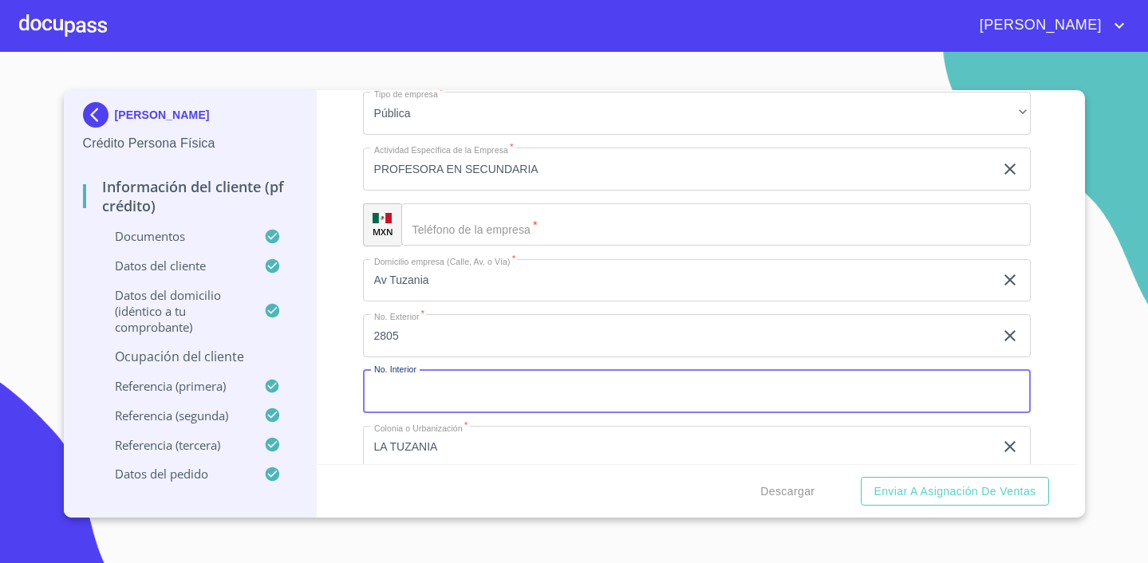
paste input "33 3636 1379"
type input "33 3636 1379"
drag, startPoint x: 476, startPoint y: 397, endPoint x: 353, endPoint y: 382, distance: 122.9
click at [353, 382] on div "Información del cliente (PF crédito) Documentos Datos del cliente Estado Civil …" at bounding box center [697, 277] width 760 height 374
click at [608, 219] on input "Ocupación   *" at bounding box center [715, 224] width 629 height 43
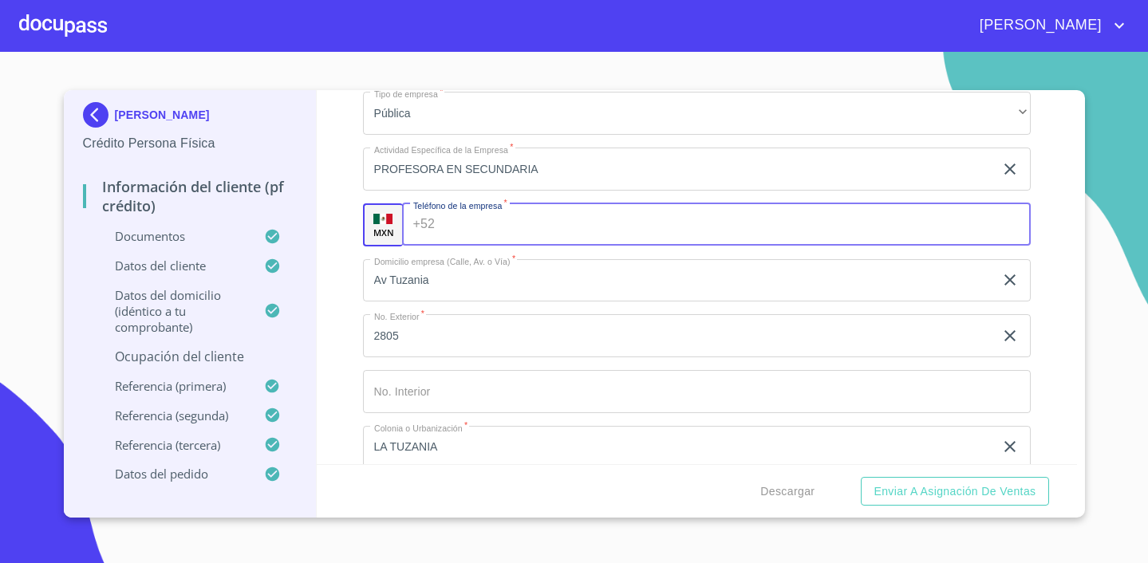
paste input "[PHONE_NUMBER]"
click at [1066, 229] on div "Información del cliente (PF crédito) Documentos Datos del cliente Estado Civil …" at bounding box center [697, 277] width 760 height 374
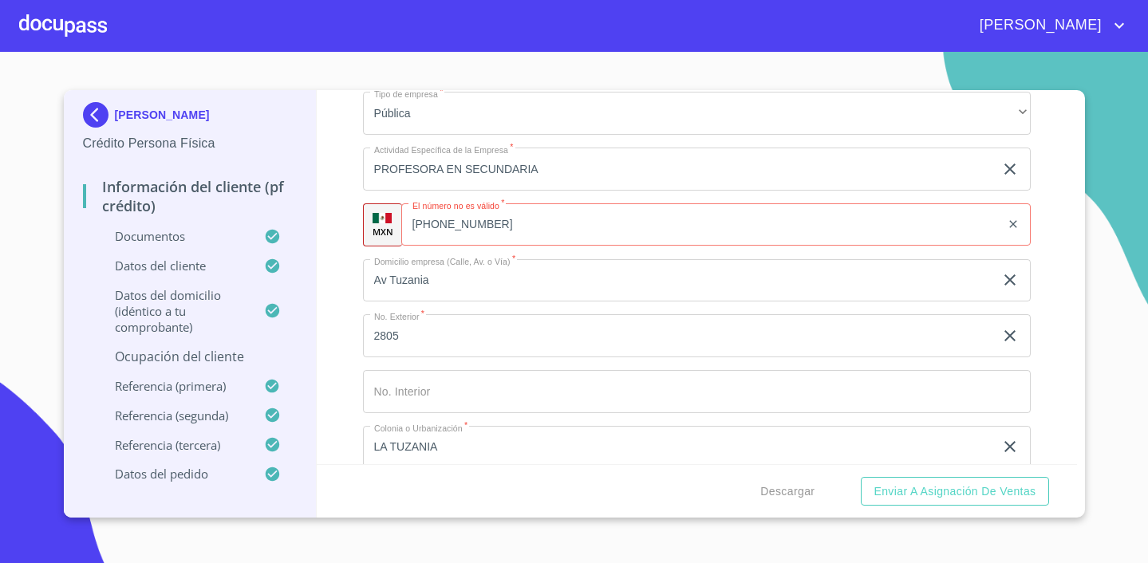
scroll to position [720, 0]
click at [435, 231] on div "[PHONE_NUMBER] ​" at bounding box center [715, 231] width 629 height 43
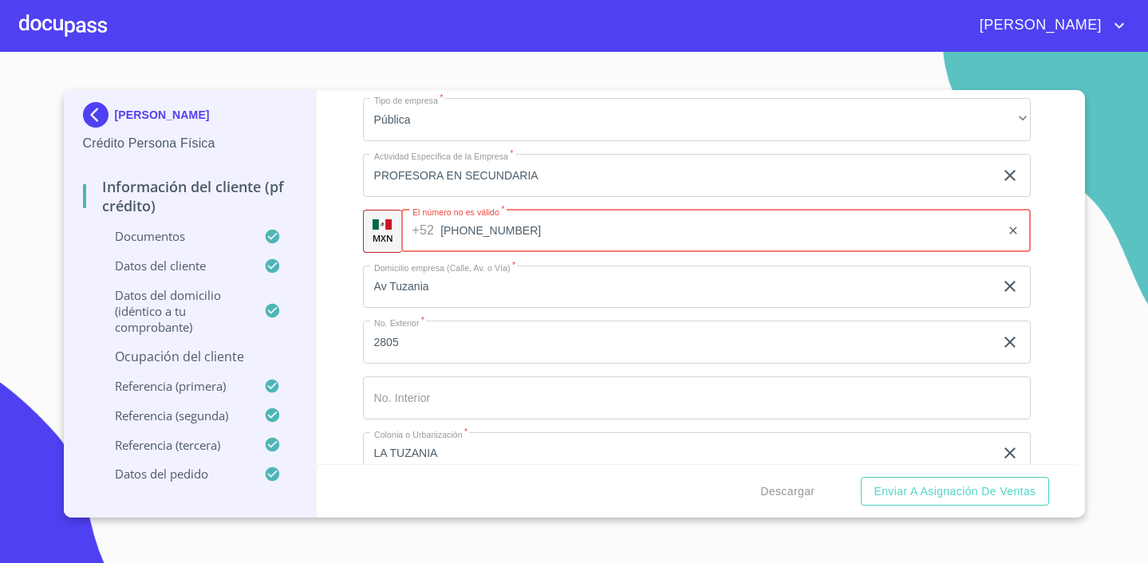
click at [1039, 260] on div "Información del cliente (PF crédito) Documentos Datos del cliente Estado Civil …" at bounding box center [697, 277] width 760 height 374
click at [525, 229] on input "[PHONE_NUMBER]" at bounding box center [700, 231] width 599 height 43
type input "[PHONE_NUMBER]"
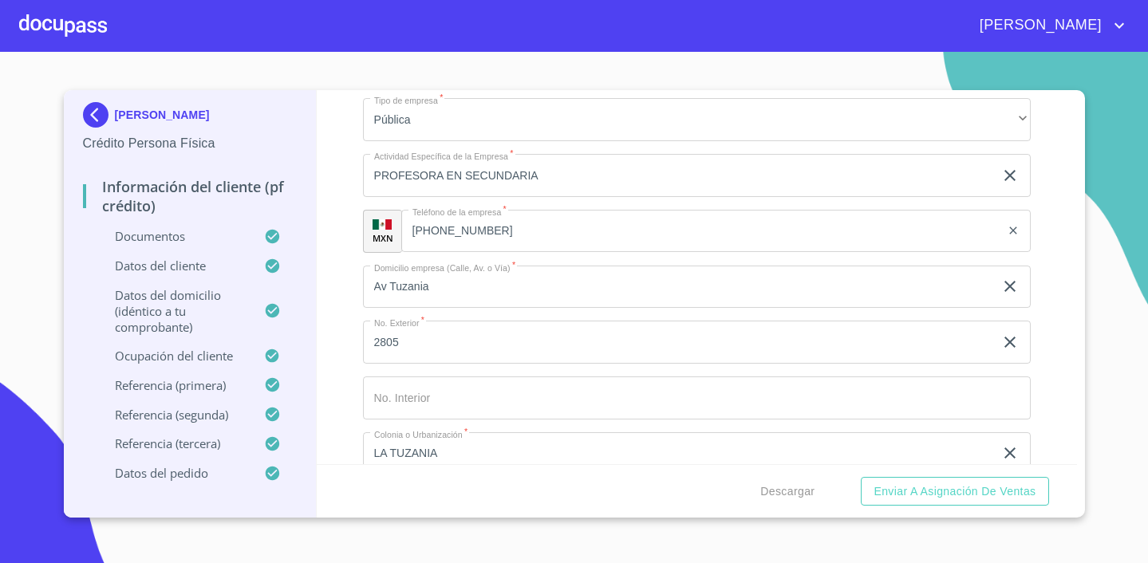
click at [1077, 240] on div "[PERSON_NAME] Crédito Persona Física Información del cliente (PF crédito) Docum…" at bounding box center [574, 304] width 1021 height 428
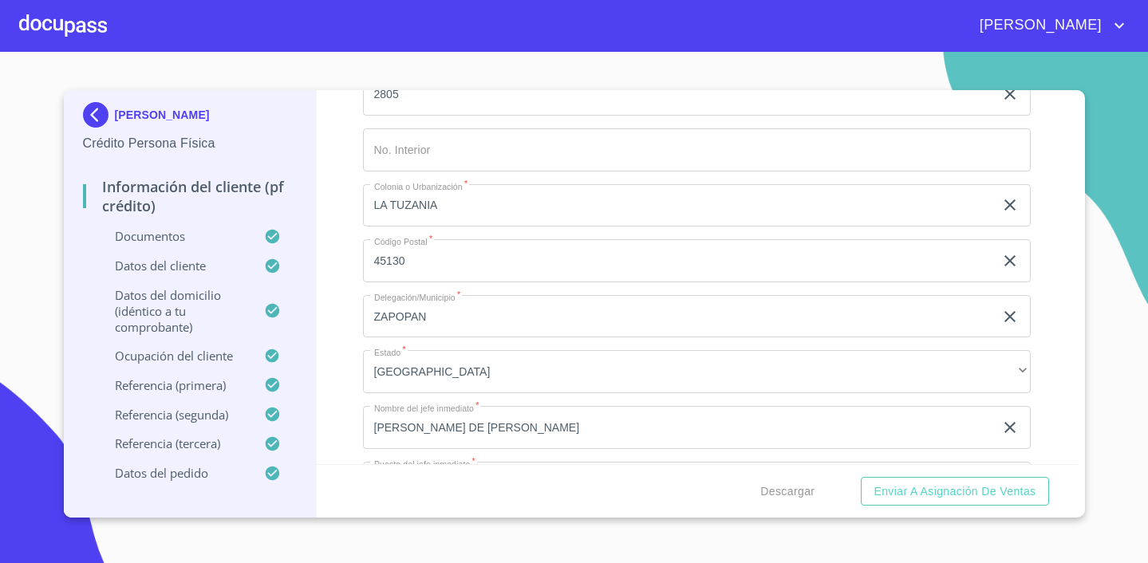
scroll to position [1343, 0]
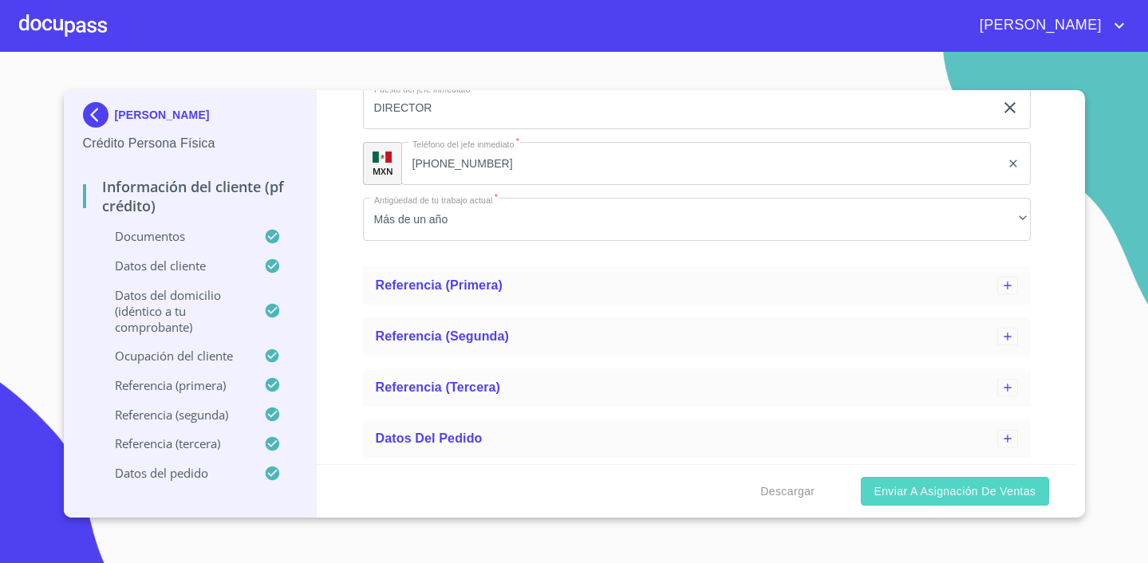
click at [956, 491] on span "Enviar a Asignación de Ventas" at bounding box center [955, 492] width 162 height 20
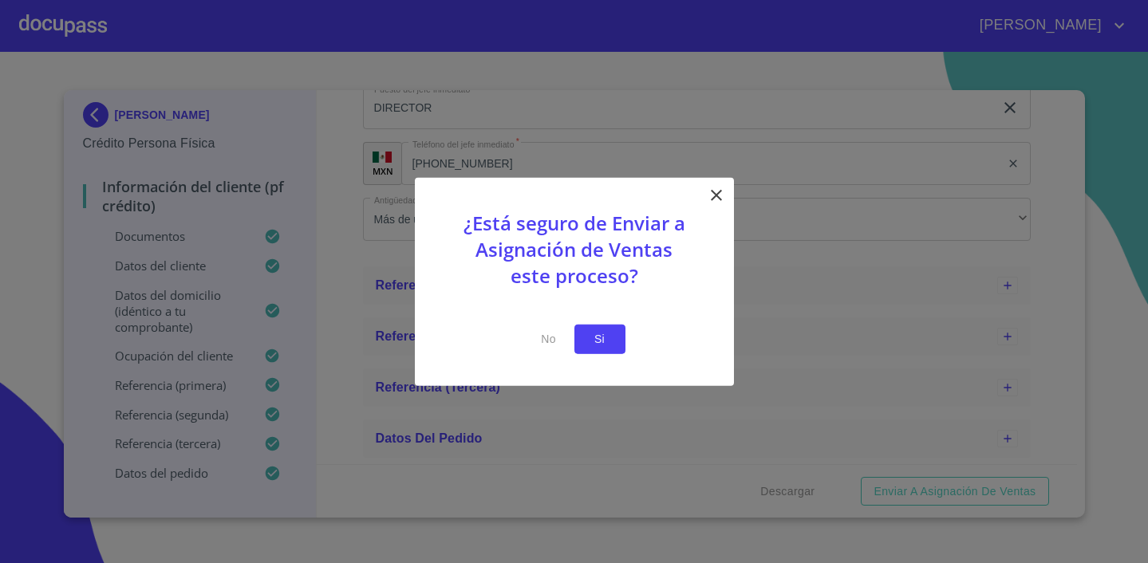
click at [603, 330] on span "Si" at bounding box center [600, 340] width 26 height 20
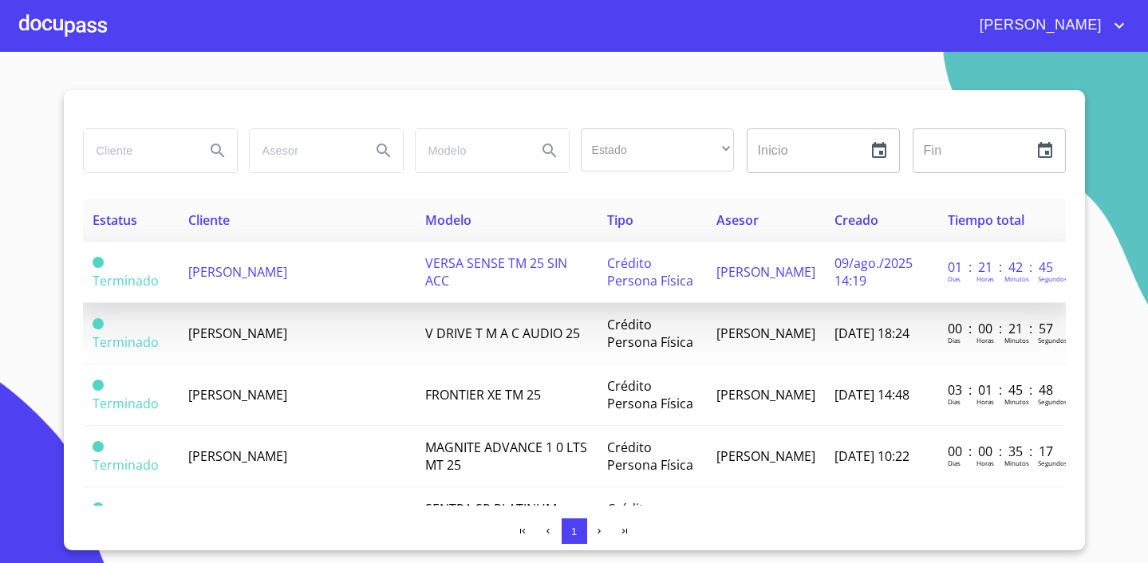
click at [270, 278] on span "[PERSON_NAME]" at bounding box center [237, 272] width 99 height 18
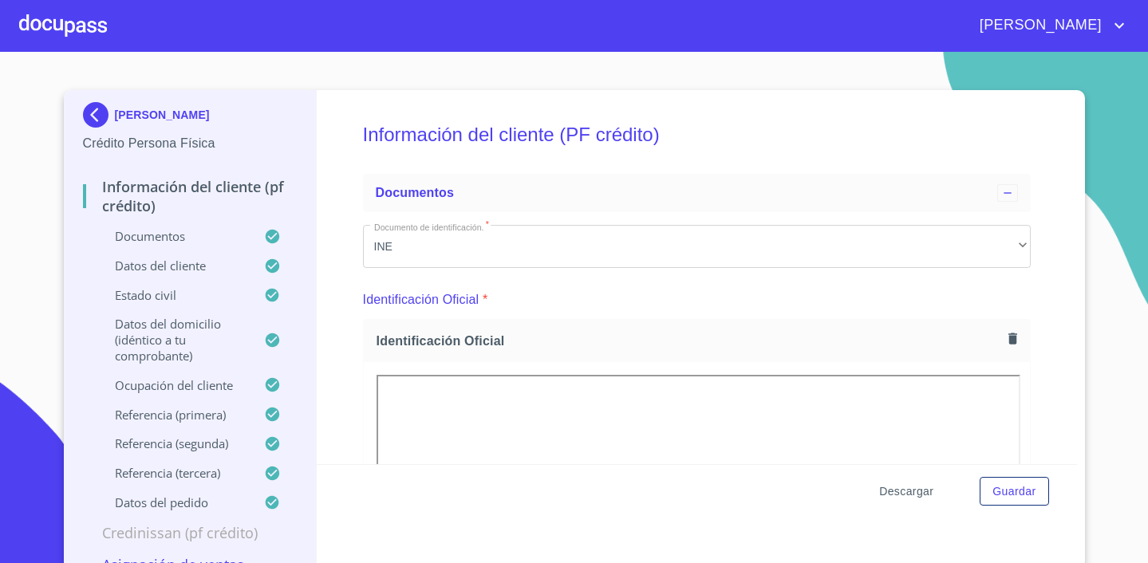
click at [904, 494] on span "Descargar" at bounding box center [906, 492] width 54 height 20
click at [917, 490] on span "Descargar" at bounding box center [906, 492] width 54 height 20
